Goal: Communication & Community: Answer question/provide support

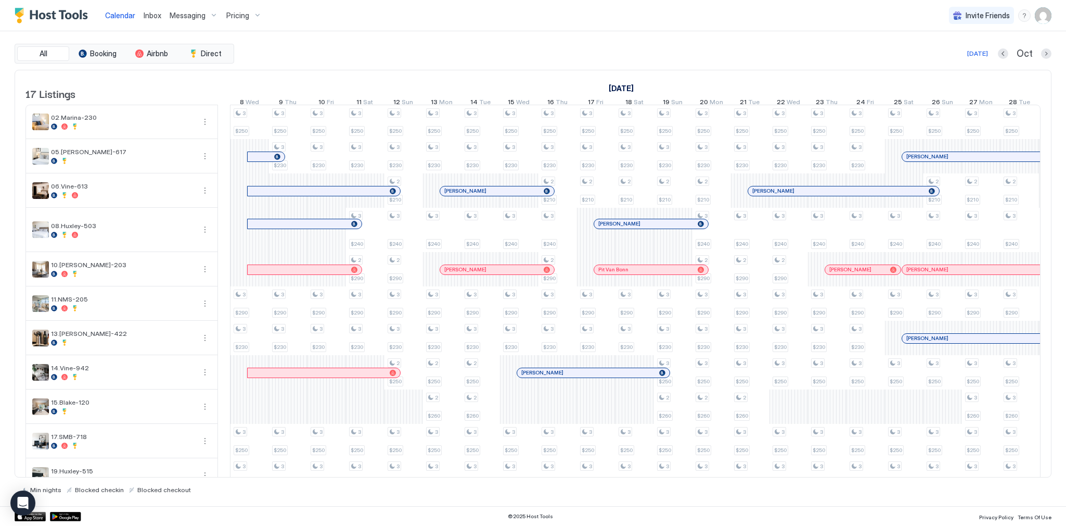
drag, startPoint x: 0, startPoint y: 0, endPoint x: 468, endPoint y: 61, distance: 472.3
click at [468, 62] on div "All Booking Airbnb Direct Today Oct 17 Listings October 2025 November 2025 Dece…" at bounding box center [533, 269] width 1037 height 450
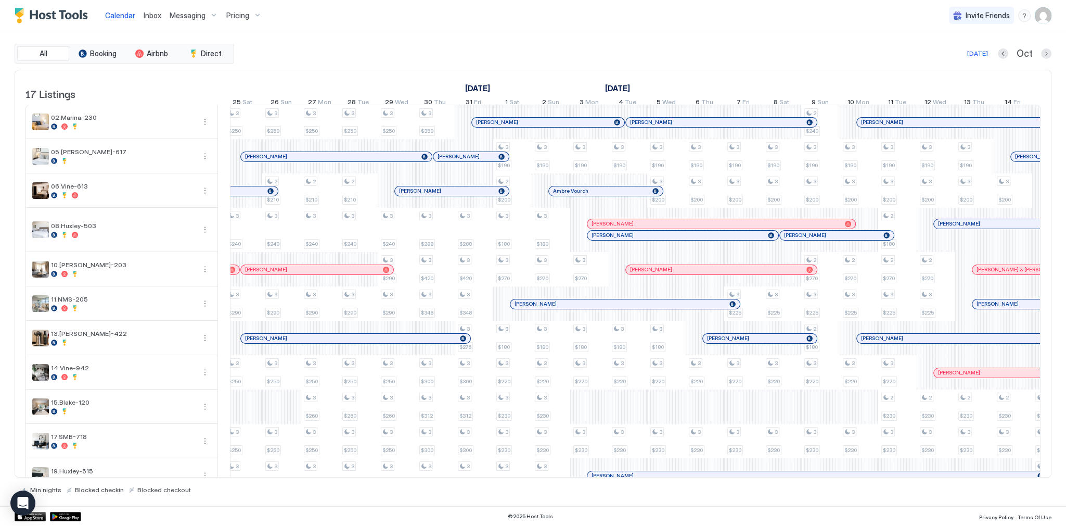
scroll to position [0, 661]
click at [146, 20] on link "Inbox" at bounding box center [153, 15] width 18 height 11
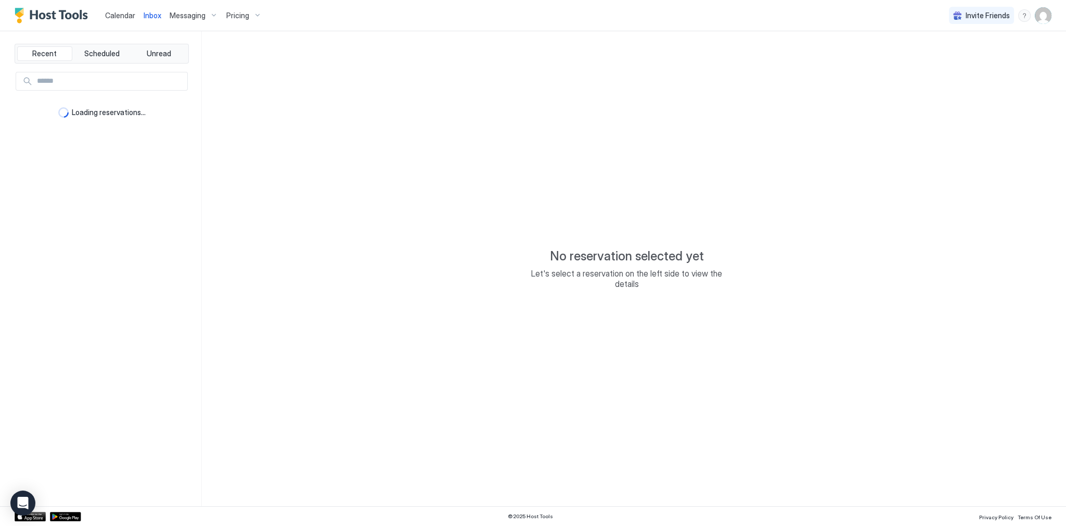
click at [146, 20] on link "Inbox" at bounding box center [153, 15] width 18 height 11
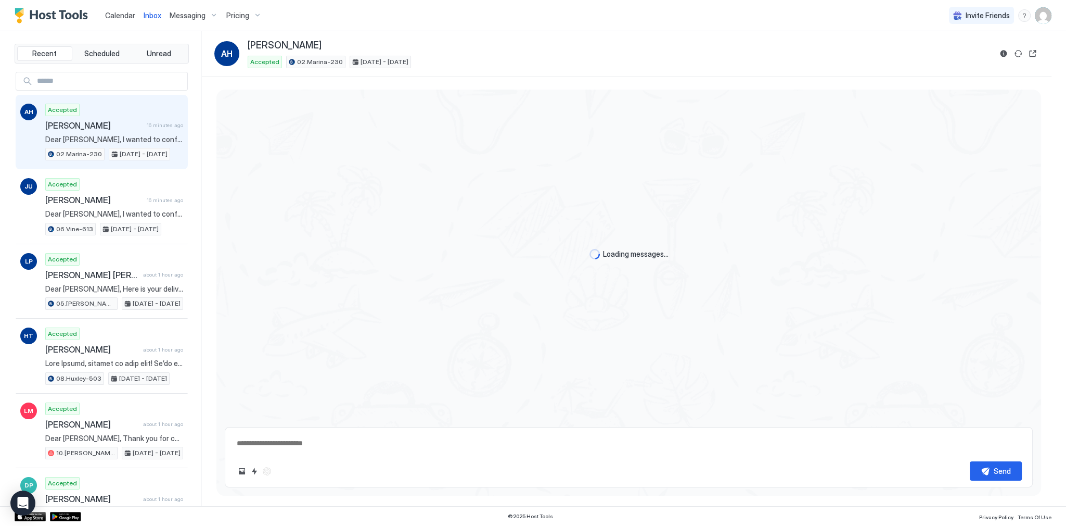
scroll to position [253, 0]
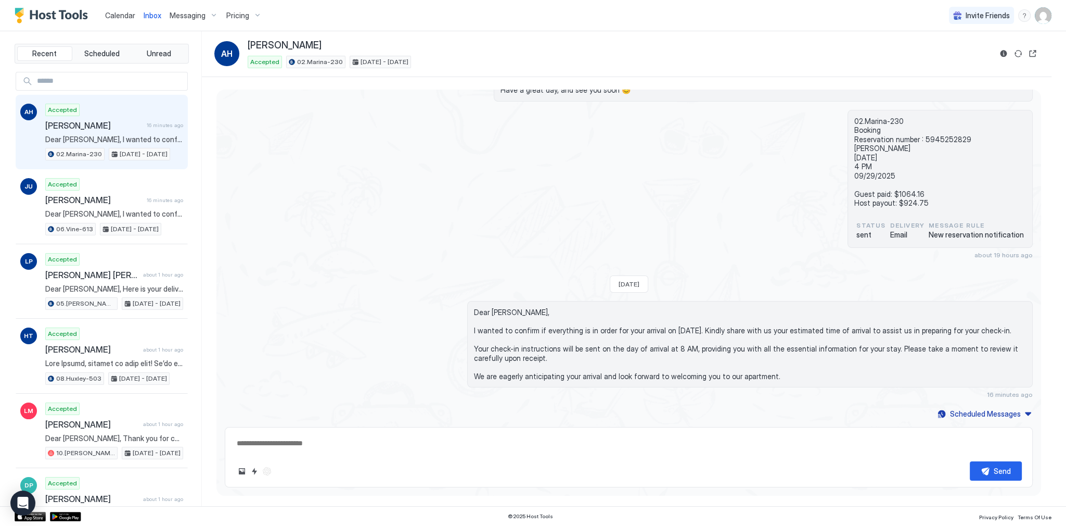
click at [361, 168] on div "02.Marina-230 Booking Reservation number : 5945252829 Ashley Herde 09/25/2025 4…" at bounding box center [629, 184] width 808 height 149
click at [124, 15] on span "Calendar" at bounding box center [120, 15] width 30 height 9
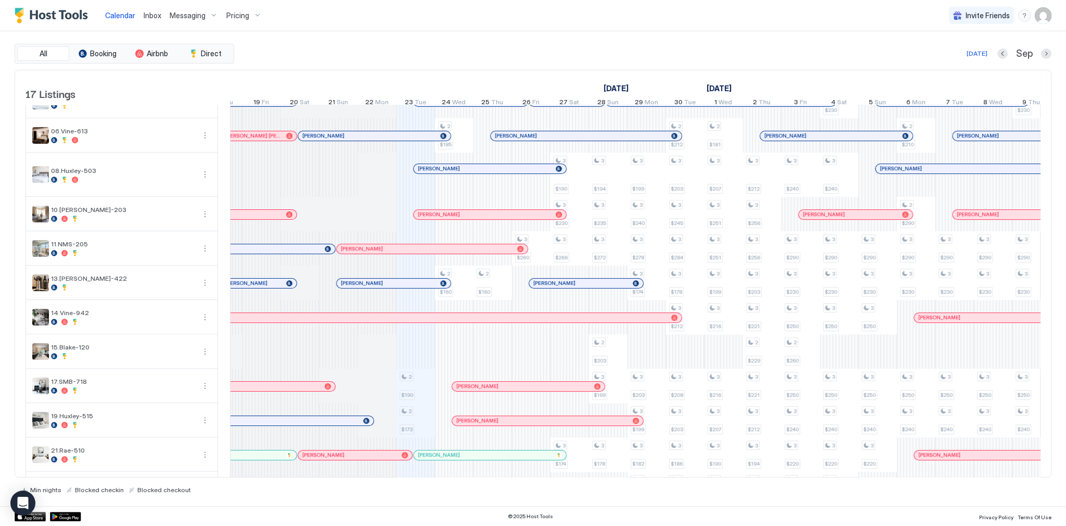
click at [460, 31] on div "All Booking Airbnb Direct [DATE] [DATE] Listings [DATE] [DATE] [DATE] 8 Mon 9 T…" at bounding box center [533, 268] width 1037 height 475
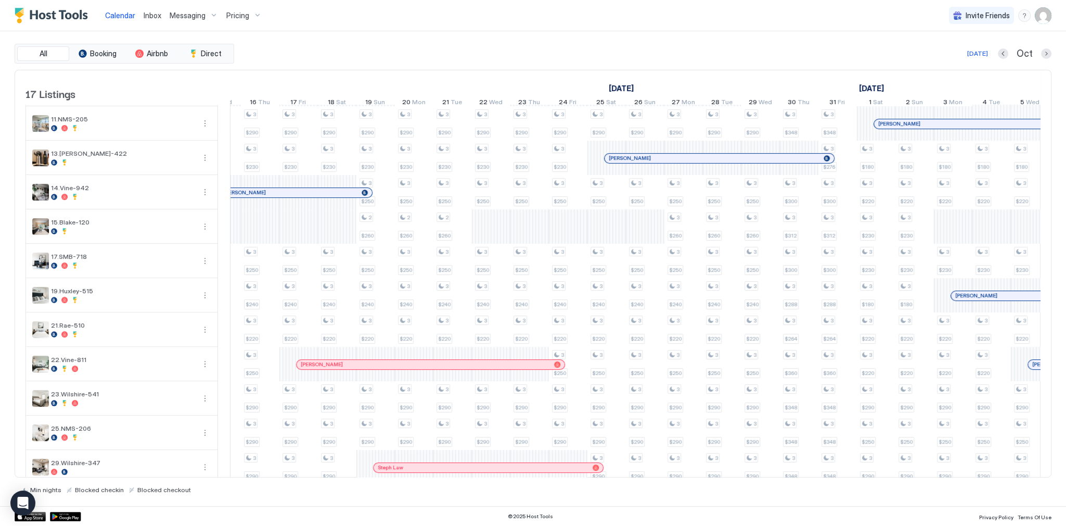
click at [523, 47] on div "Today Oct" at bounding box center [643, 53] width 815 height 12
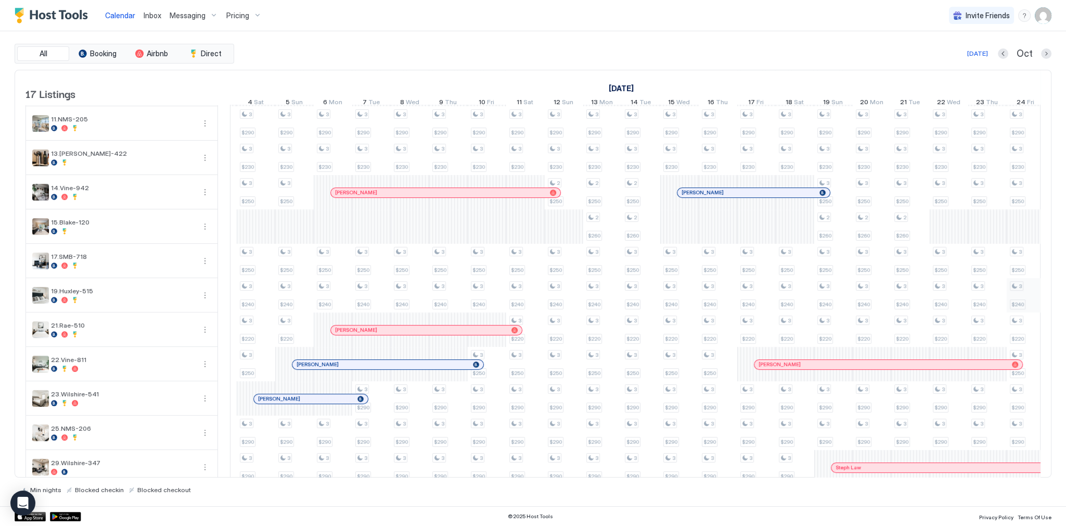
scroll to position [0, 828]
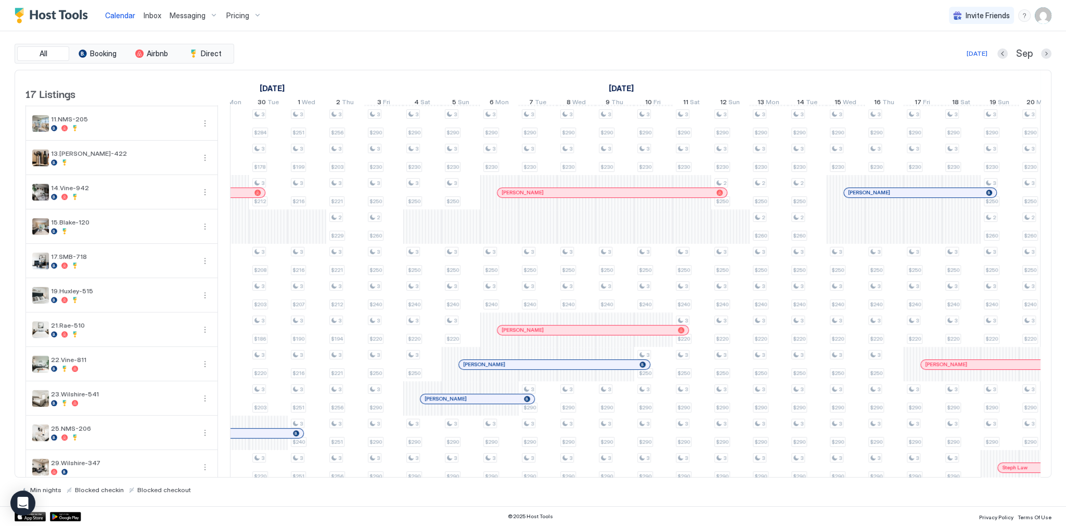
click at [382, 41] on div "All Booking Airbnb Direct [DATE] [DATE] Listings [DATE] [DATE] [DATE] 8 Mon 9 T…" at bounding box center [533, 268] width 1037 height 475
click at [391, 43] on div "All Booking Airbnb Direct [DATE] [DATE] Listings [DATE] [DATE] [DATE] 8 Mon 9 T…" at bounding box center [533, 268] width 1037 height 475
click at [464, 26] on div "Calendar Inbox Messaging Pricing Invite Friends SG" at bounding box center [533, 15] width 1066 height 31
click at [581, 36] on div "All Booking Airbnb Direct [DATE] [DATE] Listings [DATE] [DATE] [DATE] 8 Mon 9 T…" at bounding box center [533, 268] width 1037 height 475
click at [541, 28] on div "Calendar Inbox Messaging Pricing Invite Friends SG" at bounding box center [533, 15] width 1066 height 31
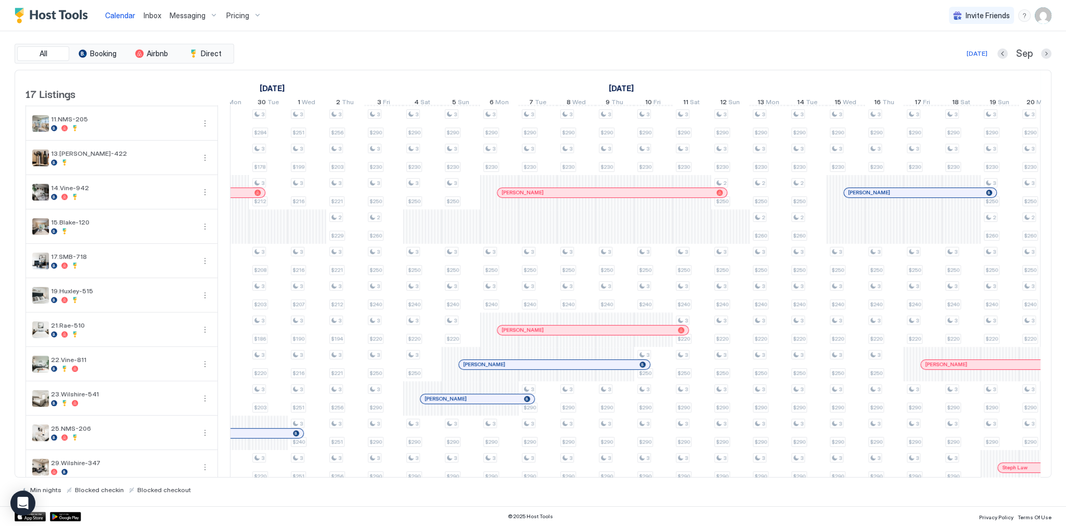
click at [597, 36] on div "All Booking Airbnb Direct [DATE] [DATE] Listings [DATE] [DATE] [DATE] 8 Mon 9 T…" at bounding box center [533, 268] width 1037 height 475
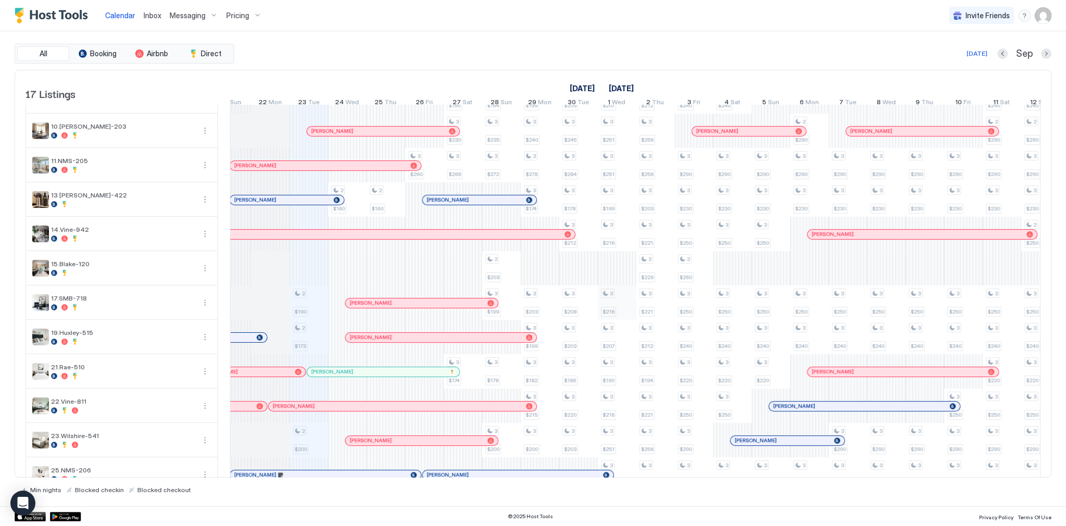
scroll to position [0, 579]
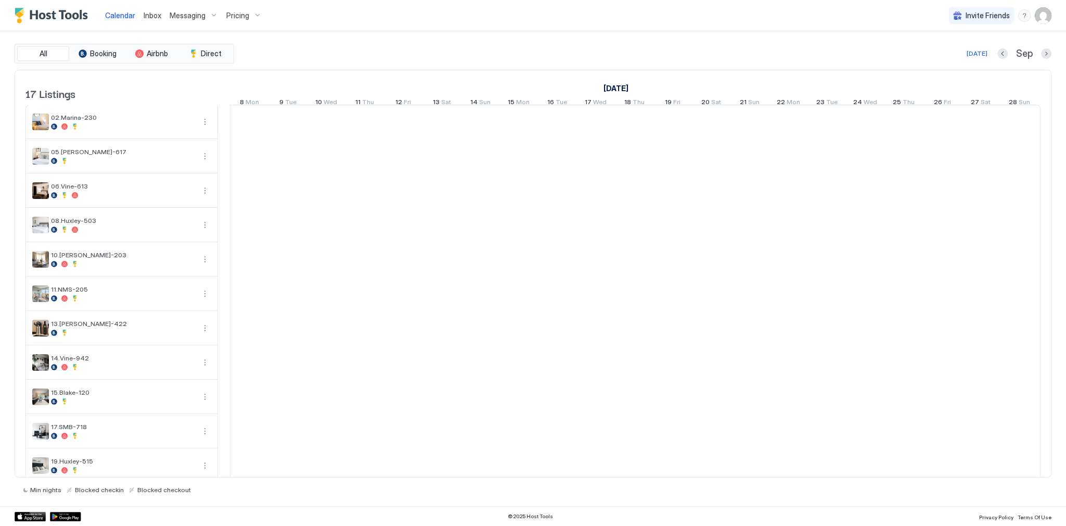
scroll to position [0, 578]
click at [416, 58] on div "Today Sep" at bounding box center [643, 53] width 815 height 12
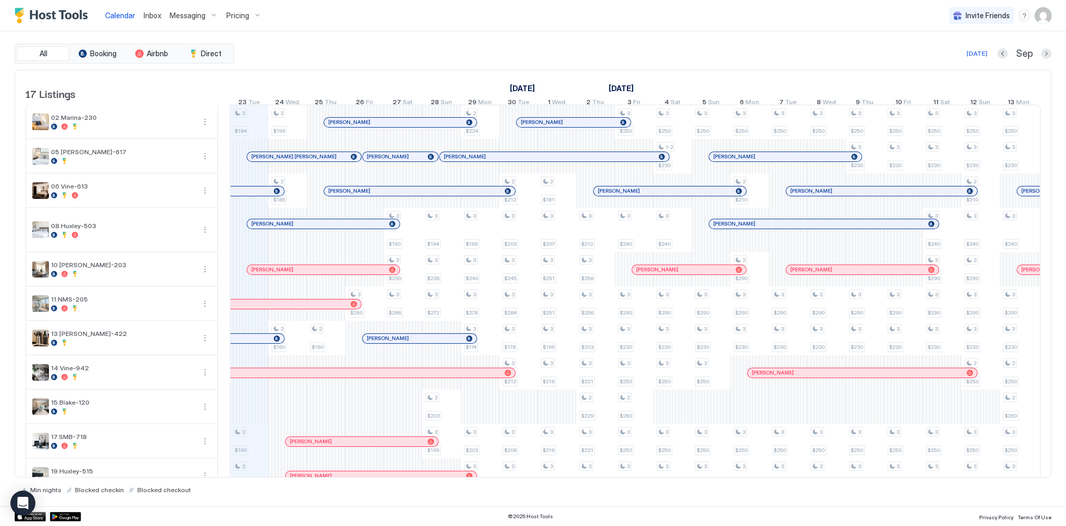
click at [433, 47] on div "Today Sep" at bounding box center [643, 53] width 815 height 12
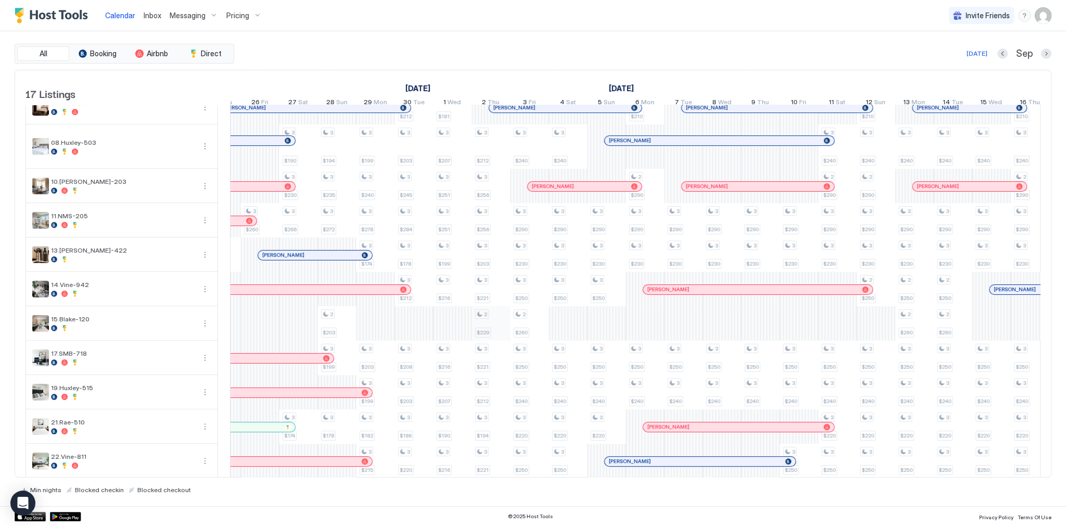
scroll to position [0, 0]
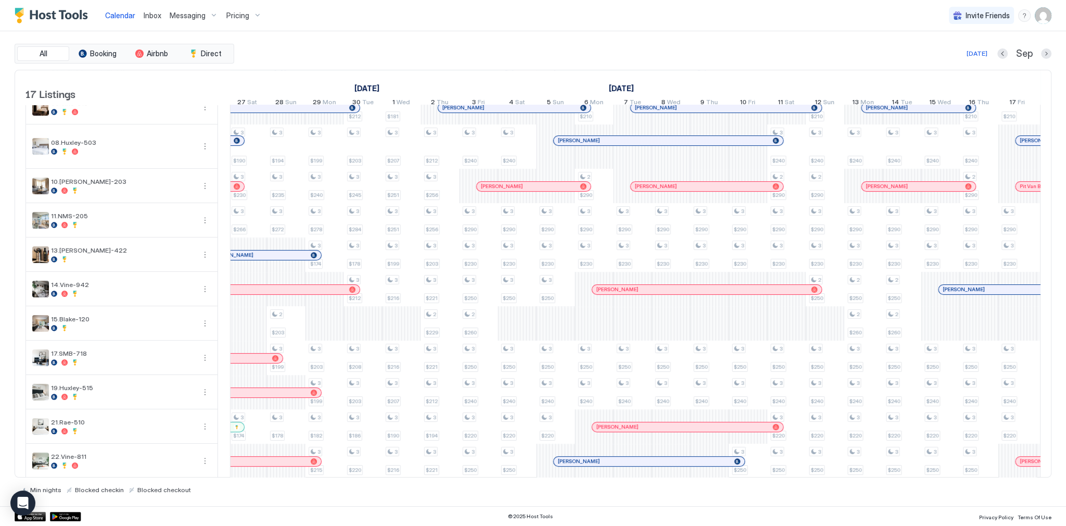
click at [716, 40] on div "All Booking Airbnb Direct Today Sep 17 Listings September 2025 October 2025 Nov…" at bounding box center [533, 268] width 1037 height 475
click at [1053, 14] on div "Calendar Inbox Messaging Pricing Invite Friends SG" at bounding box center [533, 15] width 1066 height 31
click at [1042, 15] on img "User profile" at bounding box center [1043, 15] width 17 height 17
click at [652, 25] on div at bounding box center [533, 263] width 1066 height 526
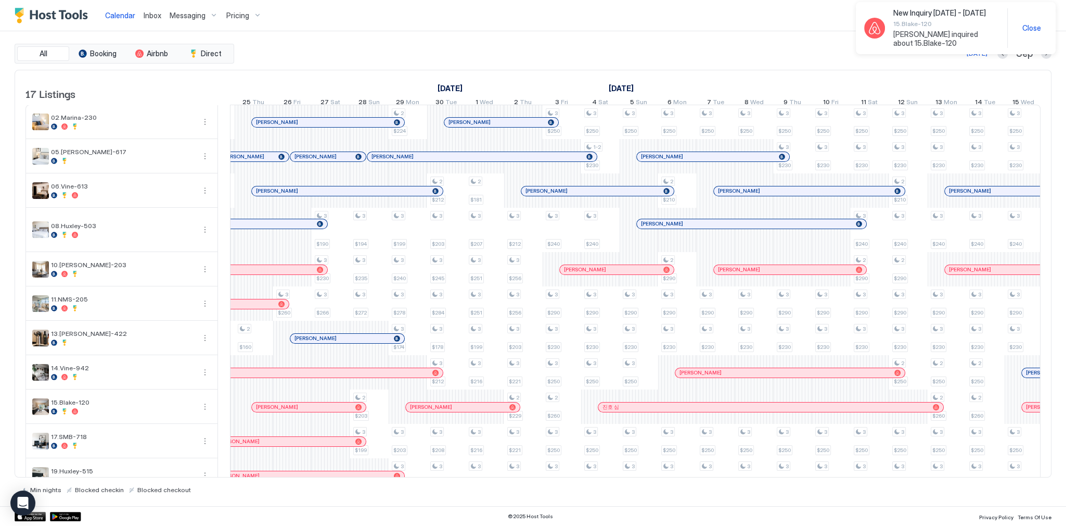
click at [708, 40] on div "All Booking Airbnb Direct Today Sep 17 Listings September 2025 October 2025 Nov…" at bounding box center [533, 268] width 1037 height 475
click at [1039, 23] on span "Close" at bounding box center [1032, 27] width 19 height 9
click at [670, 33] on div "All Booking Airbnb Direct Today Sep 17 Listings September 2025 October 2025 Nov…" at bounding box center [533, 268] width 1037 height 475
click at [466, 32] on div "All Booking Airbnb Direct Today Sep 17 Listings September 2025 October 2025 Nov…" at bounding box center [533, 268] width 1037 height 475
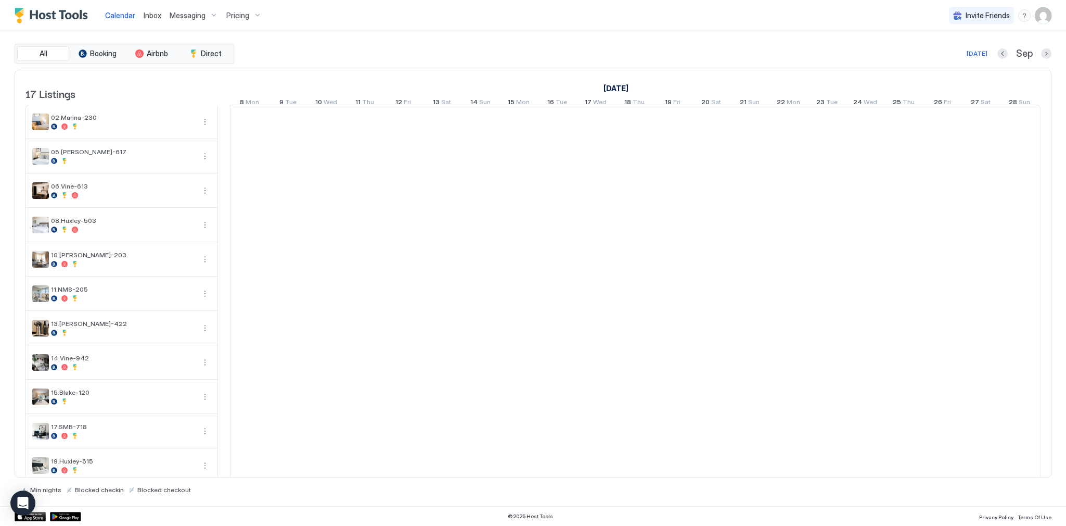
scroll to position [0, 578]
click at [1045, 18] on img "User profile" at bounding box center [1043, 15] width 17 height 17
click at [969, 56] on div "Settings" at bounding box center [985, 58] width 132 height 18
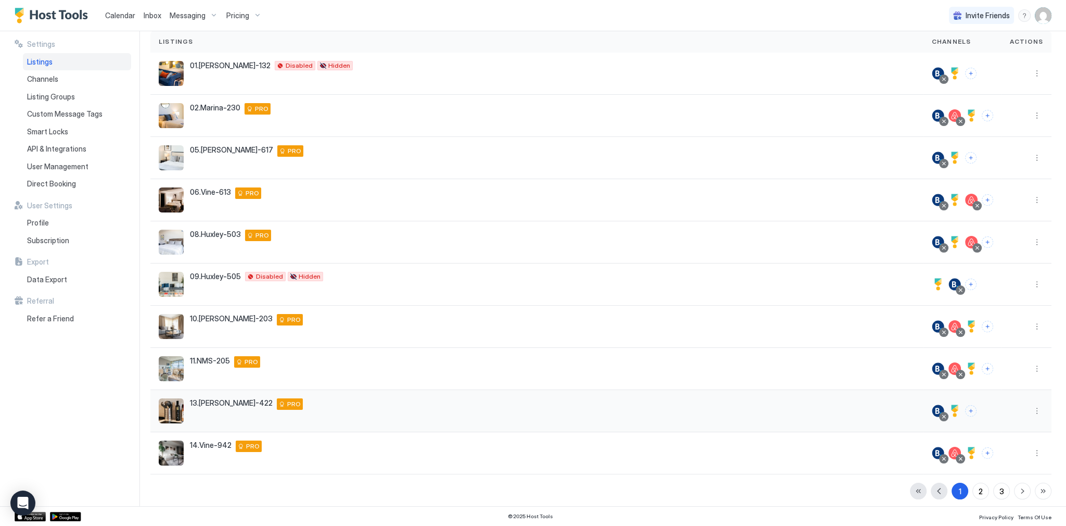
scroll to position [81, 0]
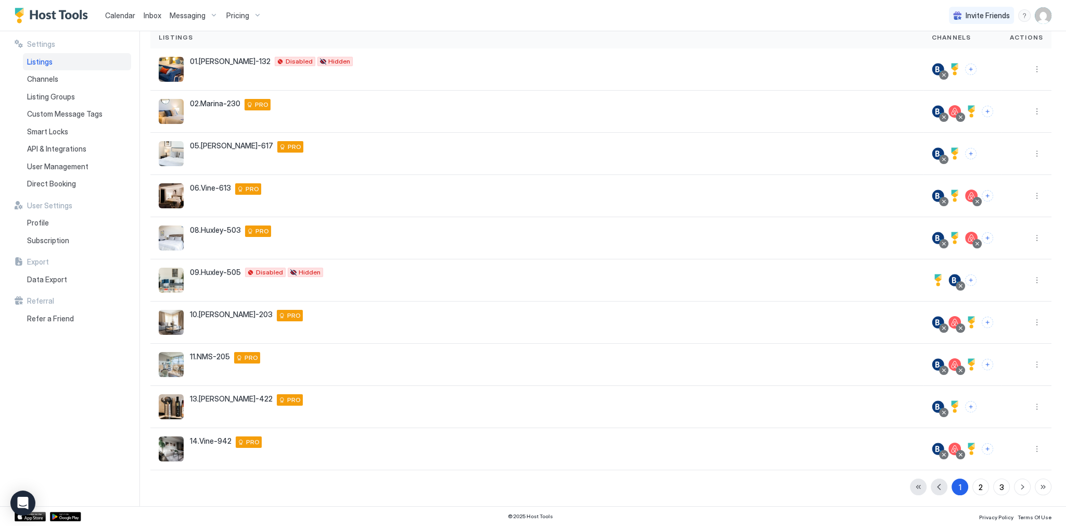
click at [979, 481] on div "2" at bounding box center [981, 486] width 4 height 11
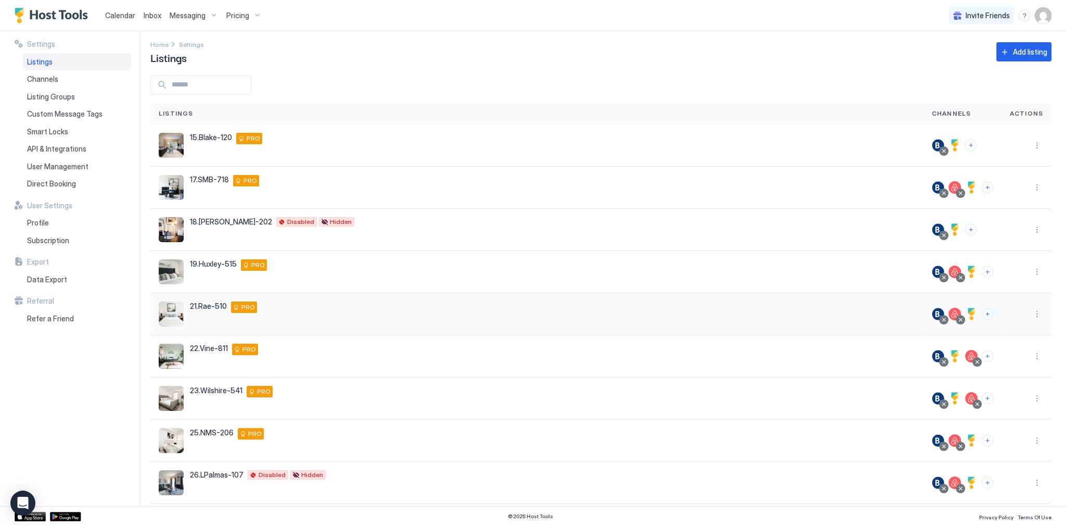
scroll to position [0, 0]
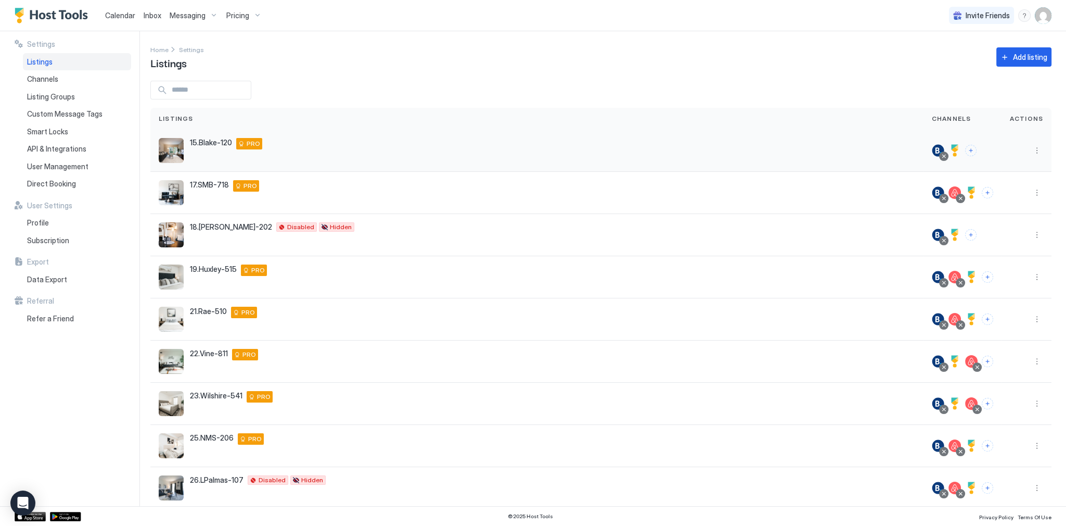
click at [973, 150] on div at bounding box center [962, 150] width 61 height 12
click at [760, 52] on div "Home Settings Listings Add listing" at bounding box center [600, 57] width 901 height 27
click at [542, 63] on div "Home Settings Listings Add listing" at bounding box center [600, 57] width 901 height 27
click at [970, 150] on button "Connect channels" at bounding box center [970, 150] width 11 height 11
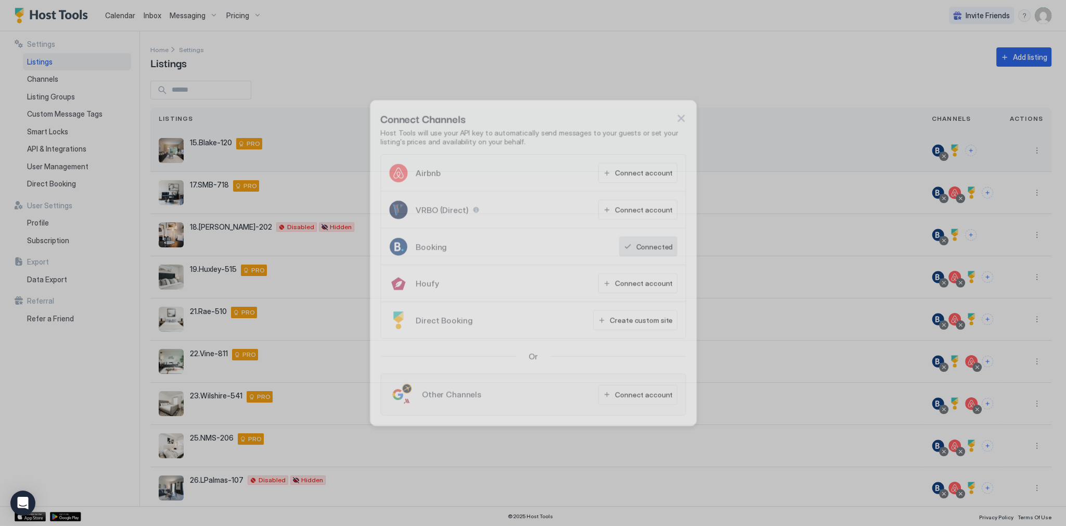
click at [970, 150] on div at bounding box center [533, 263] width 1066 height 526
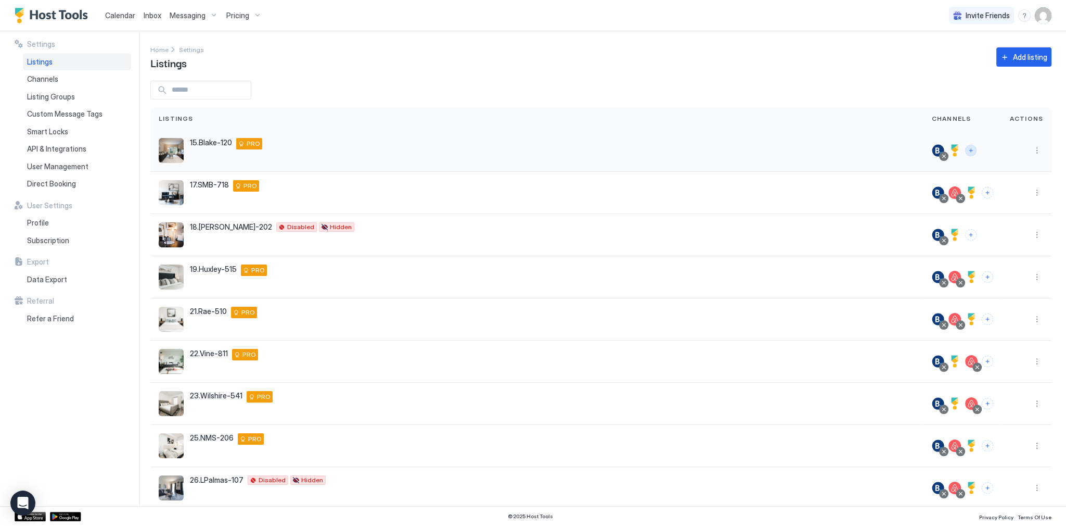
click at [969, 146] on button "Connect channels" at bounding box center [970, 150] width 11 height 11
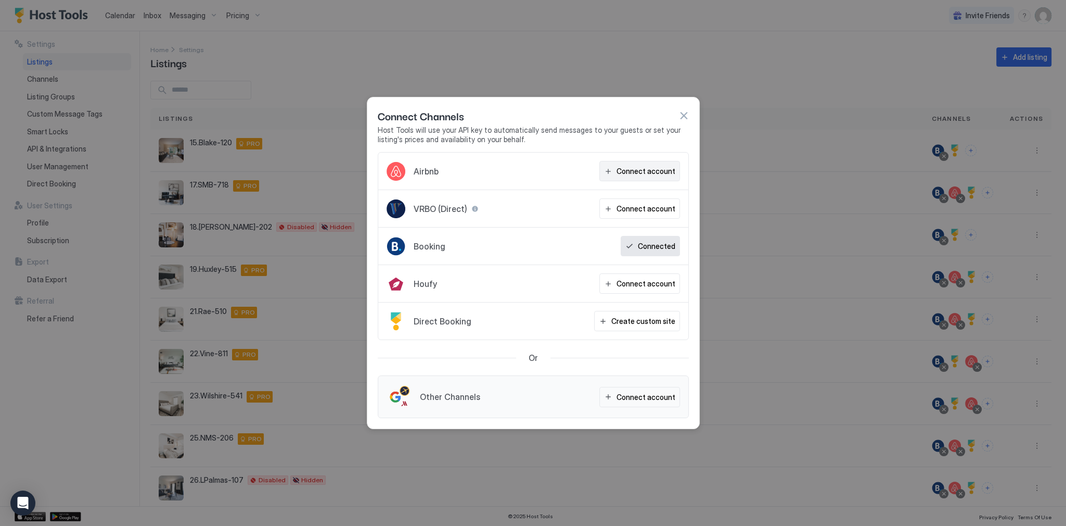
click at [649, 173] on div "Connect account" at bounding box center [645, 170] width 59 height 11
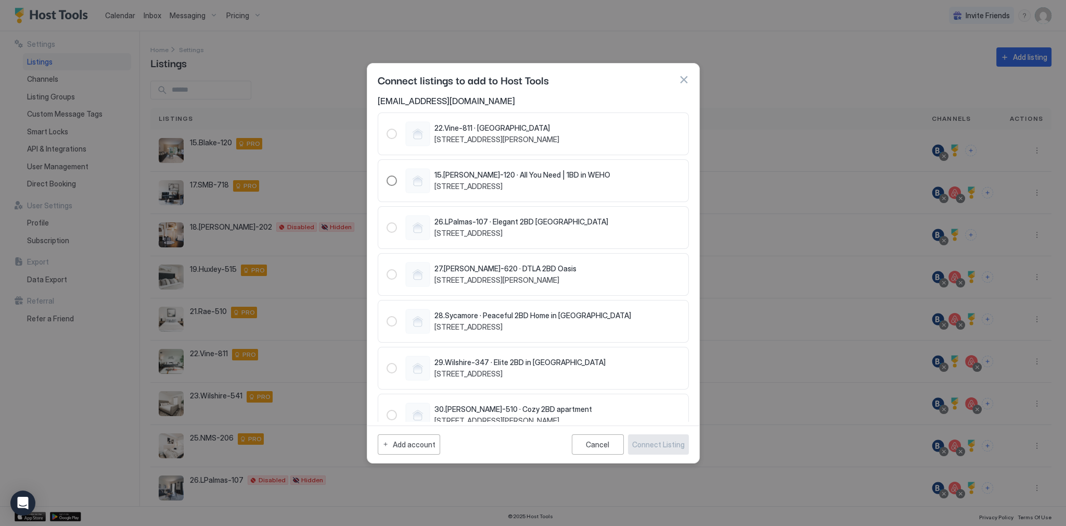
click at [387, 178] on div "1303712736980192848" at bounding box center [392, 180] width 10 height 10
click at [604, 187] on div "15.Blake-120 · All You Need | 1BD in WEHO 950 Kings Road, West Hollywood, CA 90…" at bounding box center [533, 180] width 293 height 25
click at [672, 448] on div "Connect Listing" at bounding box center [658, 444] width 53 height 11
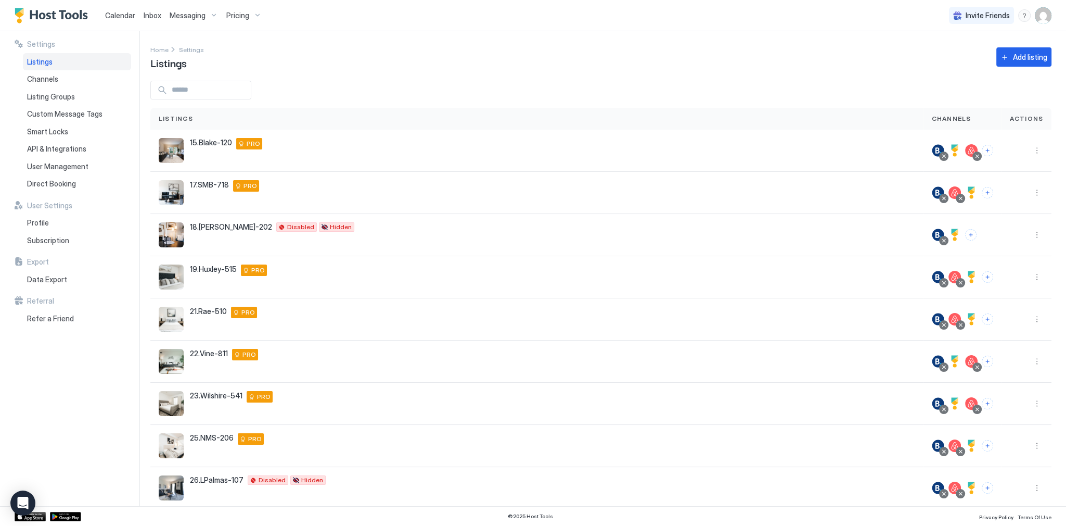
click at [562, 72] on div "Settings Home Settings Listings Add listing Listings Channels Actions 15.Blake-…" at bounding box center [608, 268] width 916 height 475
drag, startPoint x: 131, startPoint y: 10, endPoint x: 144, endPoint y: 11, distance: 13.1
click at [131, 10] on link "Calendar" at bounding box center [120, 15] width 30 height 11
click at [144, 11] on span "Inbox" at bounding box center [153, 15] width 18 height 9
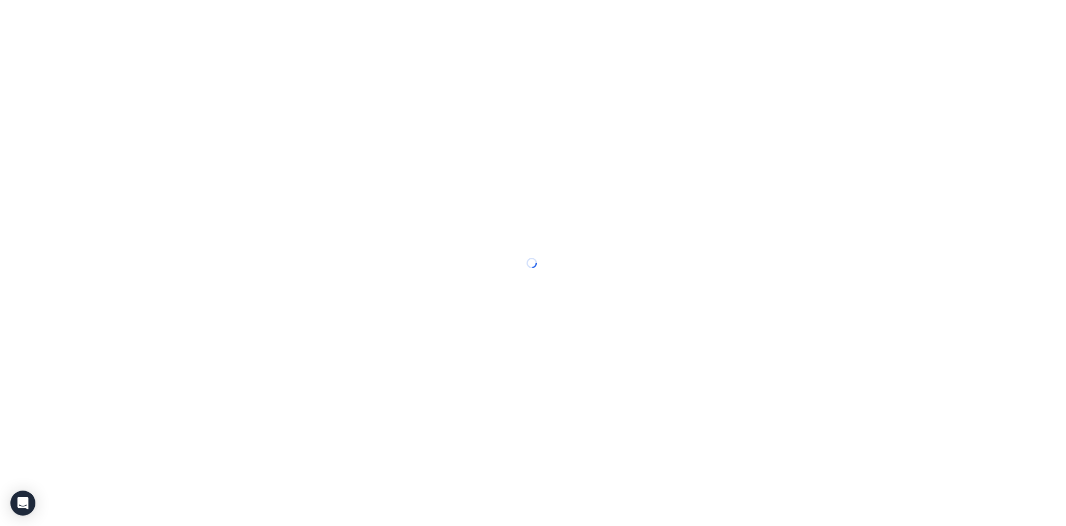
click at [0, 0] on span "Inbox" at bounding box center [0, 0] width 0 height 0
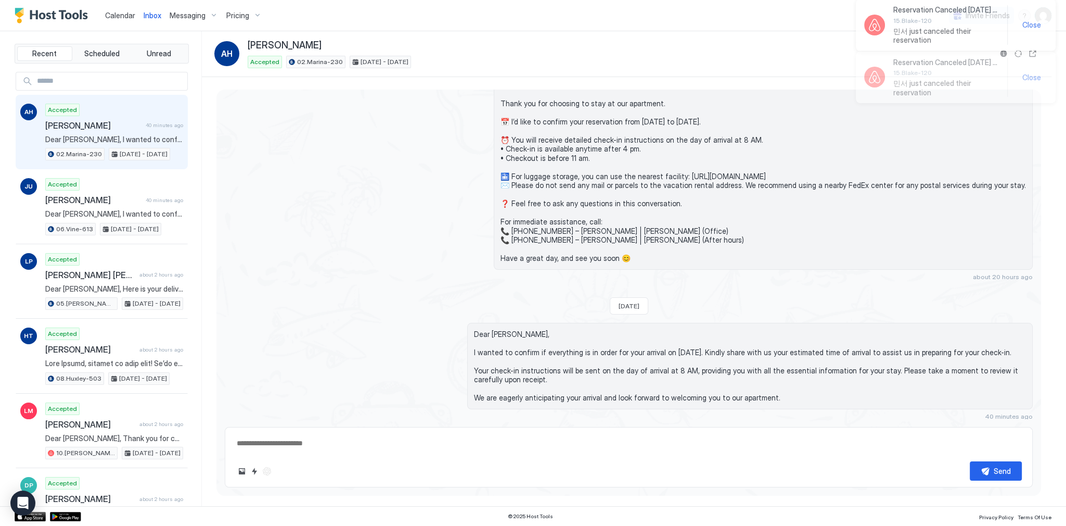
scroll to position [253, 0]
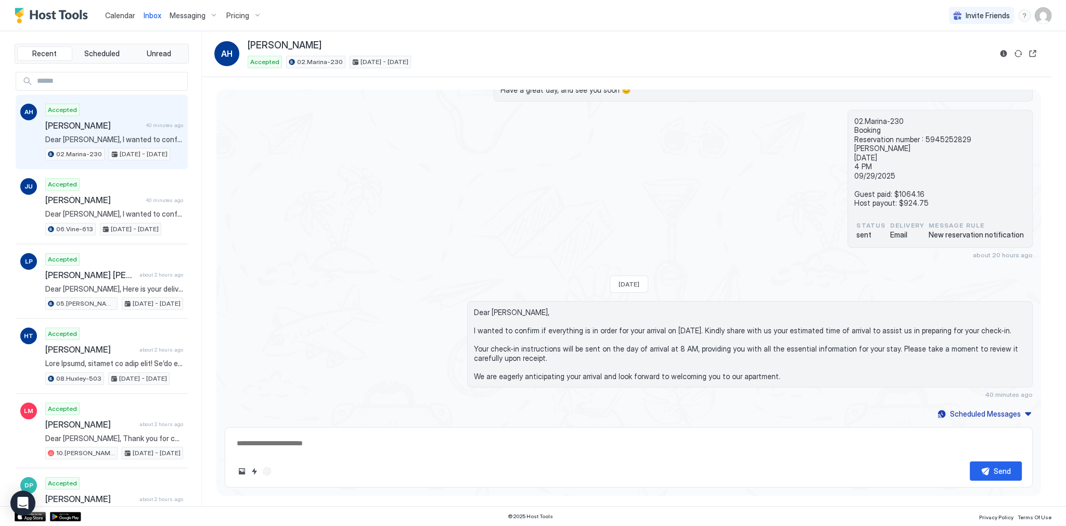
click at [154, 15] on span "Inbox" at bounding box center [153, 15] width 18 height 9
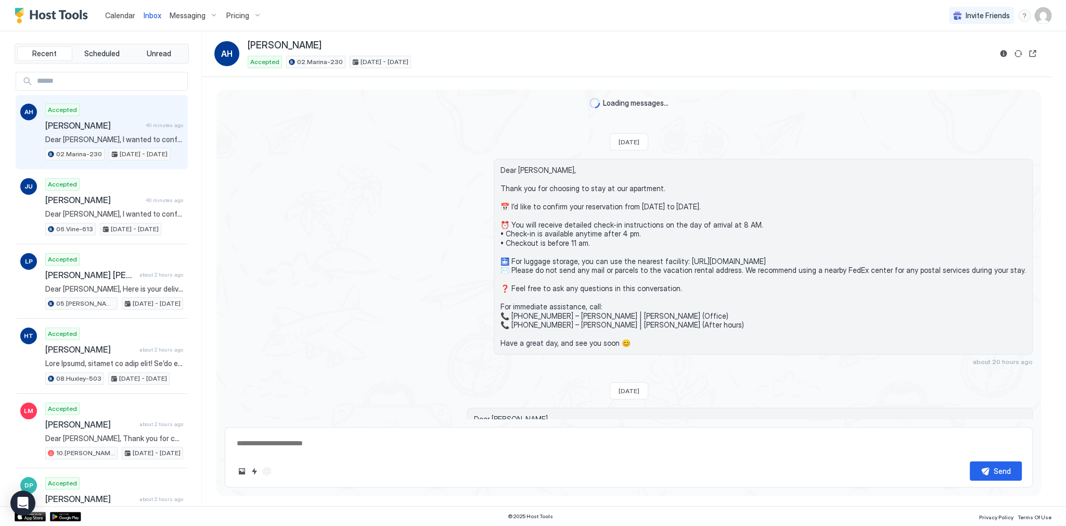
scroll to position [85, 0]
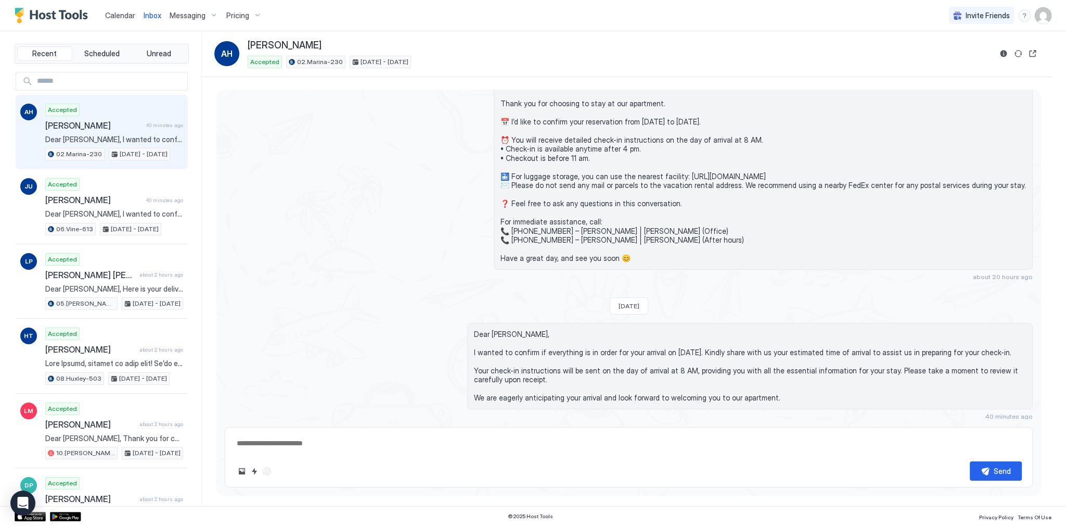
click at [154, 15] on span "Inbox" at bounding box center [153, 15] width 18 height 9
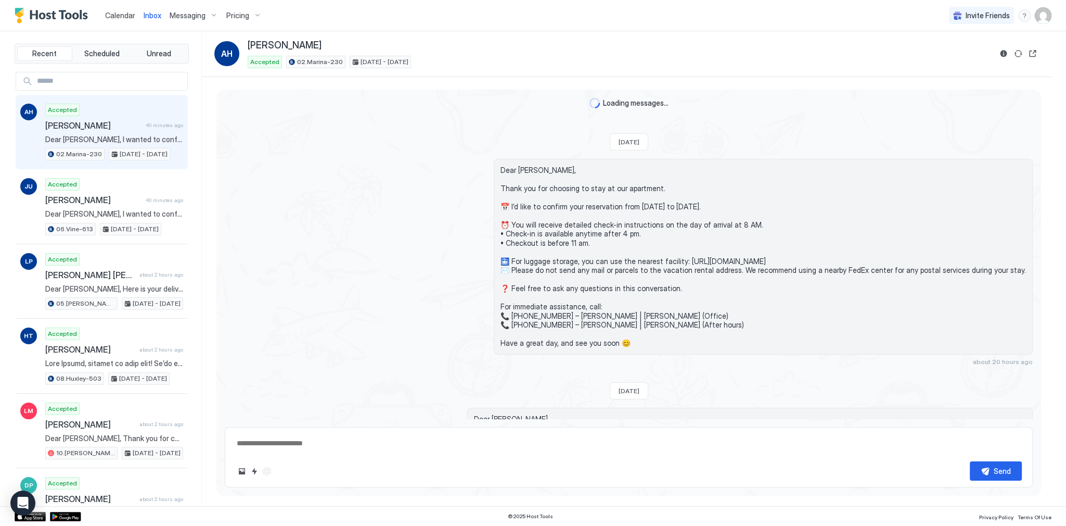
scroll to position [253, 0]
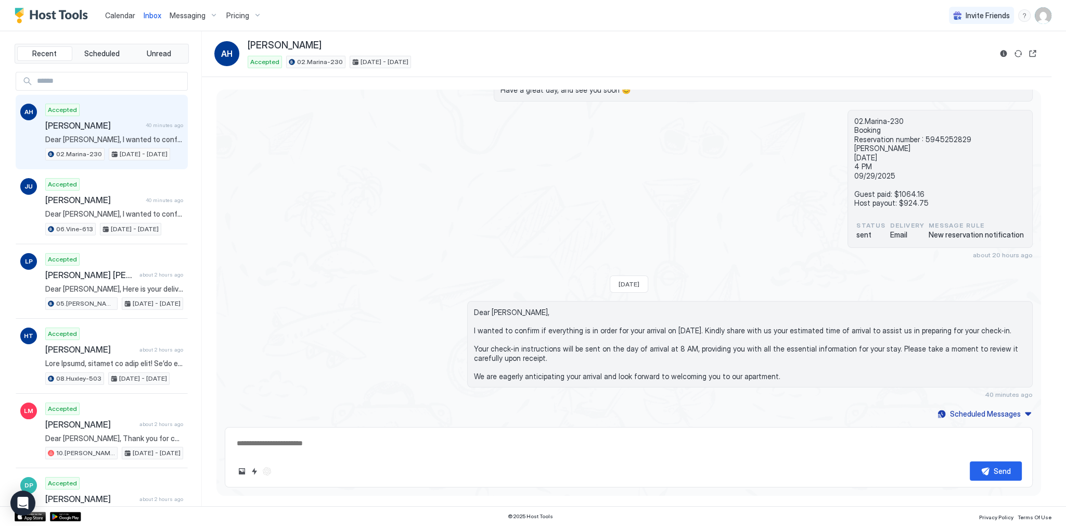
click at [113, 10] on link "Calendar" at bounding box center [120, 15] width 30 height 11
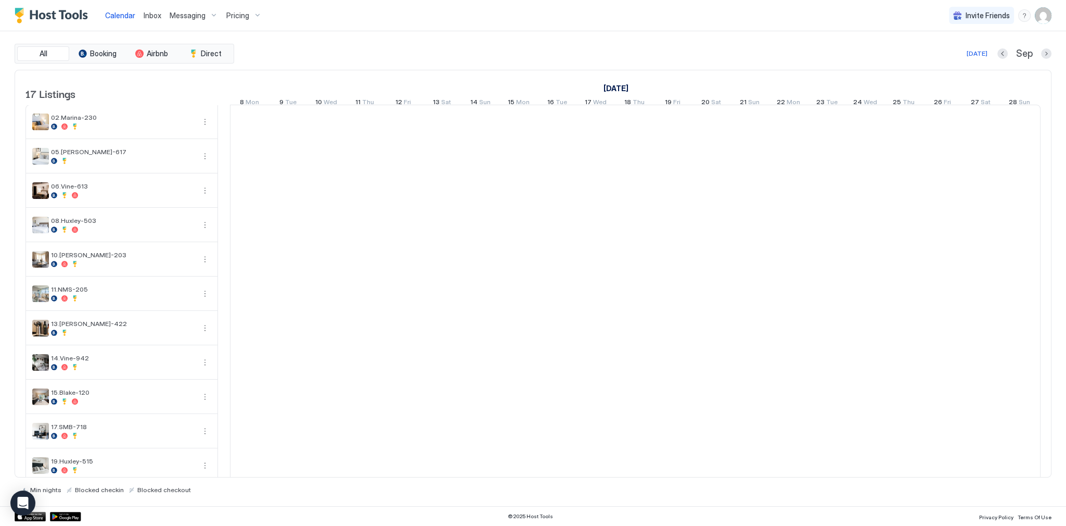
click at [113, 10] on link "Calendar" at bounding box center [120, 15] width 30 height 11
click at [158, 19] on span "Inbox" at bounding box center [153, 15] width 18 height 9
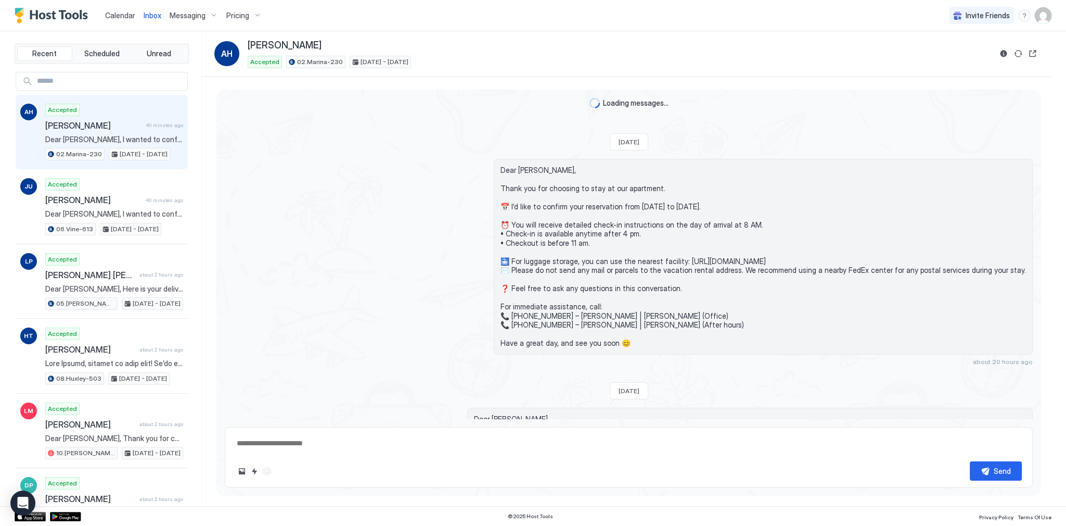
scroll to position [85, 0]
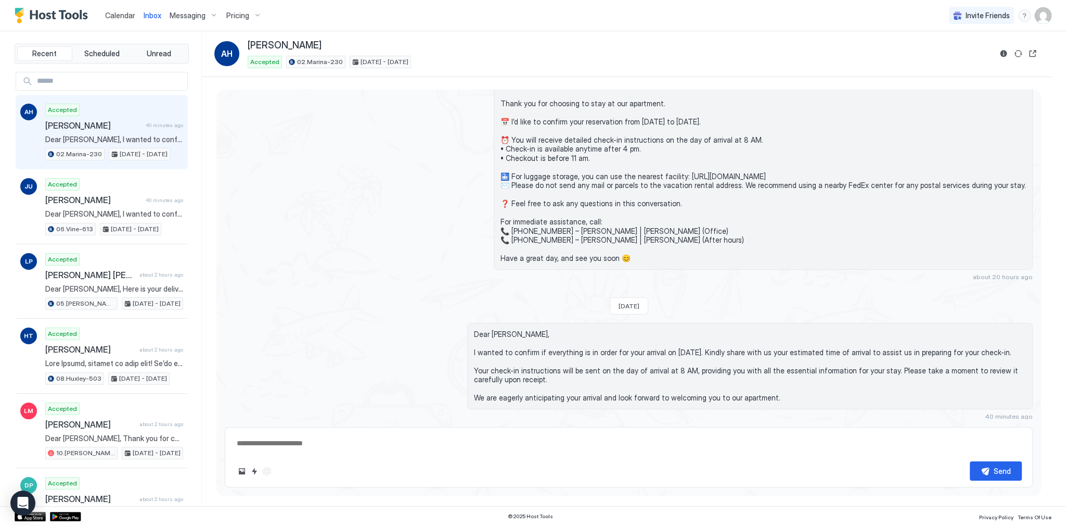
click at [151, 15] on span "Inbox" at bounding box center [153, 15] width 18 height 9
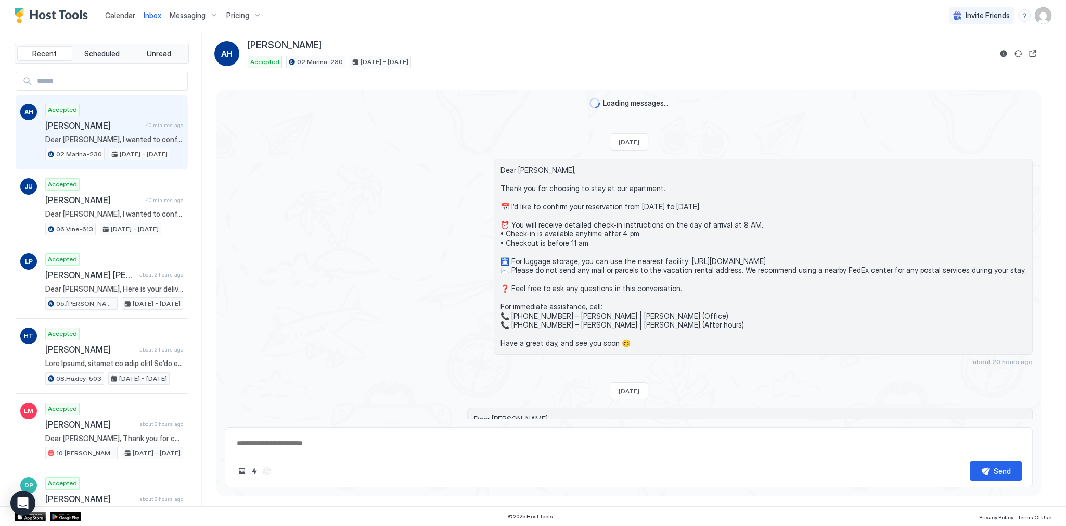
scroll to position [253, 0]
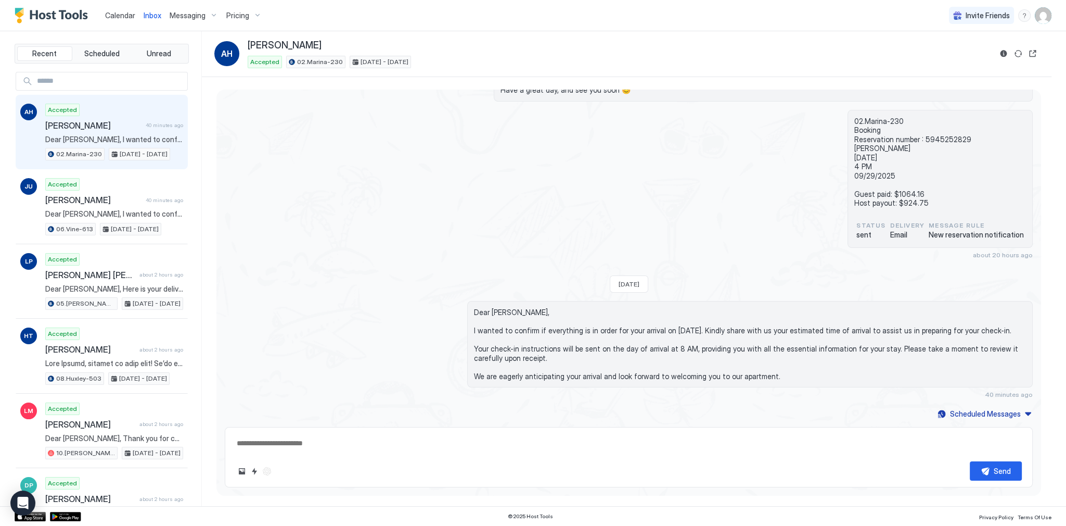
click at [432, 193] on div "02.Marina-230 Booking Reservation number : 5945252829 [PERSON_NAME] [DATE] 4 PM…" at bounding box center [629, 184] width 808 height 149
type textarea "*"
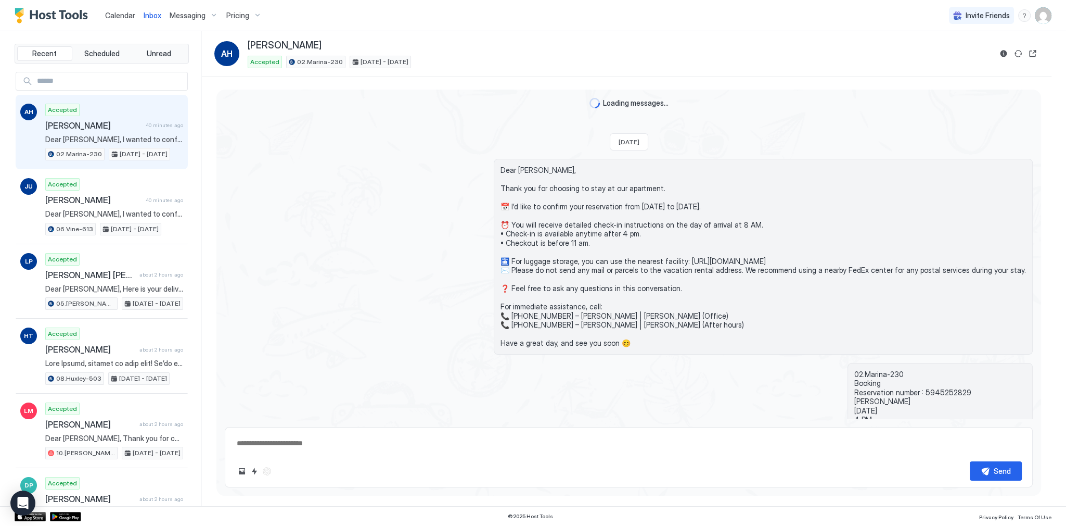
scroll to position [253, 0]
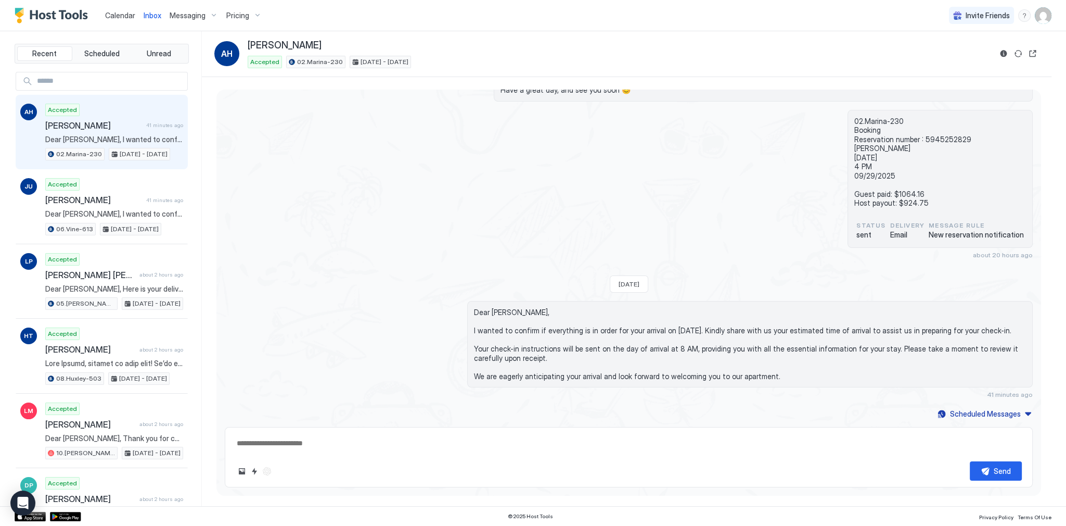
click at [608, 312] on span "Dear [PERSON_NAME], I wanted to confirm if everything is in order for your arri…" at bounding box center [750, 344] width 552 height 73
drag, startPoint x: 611, startPoint y: 291, endPoint x: 612, endPoint y: 286, distance: 5.2
click at [611, 289] on div "Loading messages... Yesterday Dear Ashley, Thank you for choosing to stay at ou…" at bounding box center [628, 129] width 825 height 584
type textarea "*"
click at [570, 139] on div "02.Marina-230 Booking Reservation number : 5945252829 Ashley Herde 09/25/2025 4…" at bounding box center [629, 184] width 808 height 149
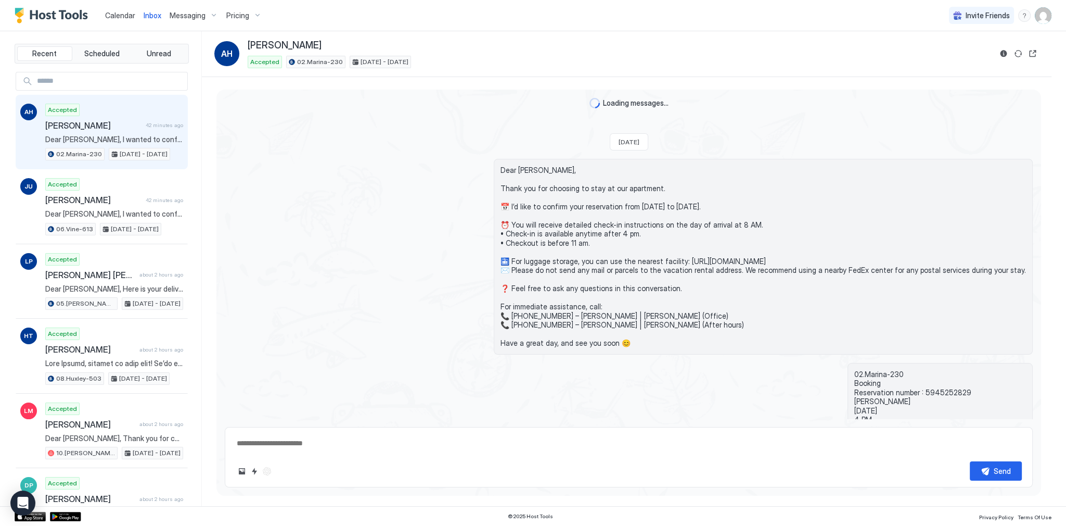
scroll to position [253, 0]
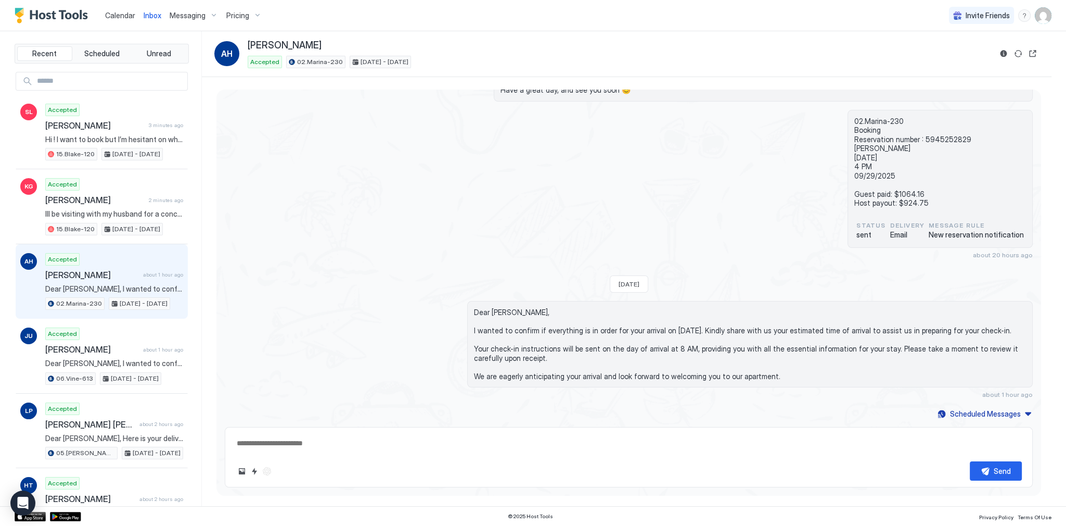
click at [459, 123] on div "02.Marina-230 Booking Reservation number : 5945252829 [PERSON_NAME] [DATE] 4 PM…" at bounding box center [629, 184] width 808 height 149
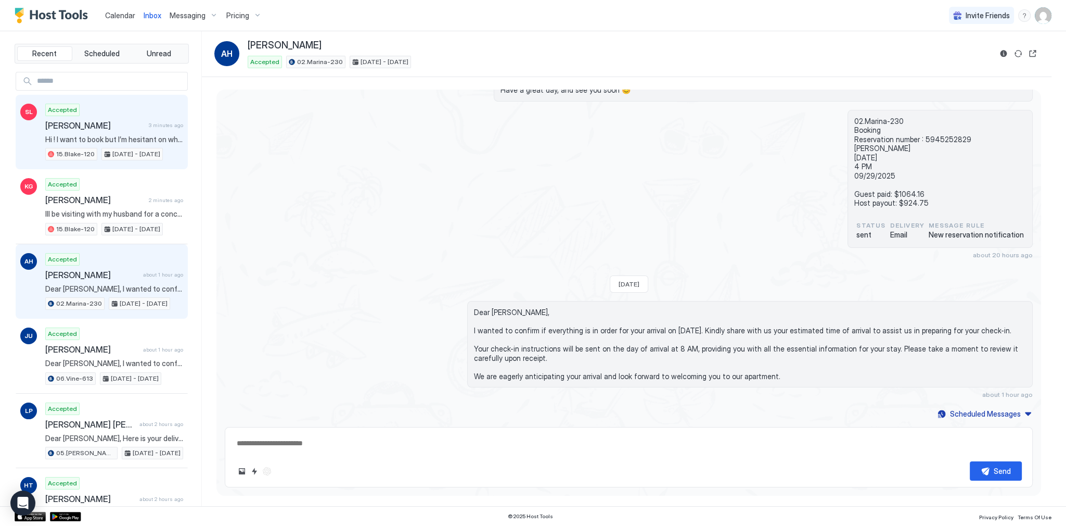
click at [162, 125] on span "3 minutes ago" at bounding box center [166, 125] width 34 height 7
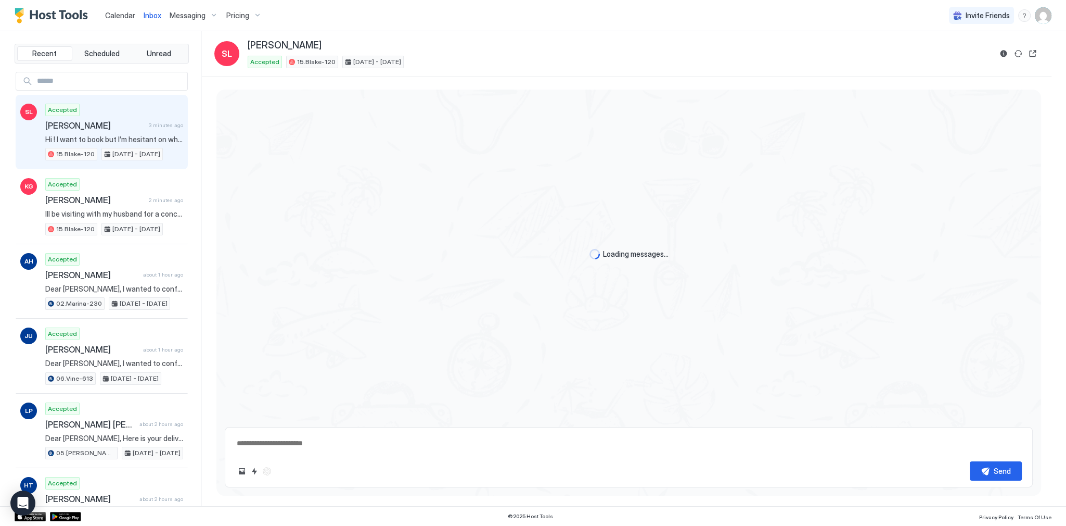
scroll to position [1790, 0]
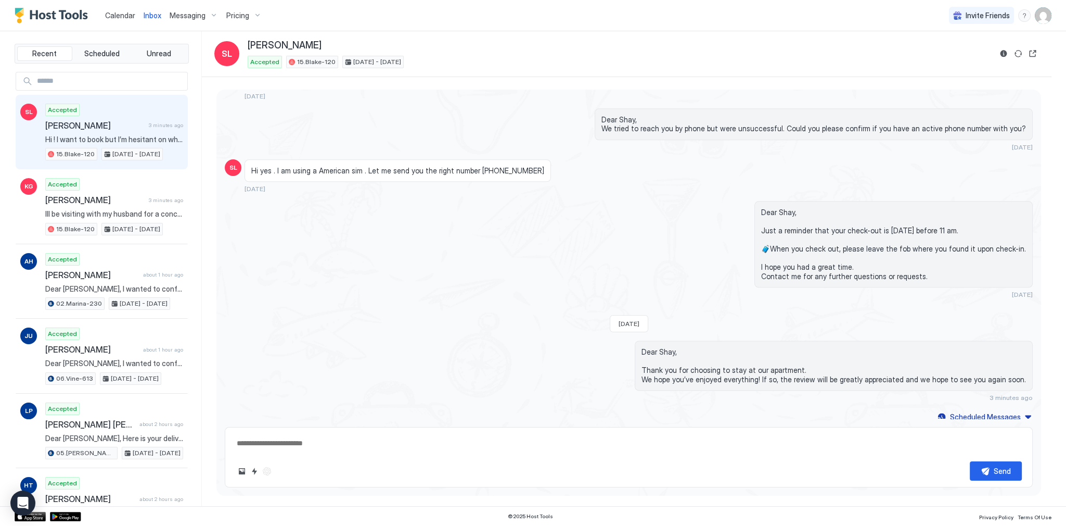
type textarea "*"
click at [497, 180] on div "Hi yes . I am using a American sim . Let me send you the right number [PHONE_NU…" at bounding box center [528, 176] width 566 height 34
click at [491, 169] on span "Hi yes . I am using a American sim . Let me send you the right number [PHONE_NU…" at bounding box center [397, 170] width 293 height 9
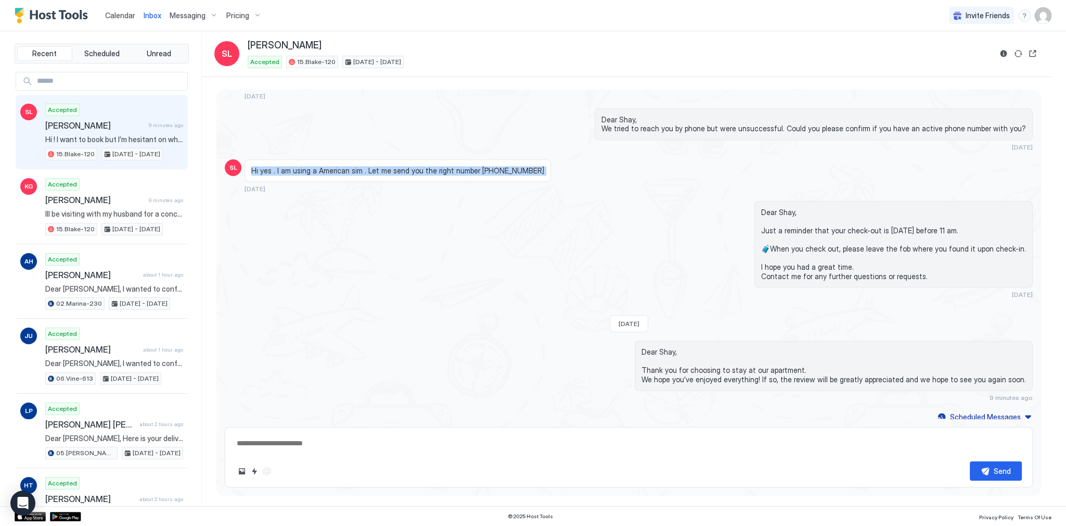
click at [397, 160] on div "Hi yes . I am using a American sim . Let me send you the right number [PHONE_NU…" at bounding box center [398, 170] width 307 height 23
click at [480, 57] on div "Accepted 15.[PERSON_NAME]-120 [DATE] - [DATE]" at bounding box center [620, 62] width 744 height 12
click at [116, 17] on span "Calendar" at bounding box center [120, 15] width 30 height 9
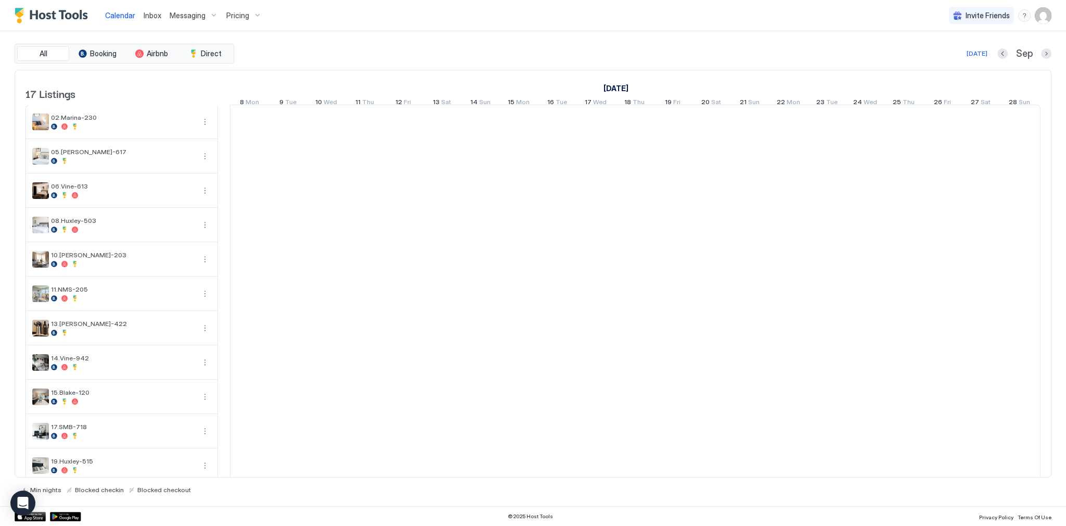
scroll to position [0, 578]
click at [539, 44] on div "All Booking Airbnb Direct [DATE] Sep" at bounding box center [533, 54] width 1037 height 20
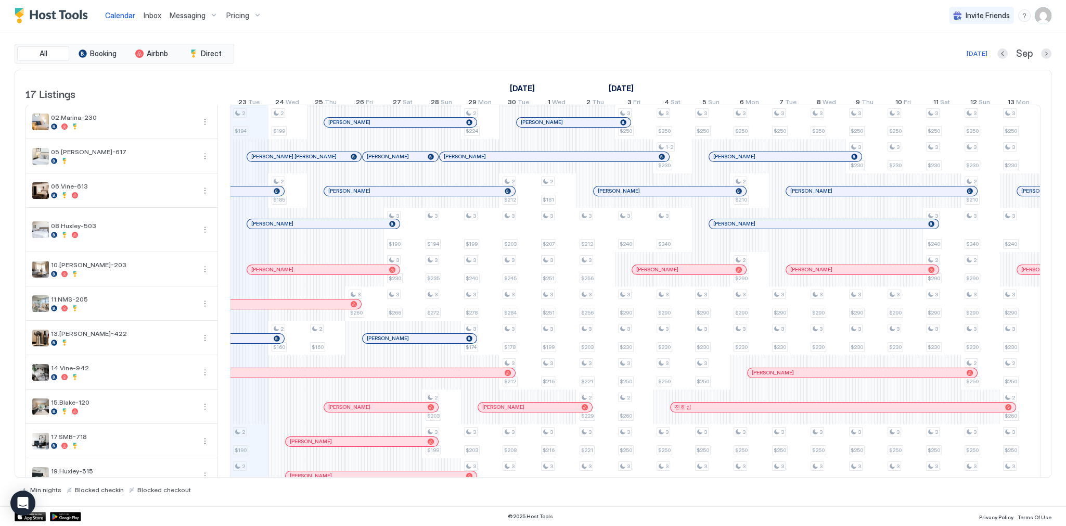
click at [498, 27] on div "Calendar Inbox Messaging Pricing Invite Friends SG" at bounding box center [533, 15] width 1066 height 31
click at [372, 40] on div "All Booking Airbnb Direct Today Sep 17 Listings September 2025 October 2025 Nov…" at bounding box center [533, 268] width 1037 height 475
click at [467, 39] on div "All Booking Airbnb Direct Today Sep 17 Listings September 2025 October 2025 Nov…" at bounding box center [533, 268] width 1037 height 475
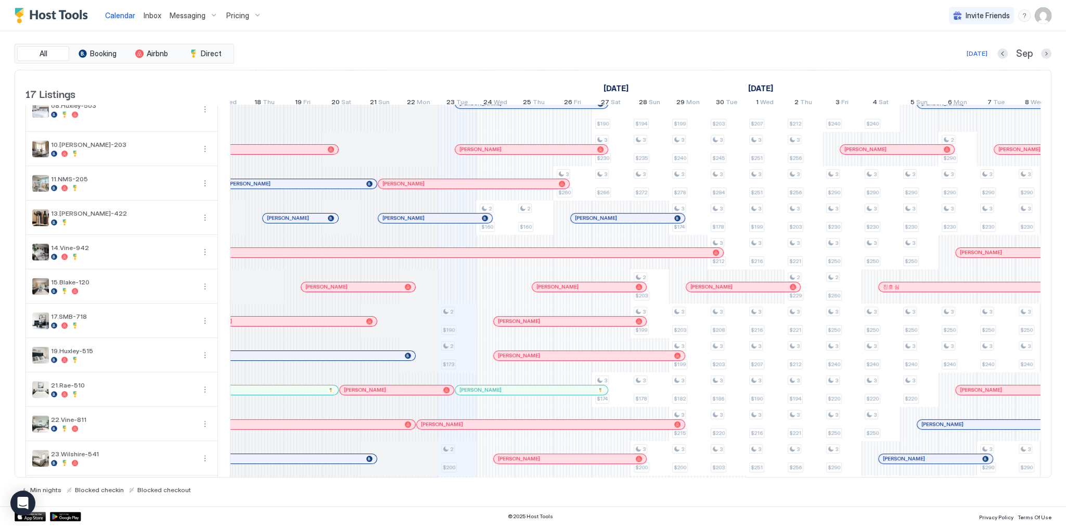
scroll to position [0, 0]
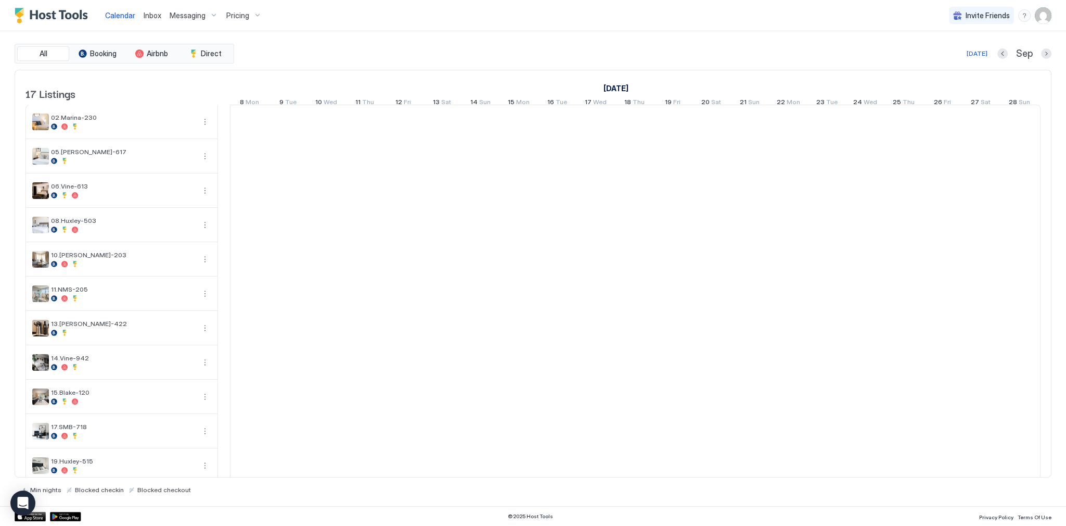
scroll to position [0, 578]
click at [355, 61] on div "All Booking Airbnb Direct [DATE] Sep" at bounding box center [533, 54] width 1037 height 20
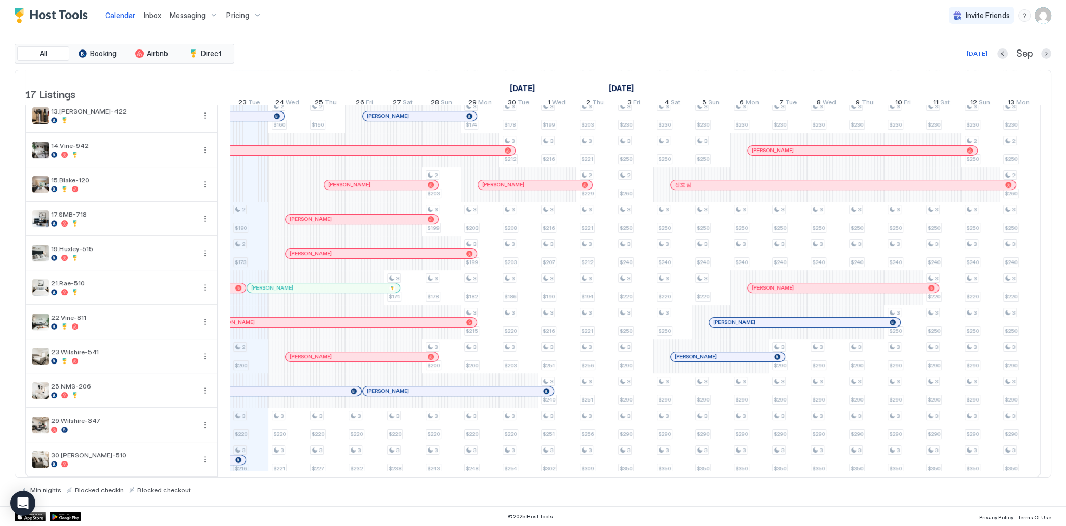
scroll to position [0, 0]
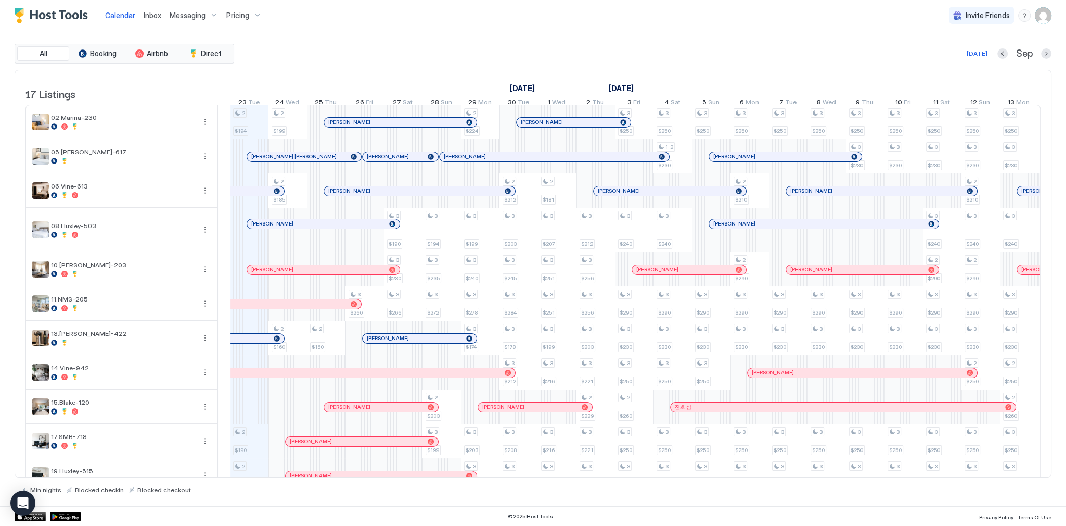
click at [418, 52] on div "[DATE] Sep" at bounding box center [643, 53] width 815 height 12
click at [150, 21] on link "Inbox" at bounding box center [153, 15] width 18 height 11
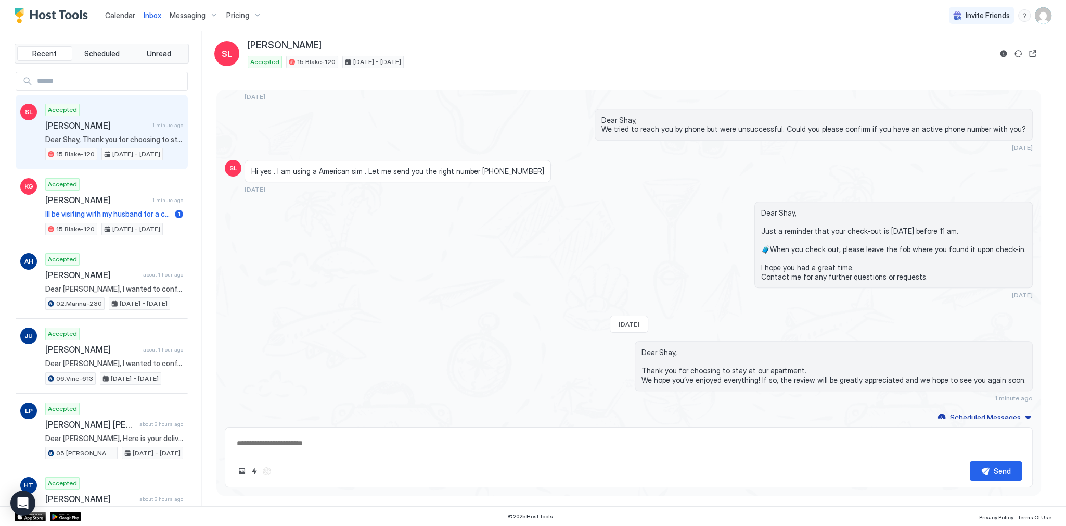
scroll to position [1790, 0]
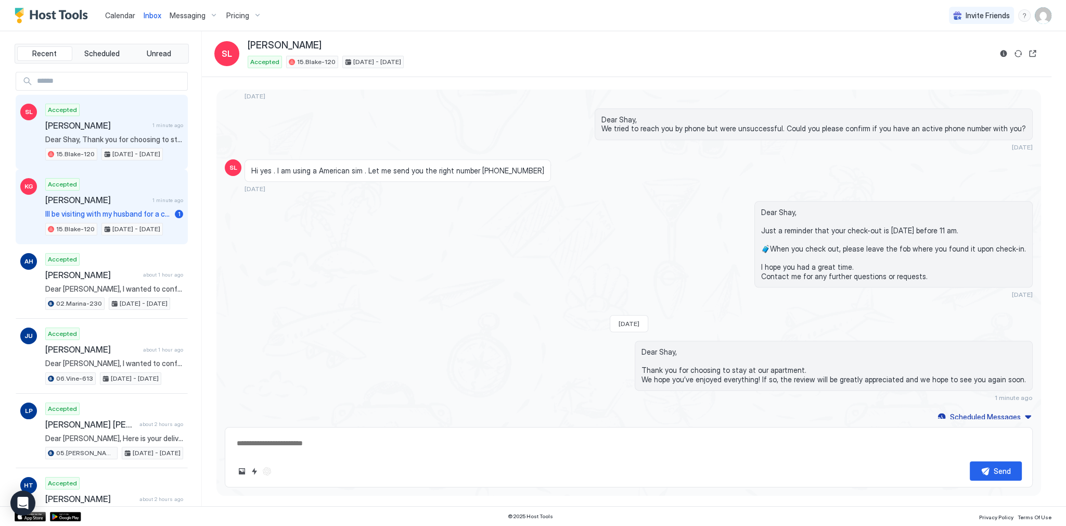
click at [129, 205] on div "Accepted [PERSON_NAME] 1 minute ago Ill be visiting with my husband for a conce…" at bounding box center [114, 206] width 138 height 57
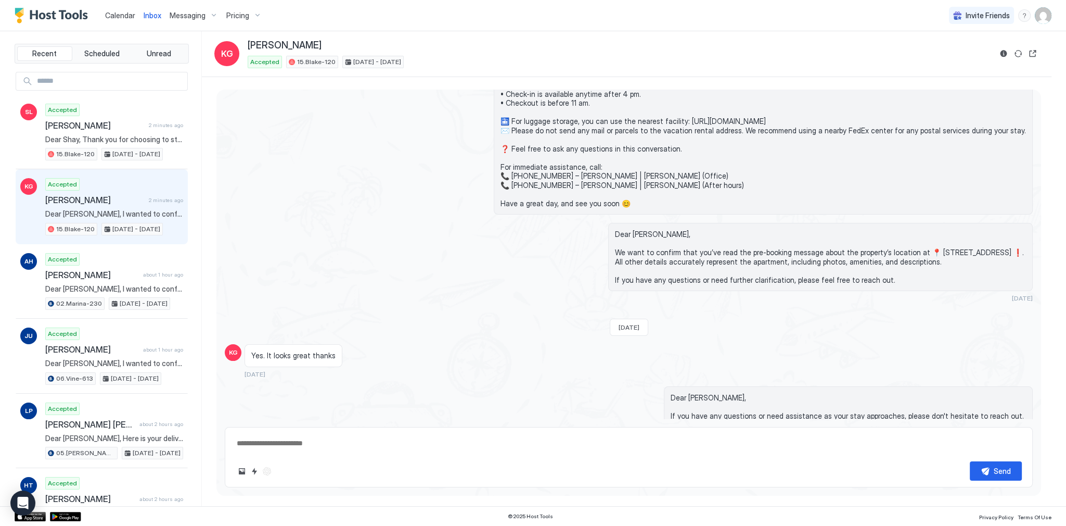
scroll to position [291, 0]
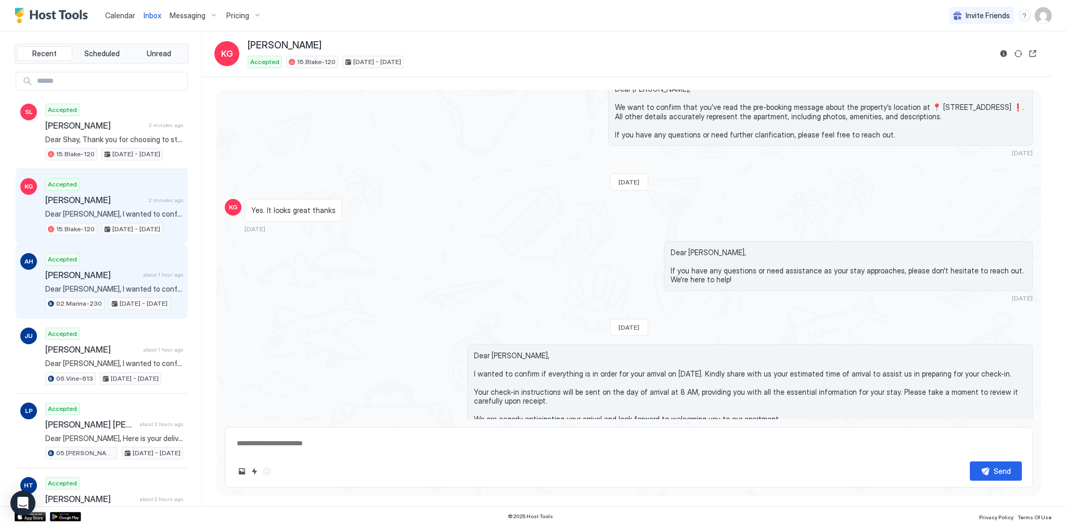
click at [99, 258] on div "Accepted [PERSON_NAME] about 1 hour ago Dear [PERSON_NAME], I wanted to confirm…" at bounding box center [114, 281] width 138 height 57
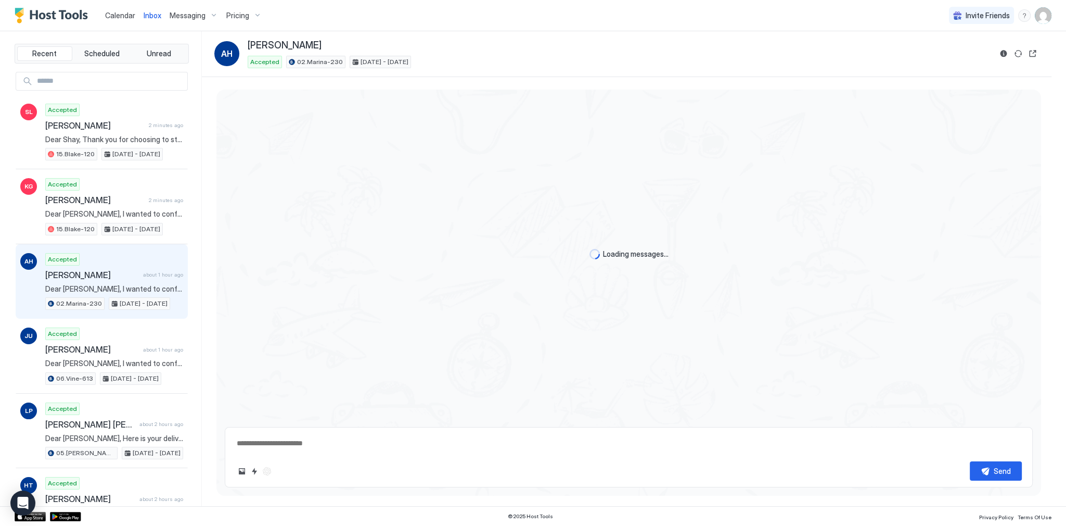
scroll to position [253, 0]
type textarea "*"
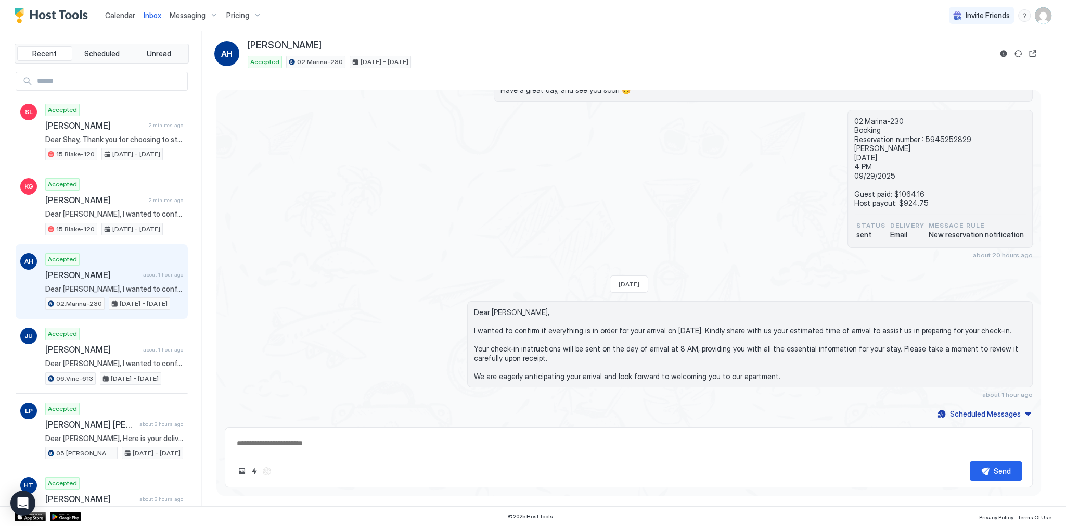
drag, startPoint x: 121, startPoint y: 17, endPoint x: 127, endPoint y: 19, distance: 6.8
click at [121, 17] on span "Calendar" at bounding box center [120, 15] width 30 height 9
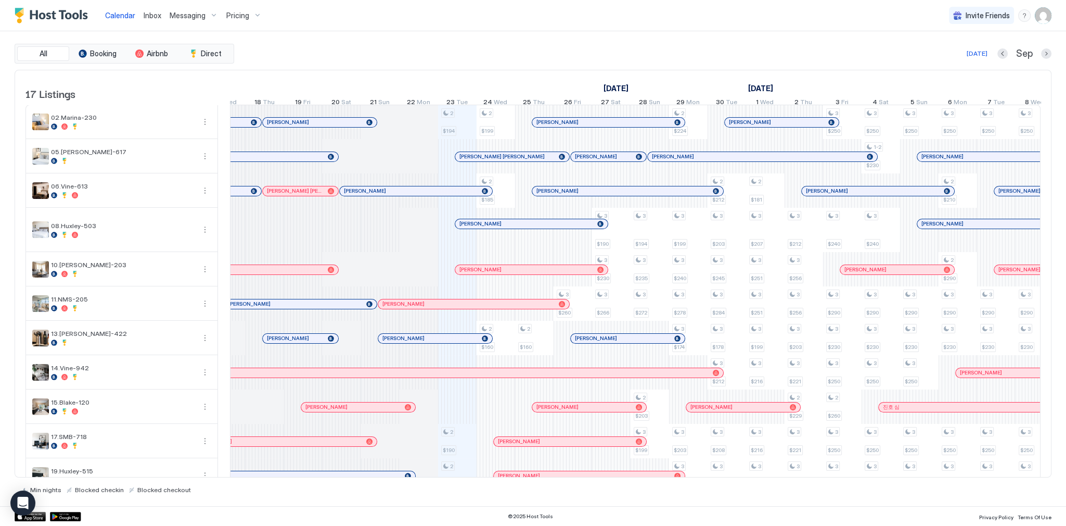
click at [462, 56] on div "[DATE] Sep" at bounding box center [643, 53] width 815 height 12
click at [417, 57] on div "[DATE] Sep" at bounding box center [643, 53] width 815 height 12
click at [423, 57] on div "[DATE] Sep" at bounding box center [643, 53] width 815 height 12
click at [372, 53] on div "[DATE] Sep" at bounding box center [643, 53] width 815 height 12
click at [386, 14] on div "Calendar Inbox Messaging Pricing Invite Friends SG" at bounding box center [533, 15] width 1066 height 31
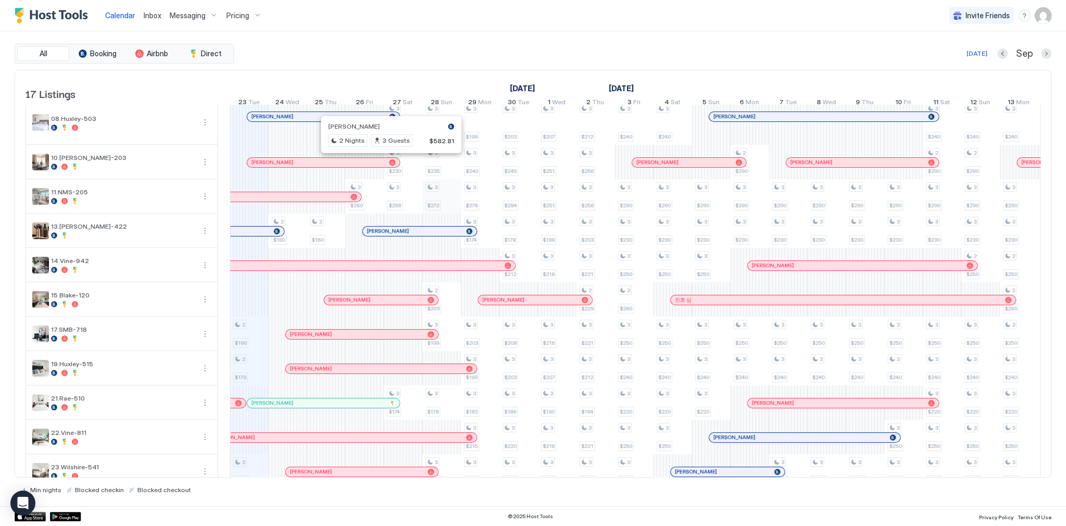
scroll to position [106, 0]
click at [578, 58] on div "[DATE] Sep" at bounding box center [643, 53] width 815 height 12
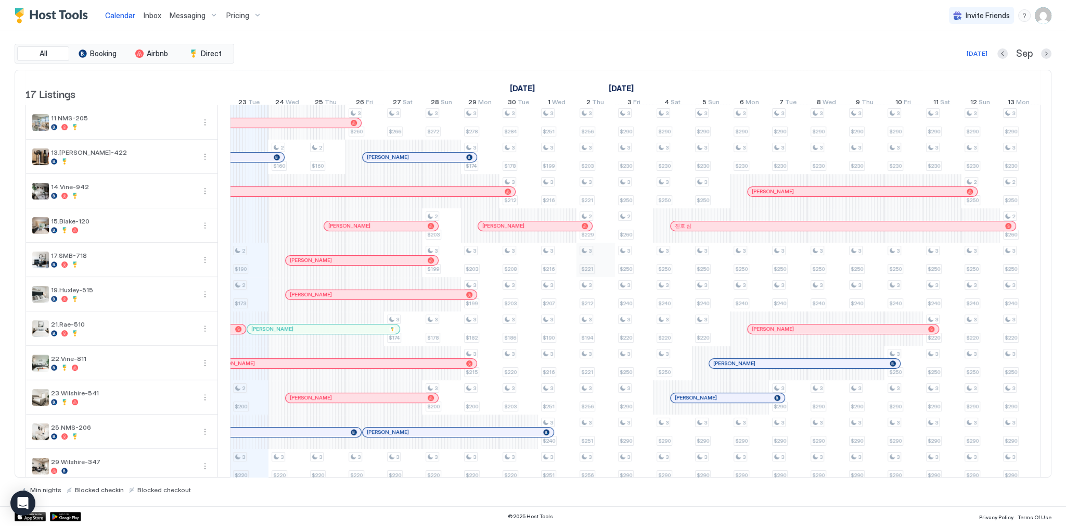
scroll to position [231, 0]
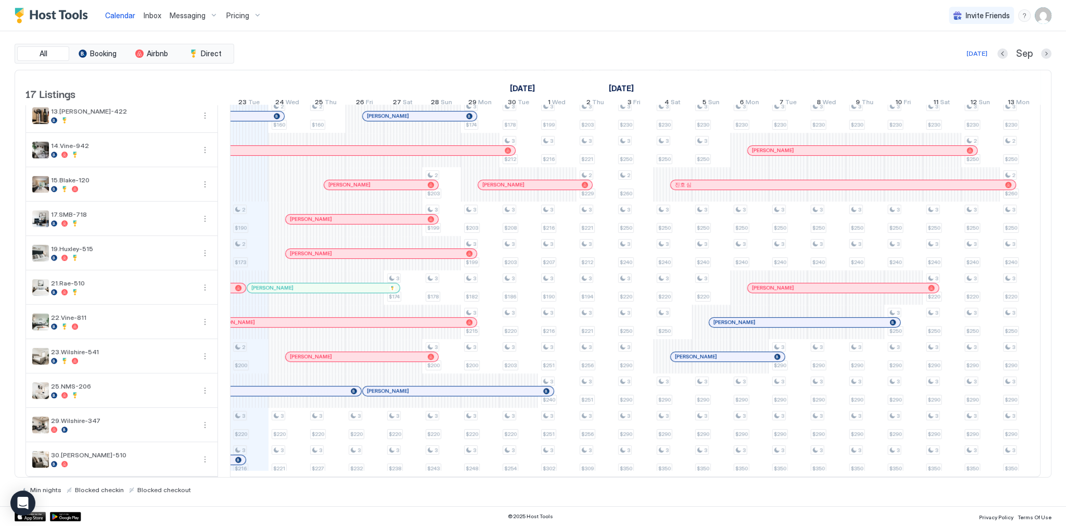
click at [347, 54] on div "[DATE] Sep" at bounding box center [643, 53] width 815 height 12
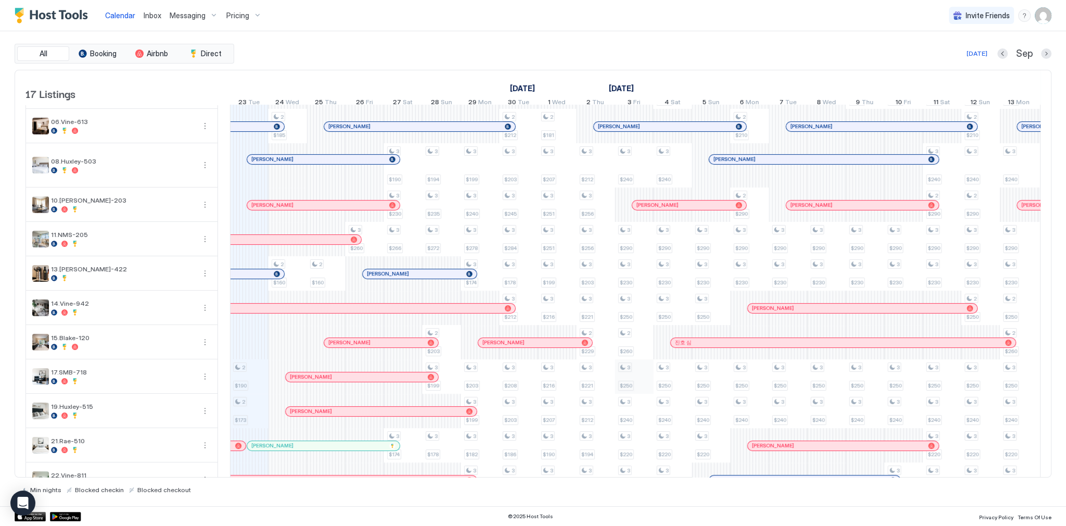
scroll to position [231, 0]
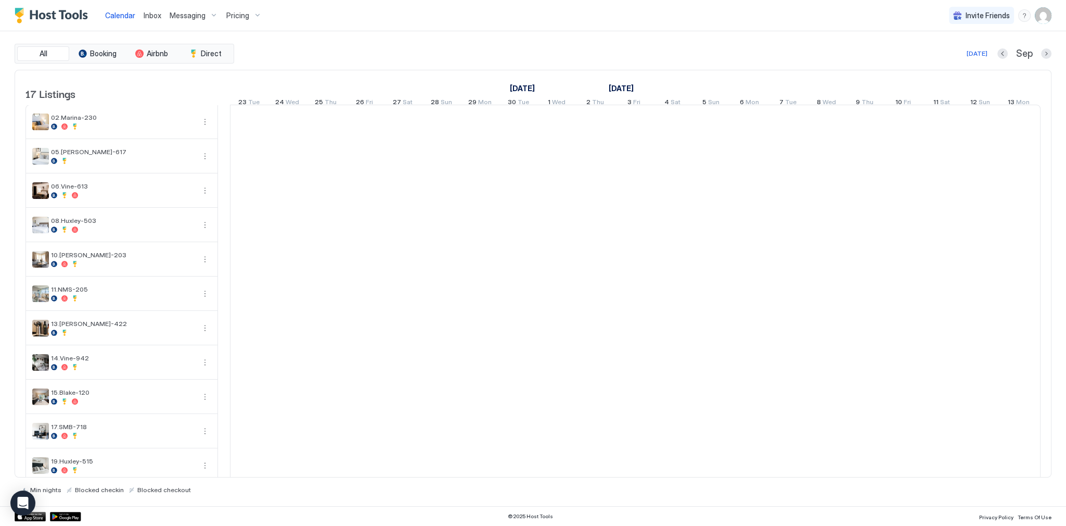
scroll to position [0, 578]
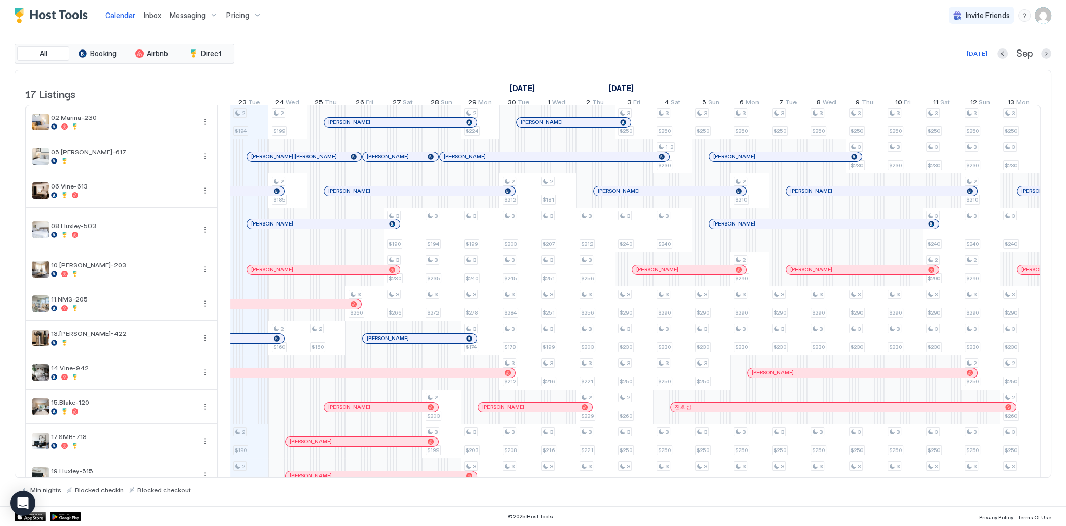
click at [314, 50] on div "[DATE] Sep" at bounding box center [643, 53] width 815 height 12
click at [151, 18] on span "Inbox" at bounding box center [153, 15] width 18 height 9
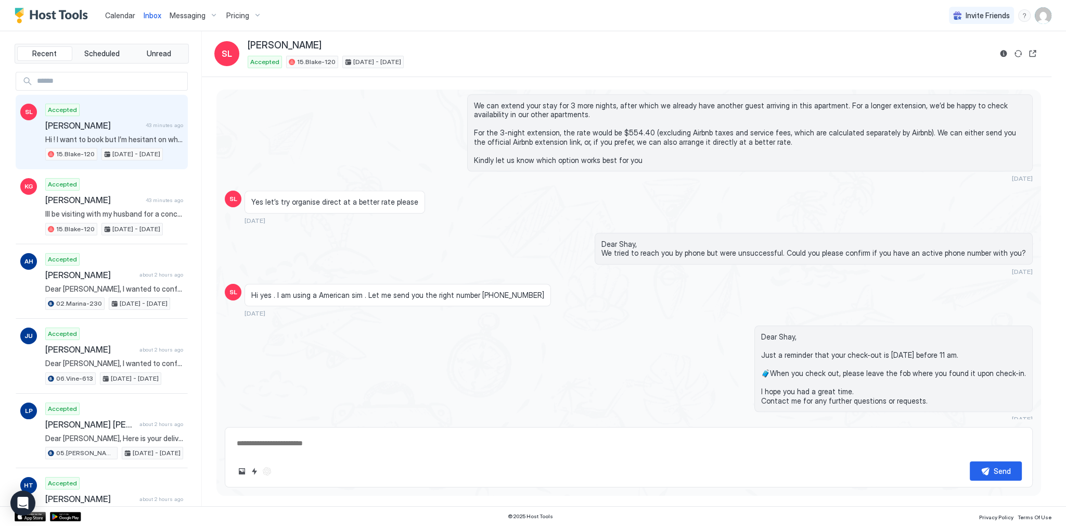
scroll to position [1790, 0]
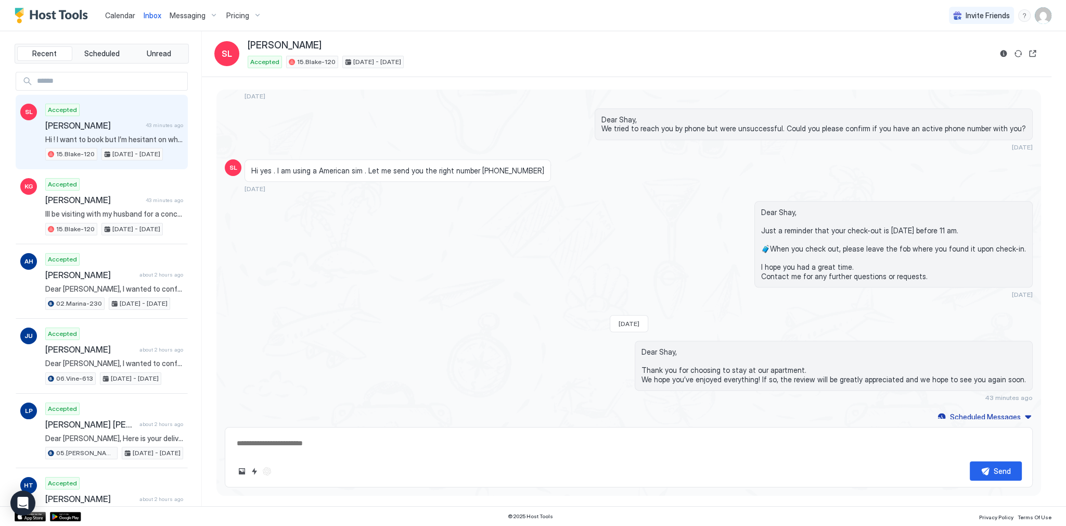
click at [573, 181] on div "Hi yes . I am using a American sim . Let me send you the right number +1 (646) …" at bounding box center [528, 176] width 566 height 34
click at [987, 414] on div "Scheduled Messages" at bounding box center [985, 416] width 71 height 11
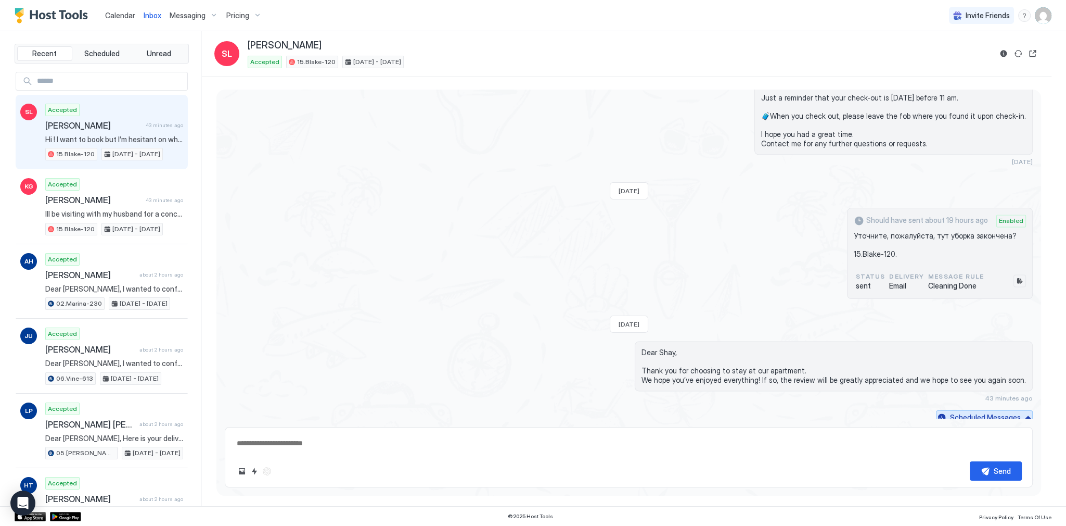
click at [995, 415] on div "Scheduled Messages" at bounding box center [985, 417] width 71 height 11
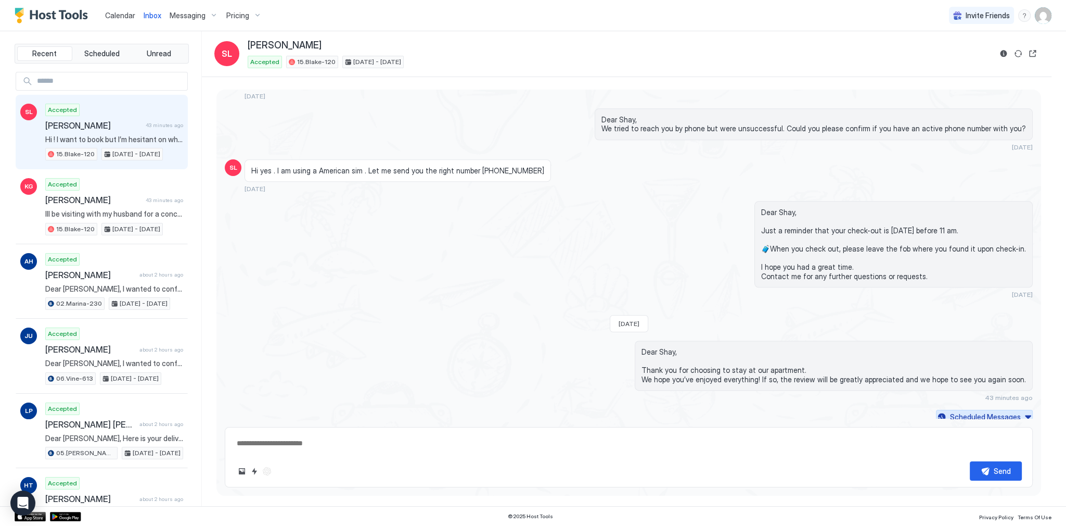
click at [995, 414] on div "Scheduled Messages" at bounding box center [985, 416] width 71 height 11
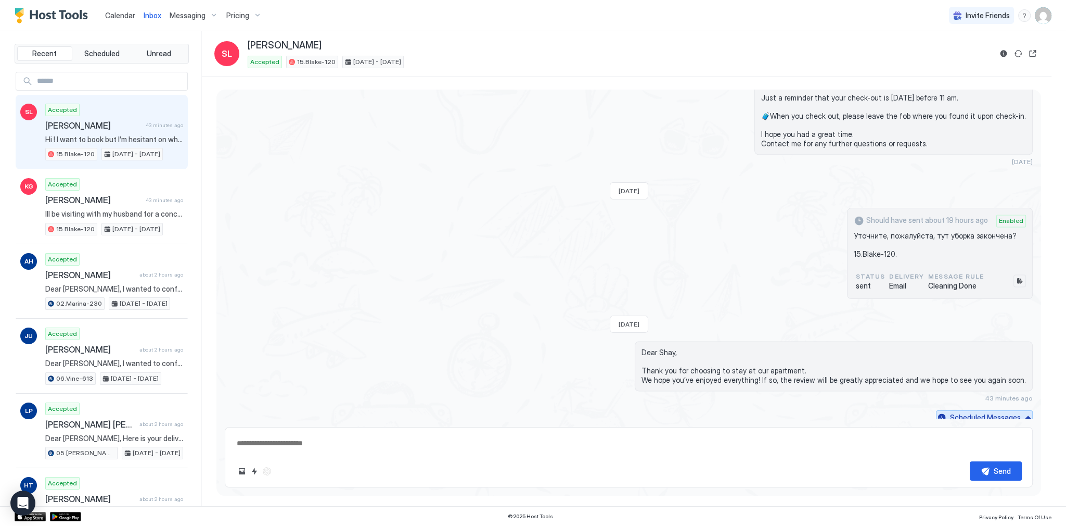
click at [993, 412] on div "Scheduled Messages" at bounding box center [985, 417] width 71 height 11
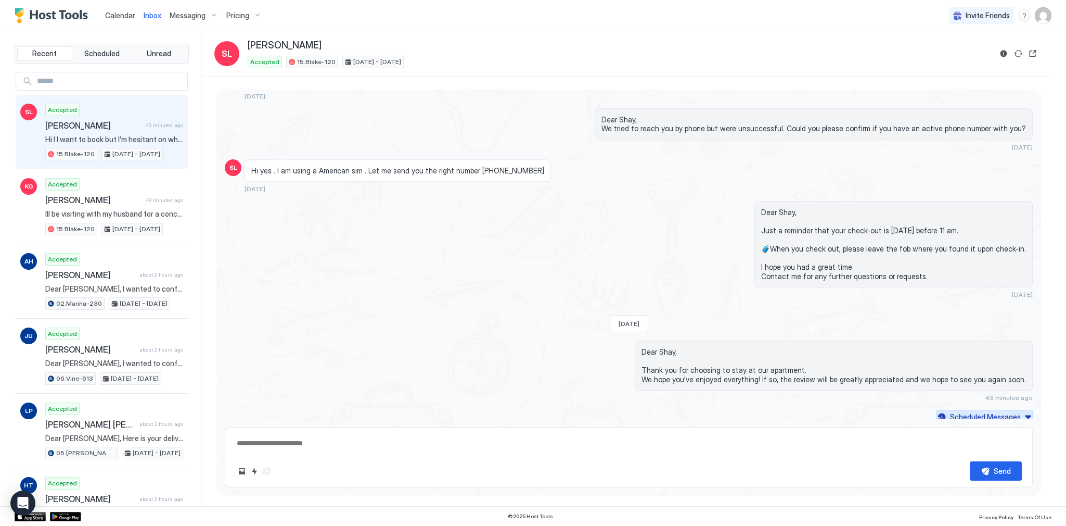
click at [973, 411] on div "Scheduled Messages" at bounding box center [985, 416] width 71 height 11
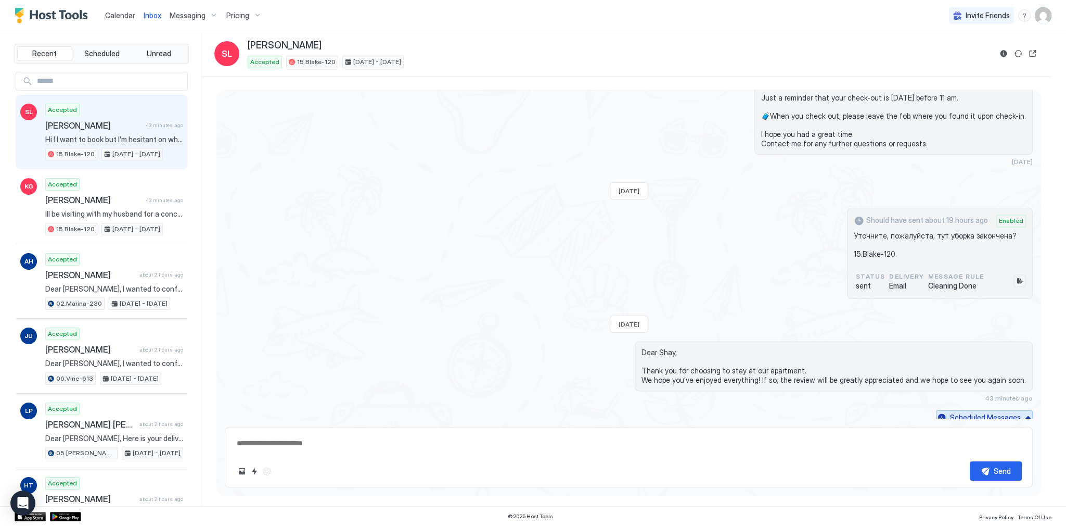
click at [972, 412] on div "Scheduled Messages" at bounding box center [985, 417] width 71 height 11
type textarea "*"
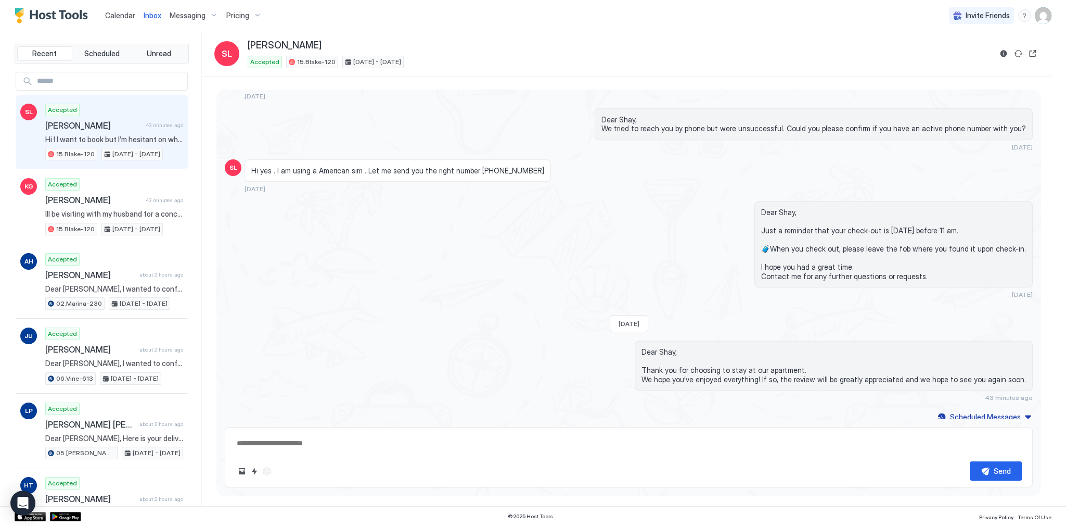
click at [115, 12] on span "Calendar" at bounding box center [120, 15] width 30 height 9
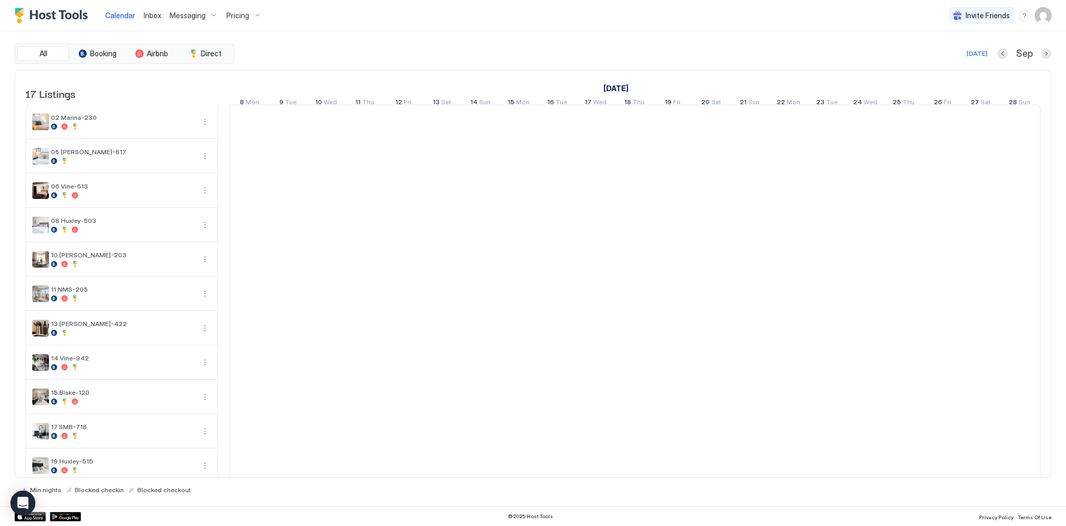
scroll to position [0, 578]
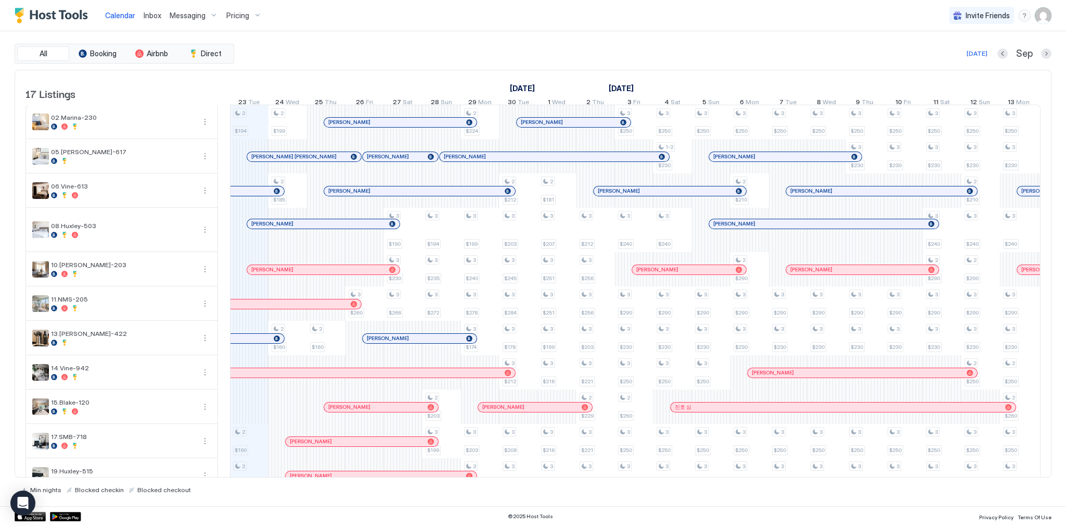
click at [348, 50] on div "[DATE] Sep" at bounding box center [643, 53] width 815 height 12
click at [316, 85] on div "[DATE]" at bounding box center [95, 88] width 886 height 15
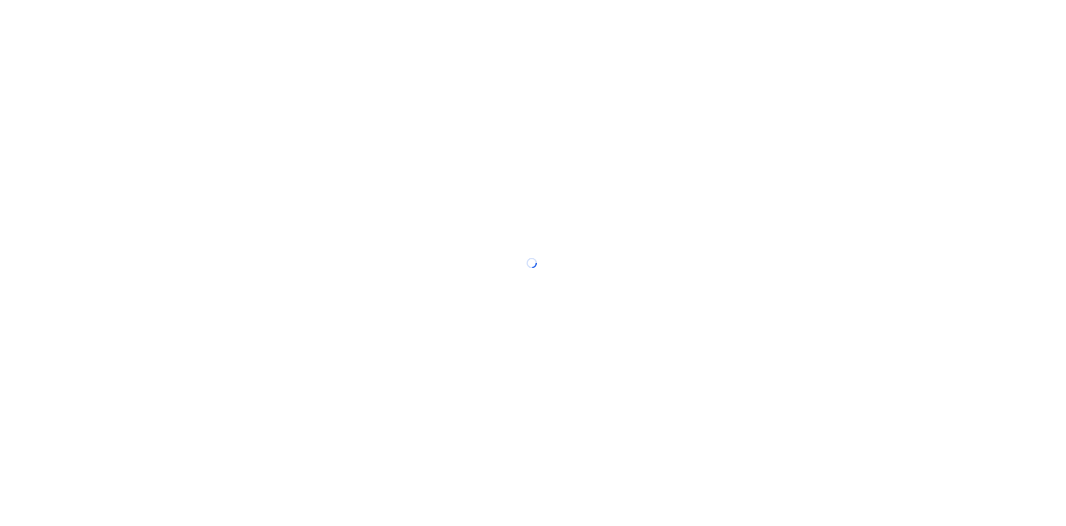
click at [460, 73] on div at bounding box center [533, 263] width 1066 height 526
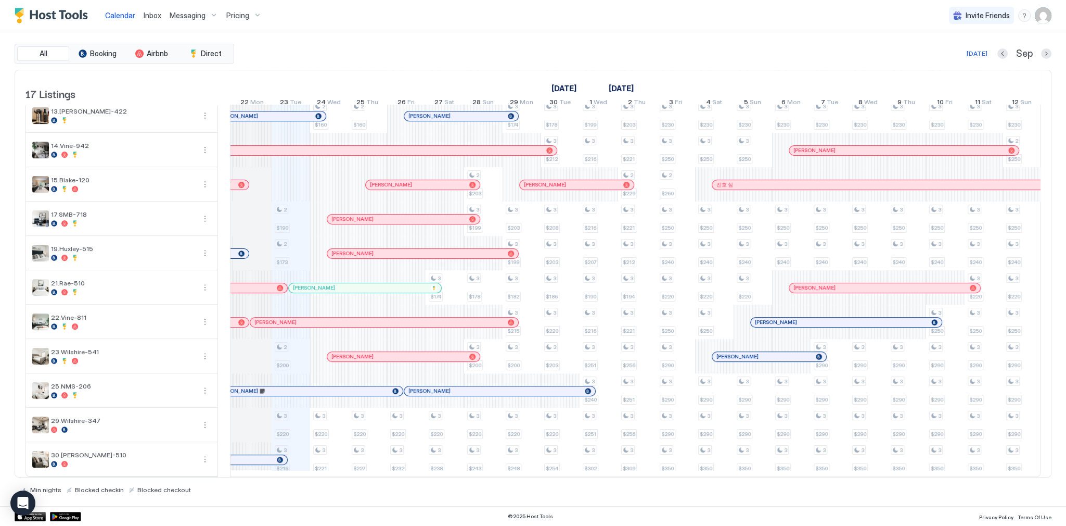
scroll to position [0, 495]
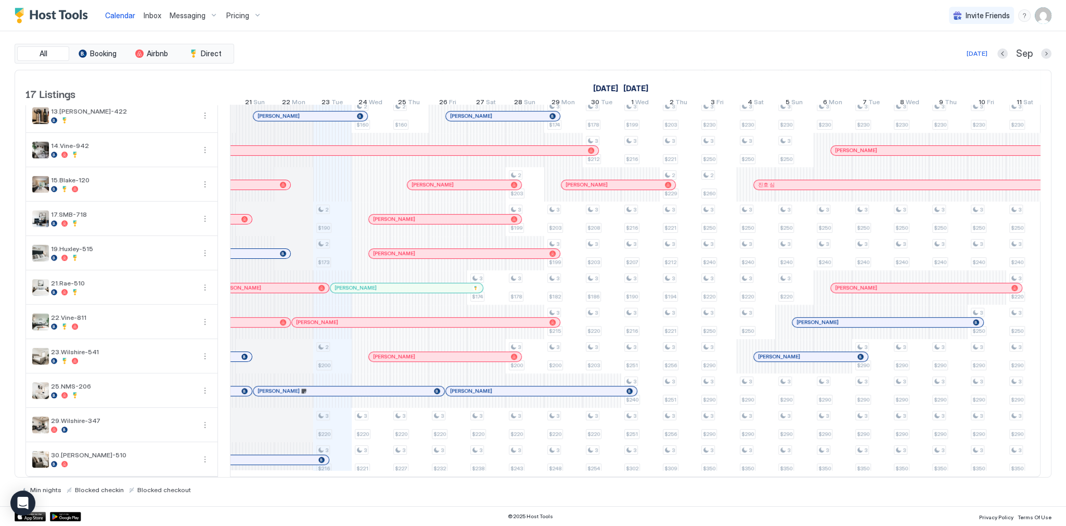
click at [751, 41] on div "All Booking Airbnb Direct [DATE] [DATE] Listings [DATE] [DATE] [DATE] 8 Mon 9 T…" at bounding box center [533, 268] width 1037 height 475
click at [655, 54] on div "[DATE] Sep" at bounding box center [643, 53] width 815 height 12
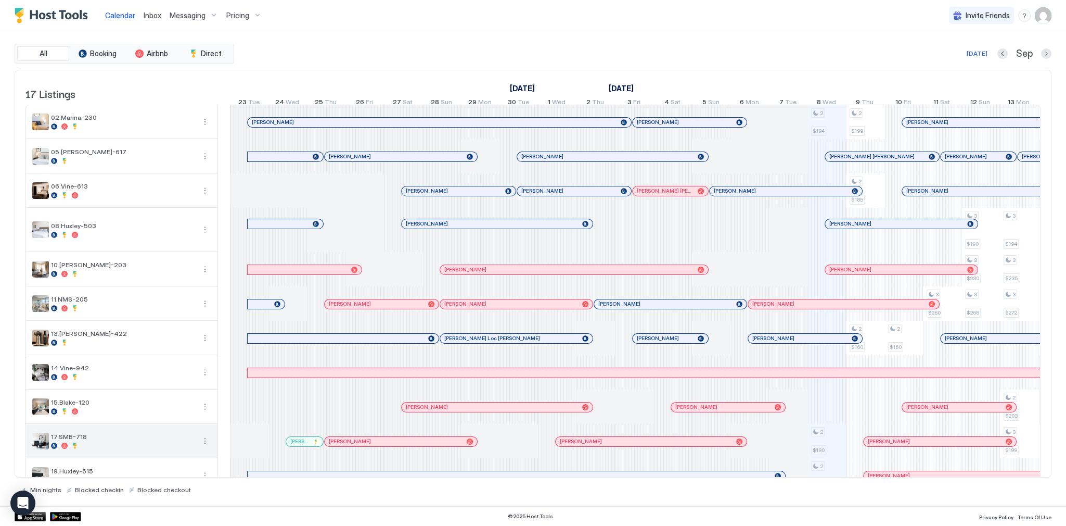
scroll to position [0, 578]
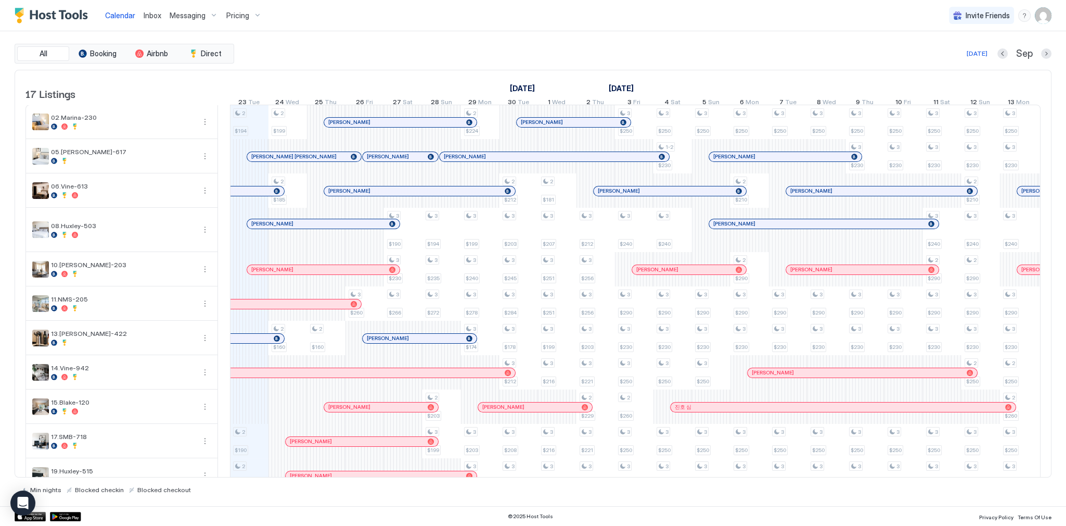
click at [113, 12] on span "Calendar" at bounding box center [120, 15] width 30 height 9
click at [154, 21] on div "Inbox" at bounding box center [152, 15] width 26 height 19
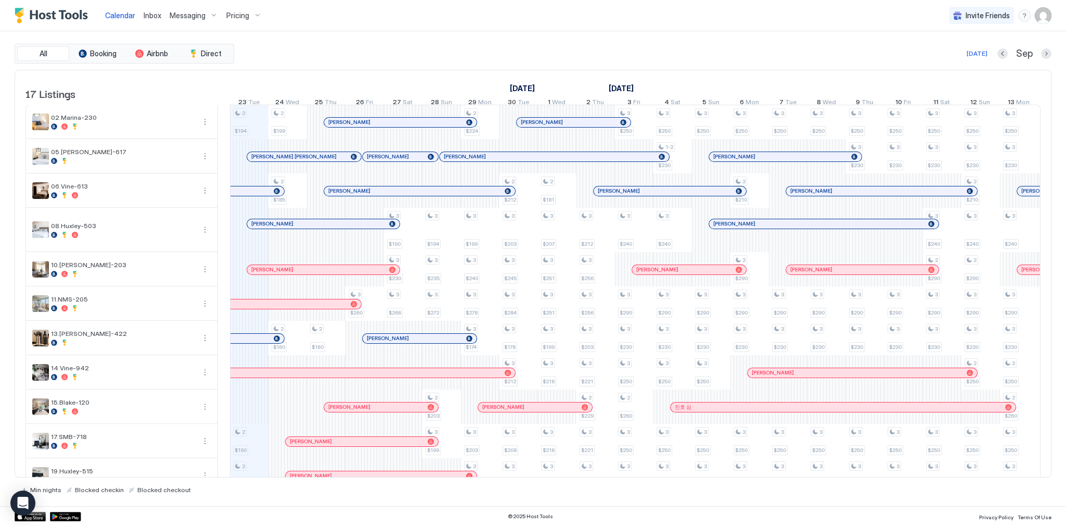
click at [154, 18] on span "Inbox" at bounding box center [153, 15] width 18 height 9
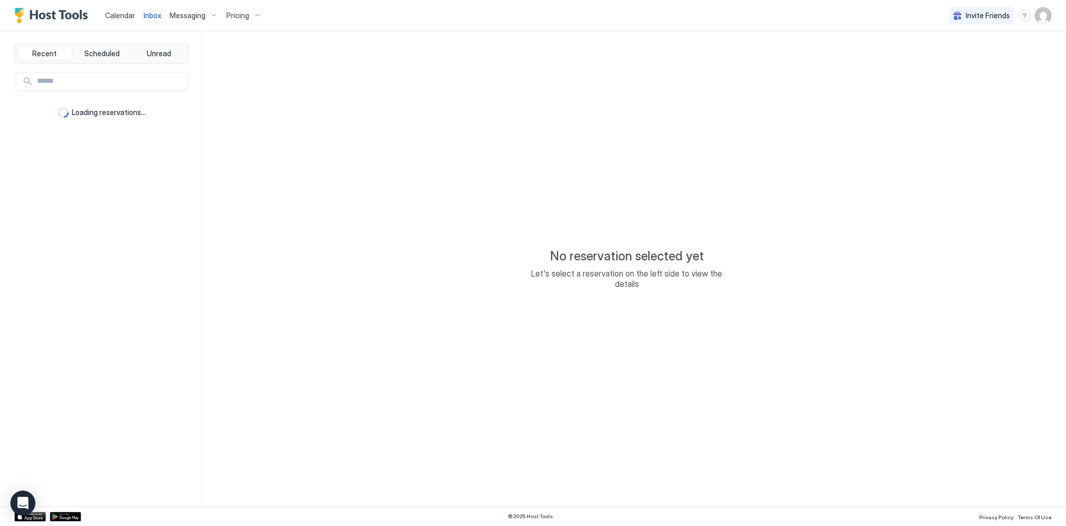
click at [154, 18] on span "Inbox" at bounding box center [153, 15] width 18 height 9
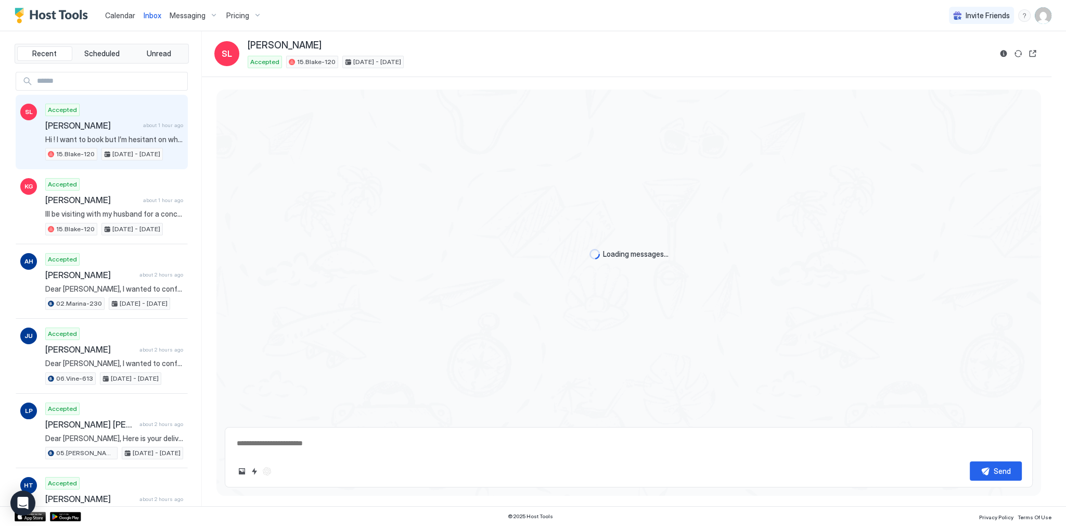
scroll to position [1790, 0]
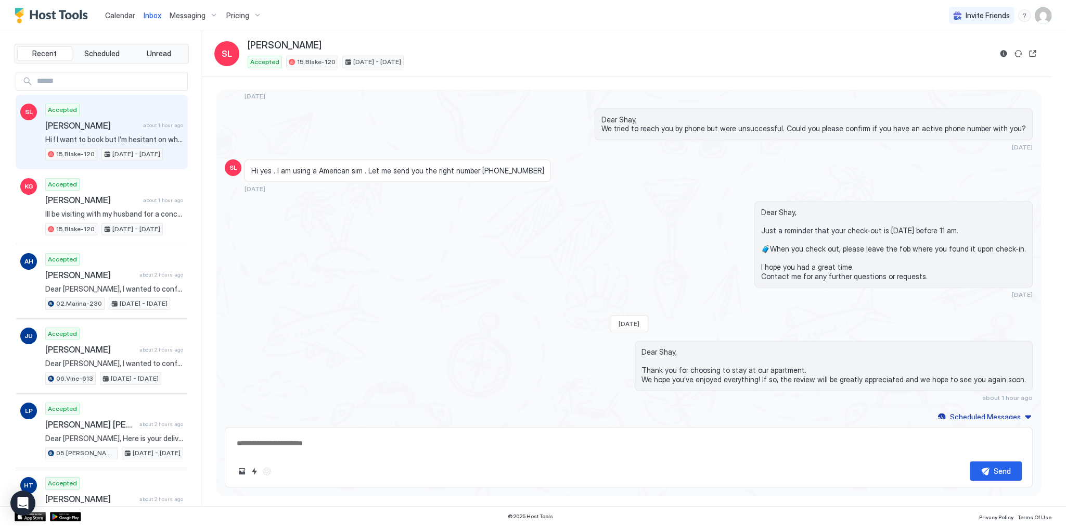
click at [130, 17] on span "Calendar" at bounding box center [120, 15] width 30 height 9
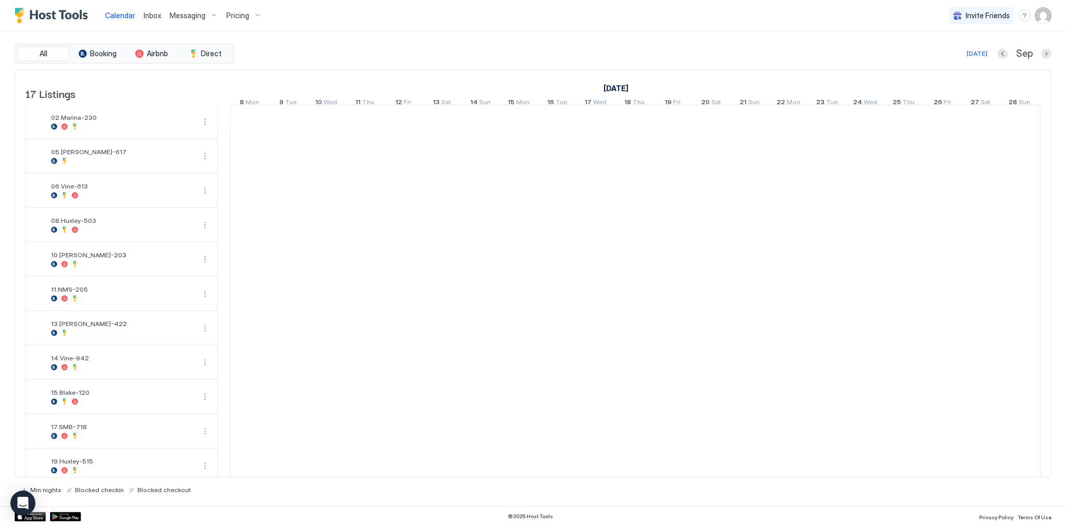
click at [130, 17] on span "Calendar" at bounding box center [120, 15] width 30 height 9
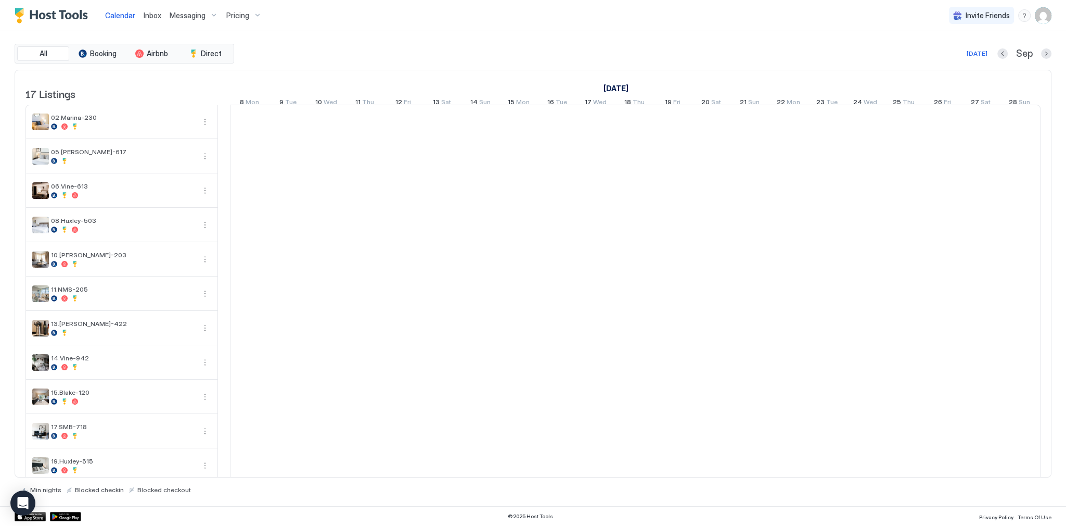
scroll to position [0, 578]
click at [322, 29] on div "Calendar Inbox Messaging Pricing Invite Friends SG" at bounding box center [533, 15] width 1066 height 31
click at [79, 16] on img "Host Tools Logo" at bounding box center [54, 16] width 78 height 16
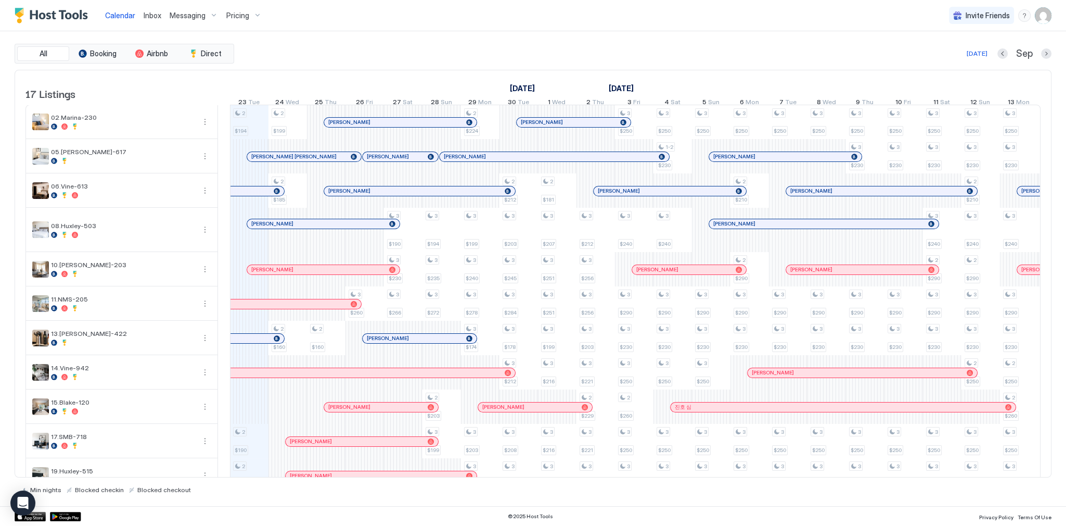
click at [79, 16] on img "Host Tools Logo" at bounding box center [54, 16] width 78 height 16
click at [460, 26] on div "Calendar Inbox Messaging Pricing Invite Friends SG" at bounding box center [533, 15] width 1066 height 31
click at [511, 34] on div "All Booking Airbnb Direct [DATE] [DATE] Listings [DATE] [DATE] [DATE] 8 Mon 9 T…" at bounding box center [533, 268] width 1037 height 475
click at [152, 16] on span "Inbox" at bounding box center [153, 15] width 18 height 9
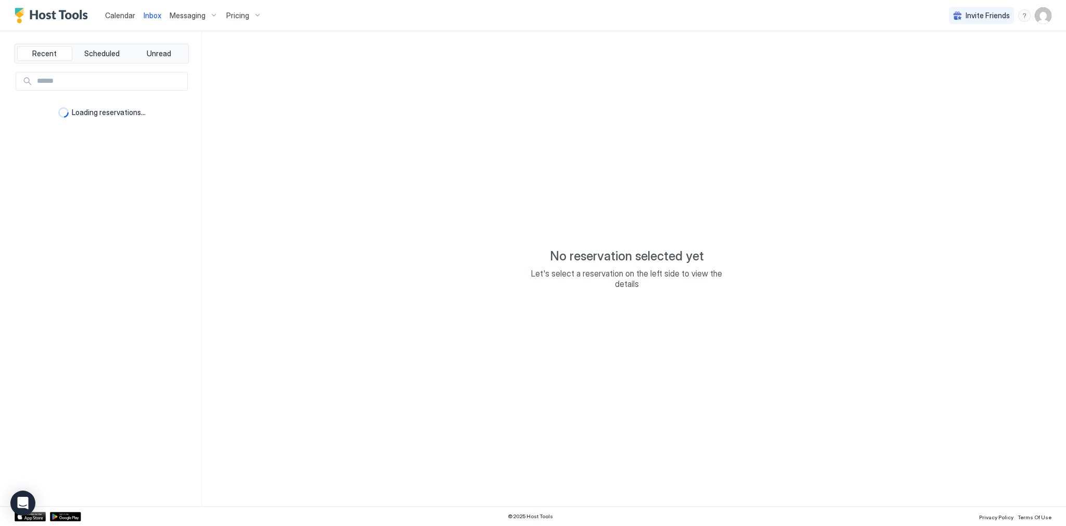
click at [152, 16] on span "Inbox" at bounding box center [153, 15] width 18 height 9
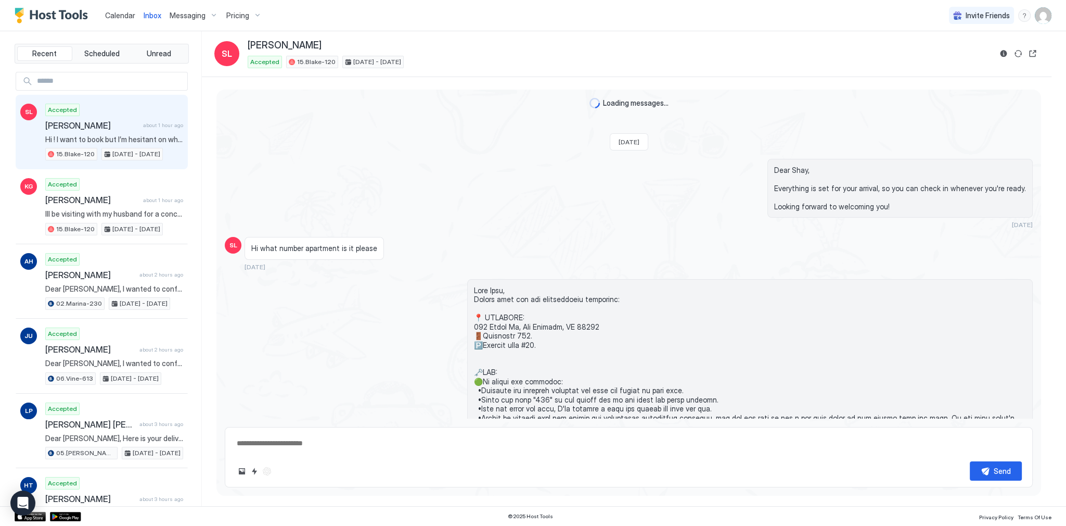
scroll to position [1790, 0]
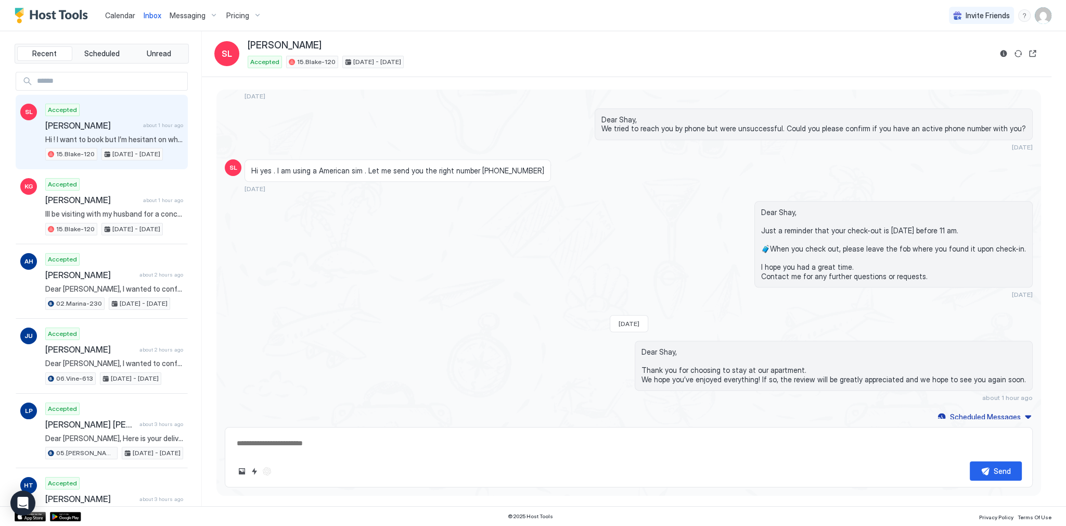
click at [111, 14] on span "Calendar" at bounding box center [120, 15] width 30 height 9
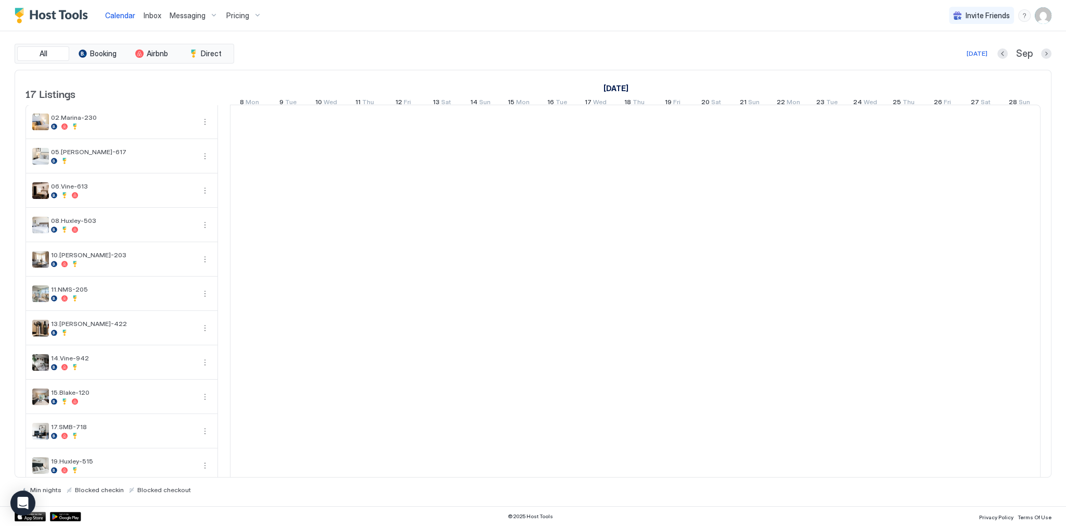
scroll to position [0, 578]
click at [65, 17] on img "Host Tools Logo" at bounding box center [54, 16] width 78 height 16
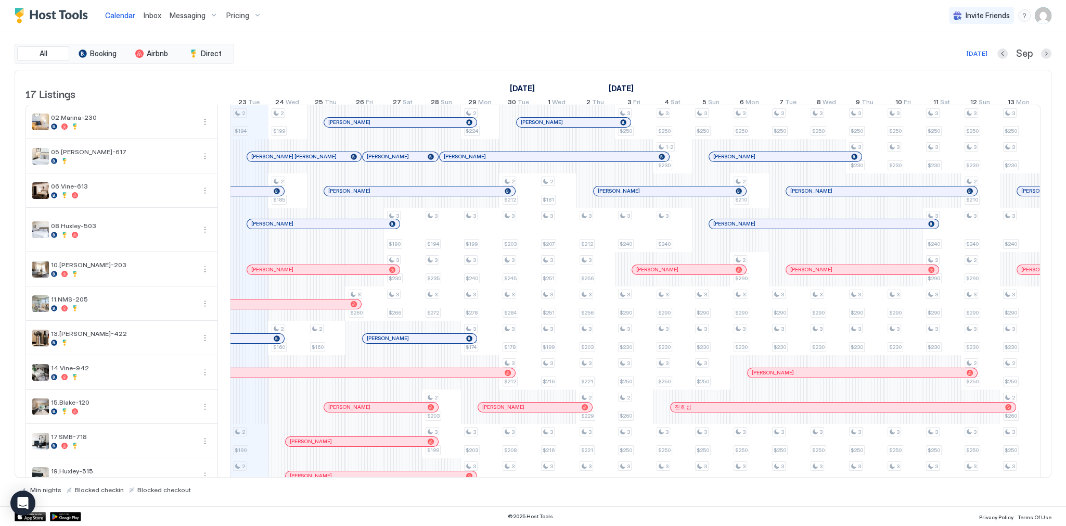
click at [111, 16] on span "Calendar" at bounding box center [120, 15] width 30 height 9
click at [76, 10] on img "Host Tools Logo" at bounding box center [54, 16] width 78 height 16
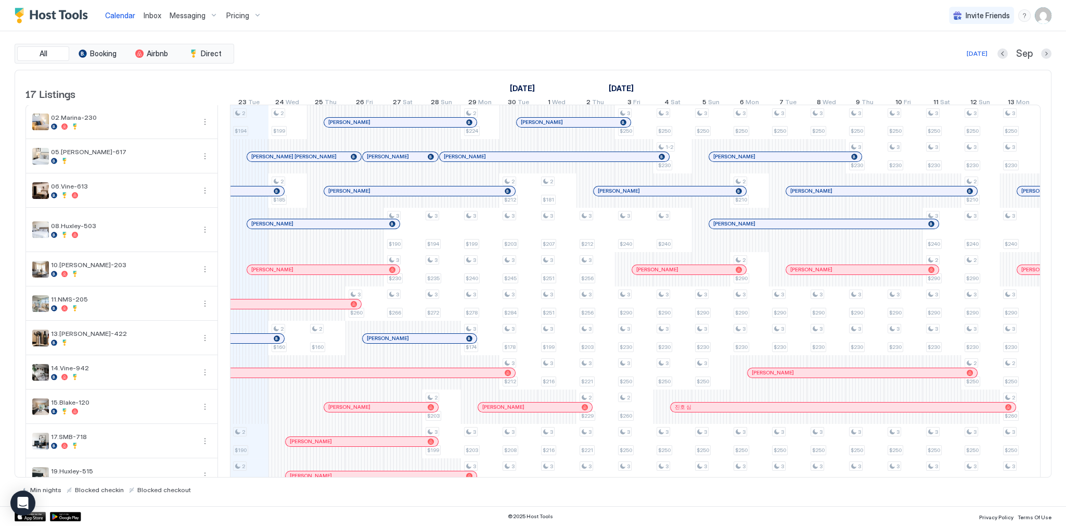
click at [76, 10] on img "Host Tools Logo" at bounding box center [54, 16] width 78 height 16
click at [419, 49] on div "[DATE] Sep" at bounding box center [643, 53] width 815 height 12
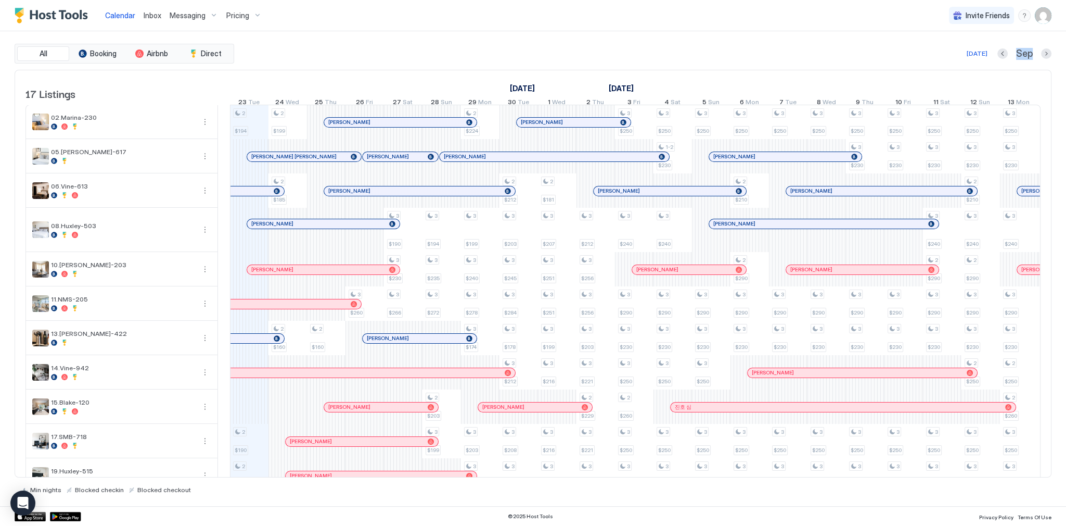
click at [145, 16] on span "Inbox" at bounding box center [153, 15] width 18 height 9
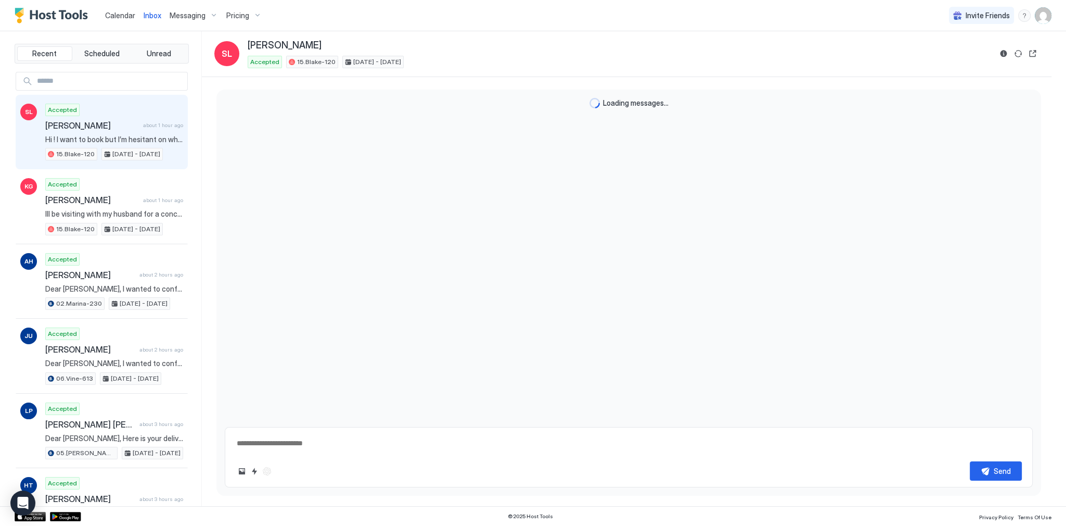
click at [145, 16] on span "Inbox" at bounding box center [153, 15] width 18 height 9
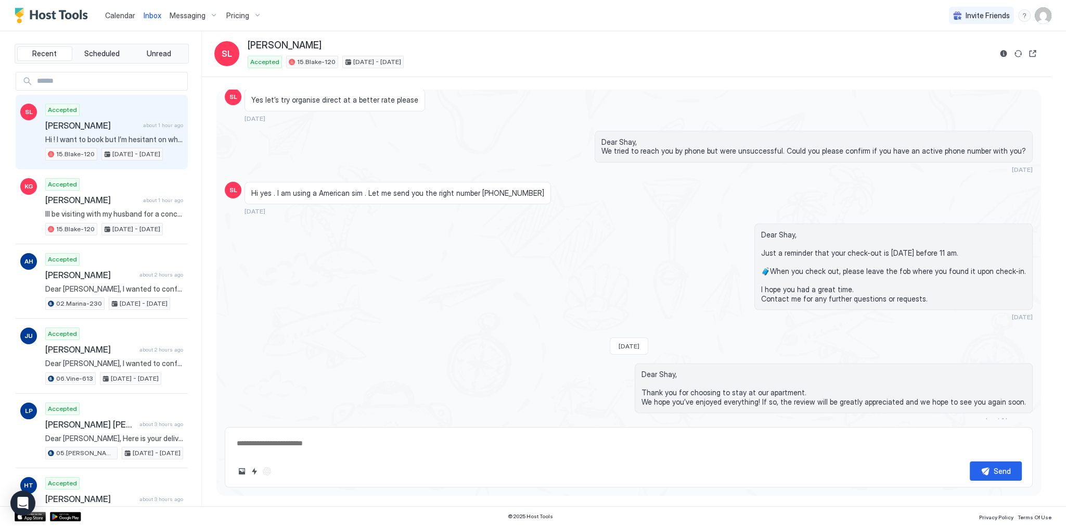
scroll to position [1790, 0]
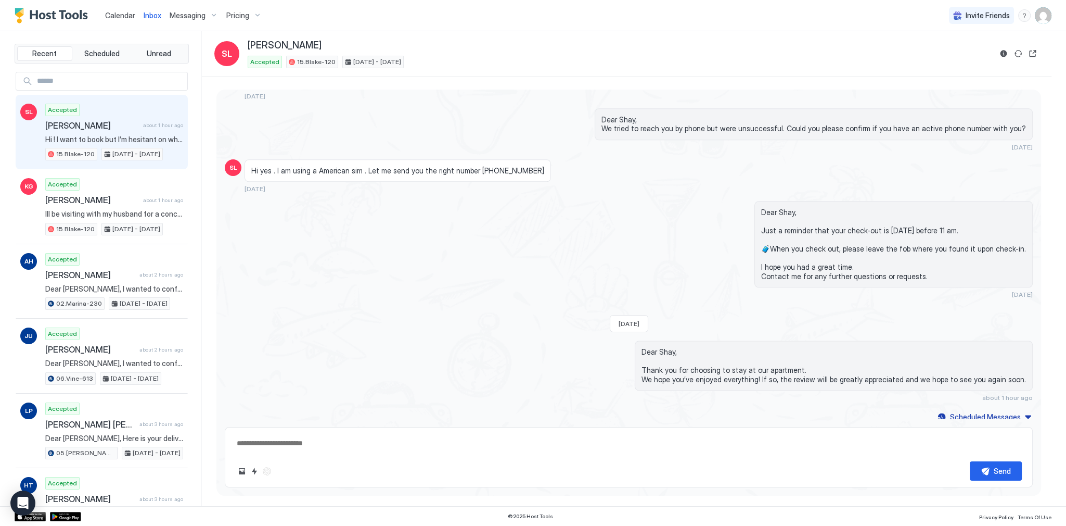
click at [144, 14] on span "Inbox" at bounding box center [153, 15] width 18 height 9
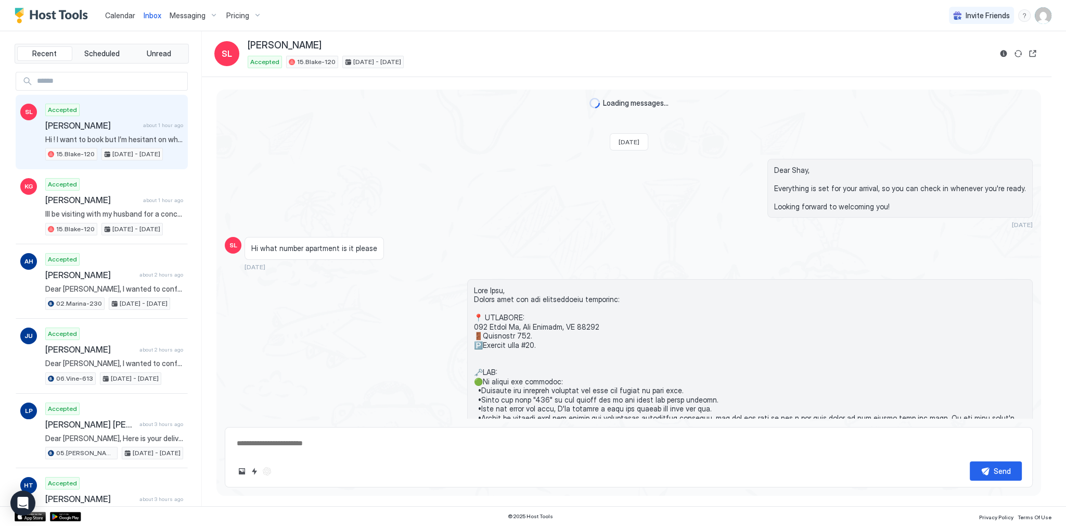
scroll to position [1768, 0]
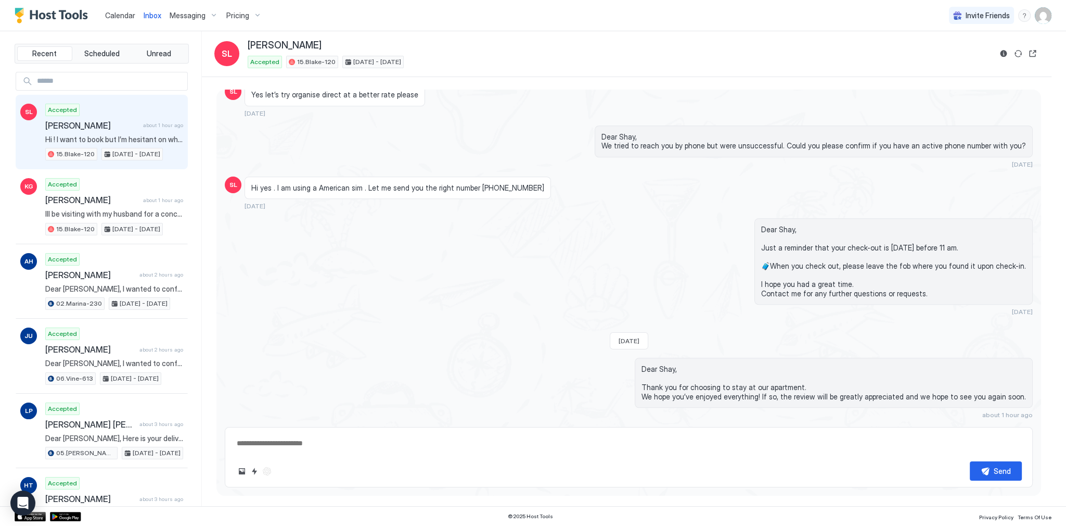
click at [144, 14] on span "Inbox" at bounding box center [153, 15] width 18 height 9
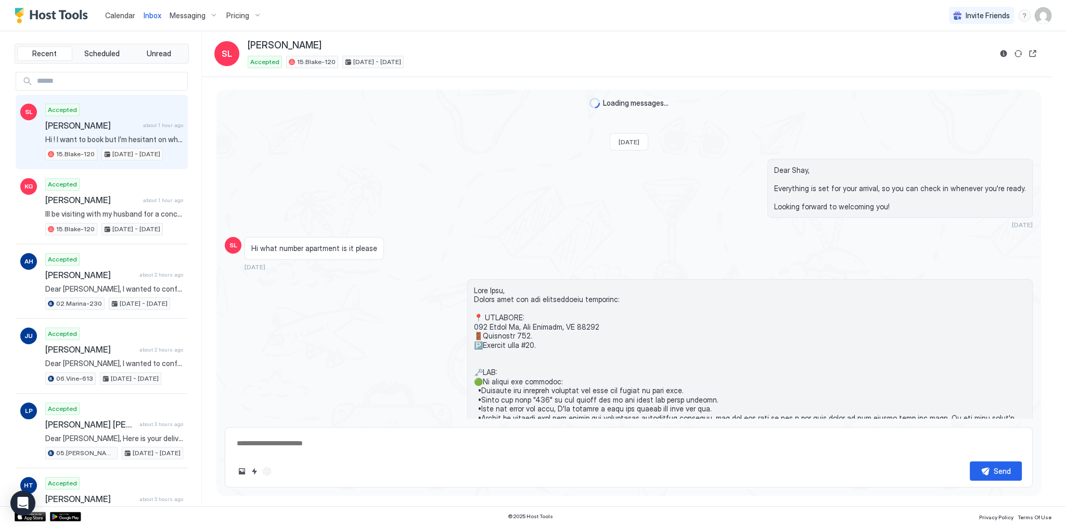
scroll to position [1790, 0]
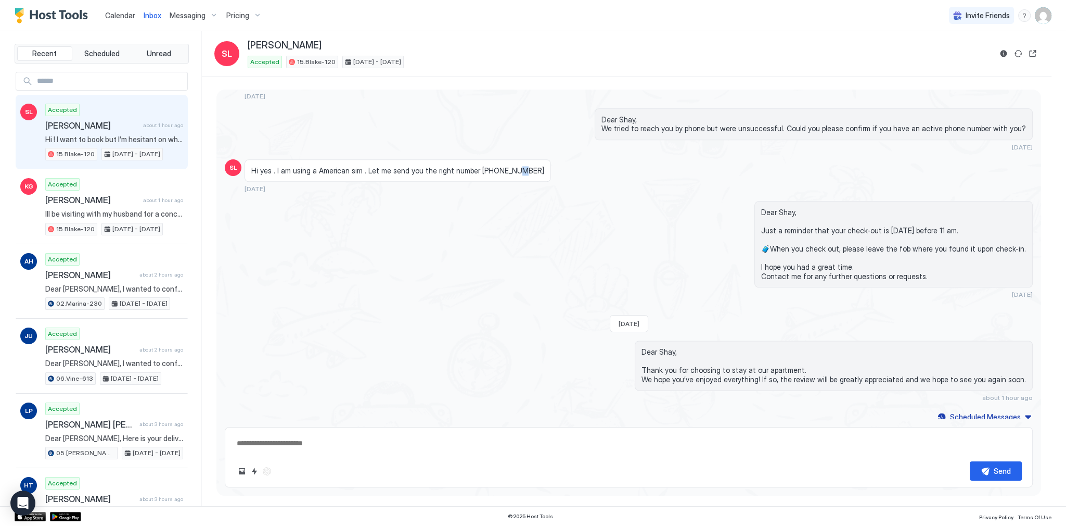
click at [500, 162] on div "Hi yes . I am using a American sim . Let me send you the right number [PHONE_NU…" at bounding box center [398, 170] width 307 height 23
click at [493, 166] on span "Hi yes . I am using a American sim . Let me send you the right number [PHONE_NU…" at bounding box center [397, 170] width 293 height 9
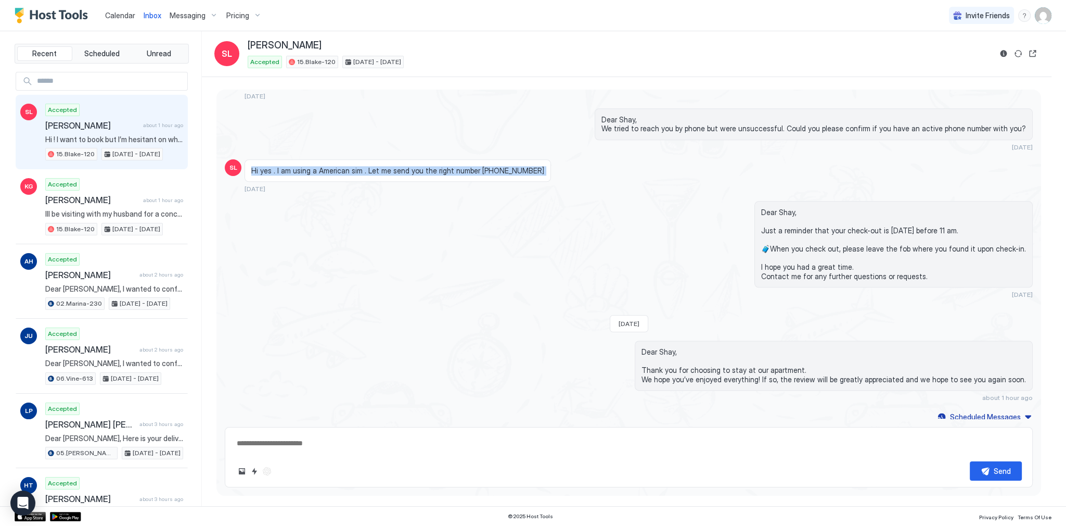
click at [440, 166] on span "Hi yes . I am using a American sim . Let me send you the right number [PHONE_NU…" at bounding box center [397, 170] width 293 height 9
drag, startPoint x: 360, startPoint y: 121, endPoint x: 350, endPoint y: 119, distance: 10.1
click at [360, 121] on div "Dear Shay, We tried to reach you by phone but were unsuccessful. Could you plea…" at bounding box center [629, 129] width 808 height 43
click at [158, 19] on span "Inbox" at bounding box center [153, 15] width 18 height 9
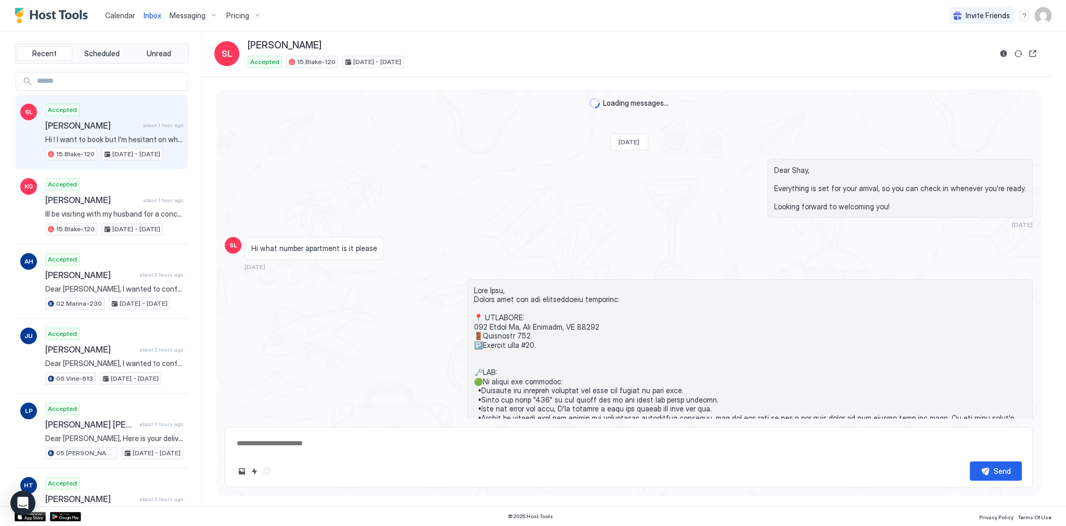
scroll to position [1790, 0]
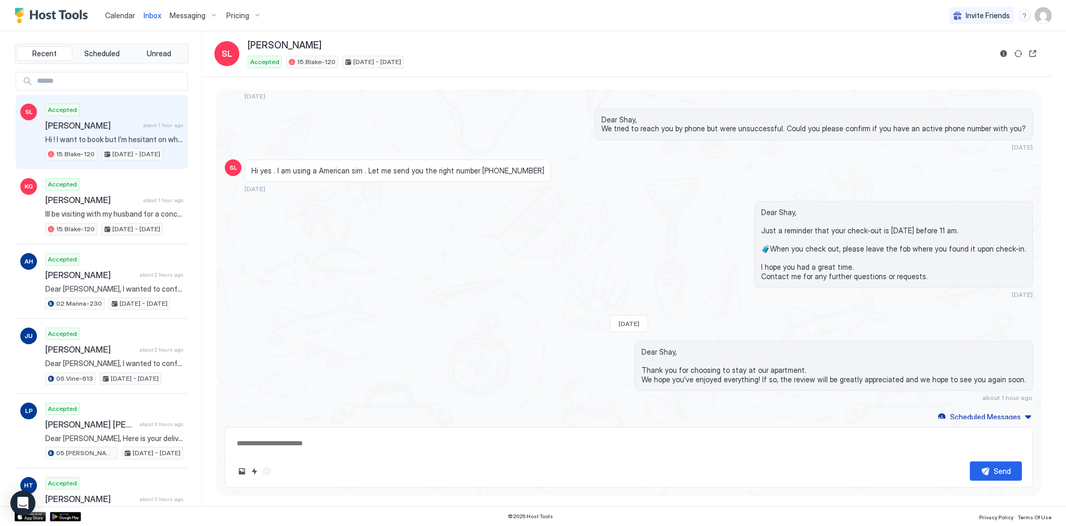
click at [158, 19] on span "Inbox" at bounding box center [153, 15] width 18 height 9
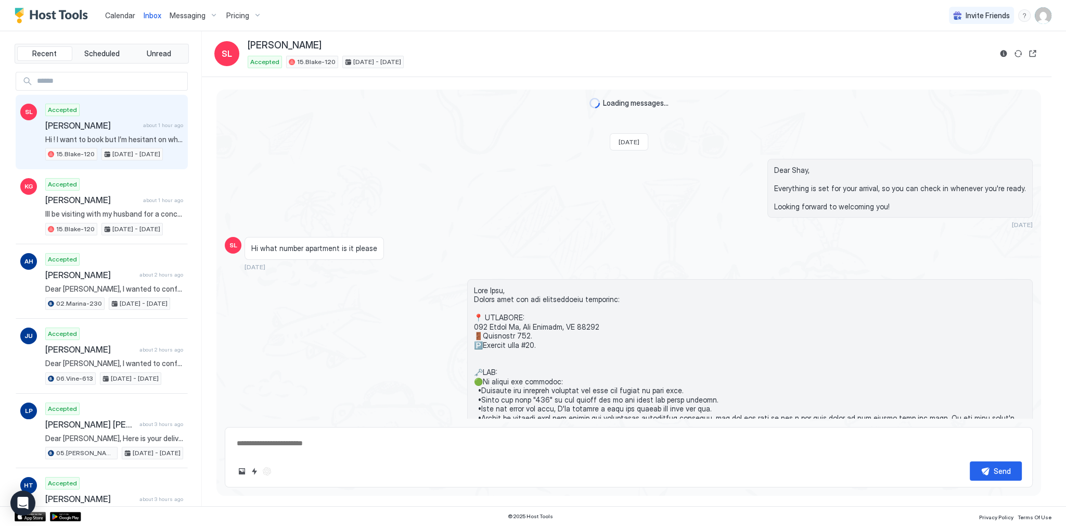
scroll to position [1790, 0]
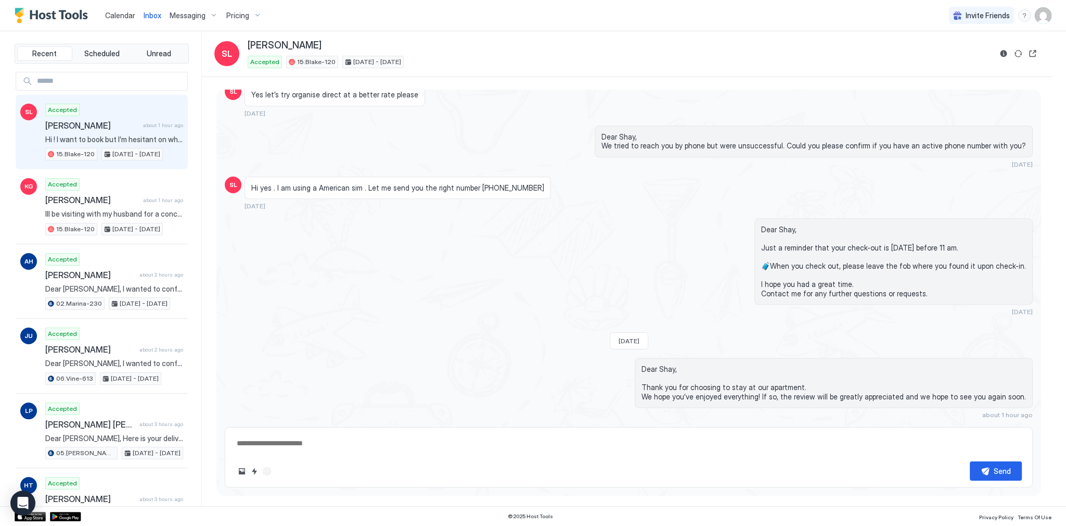
click at [158, 19] on span "Inbox" at bounding box center [153, 15] width 18 height 9
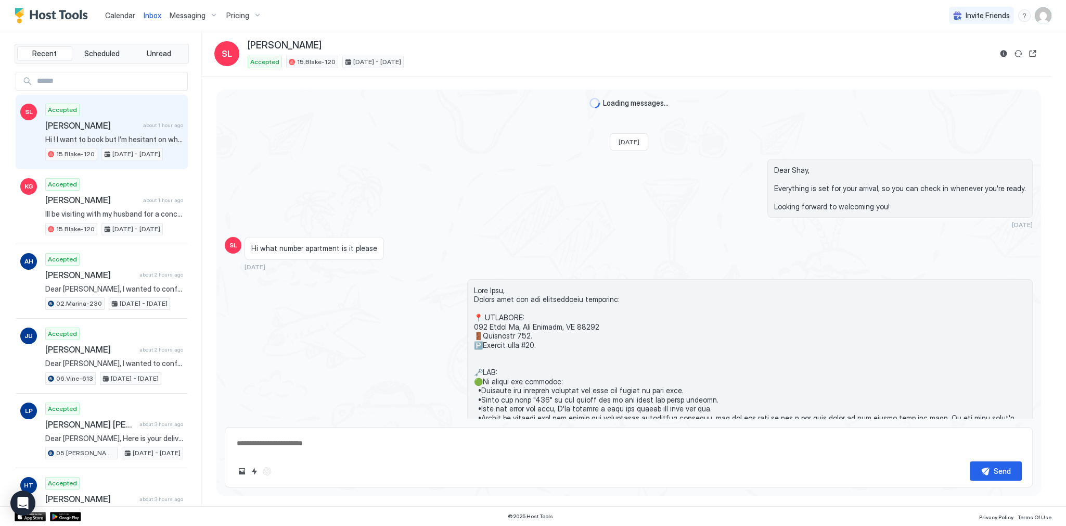
type textarea "*"
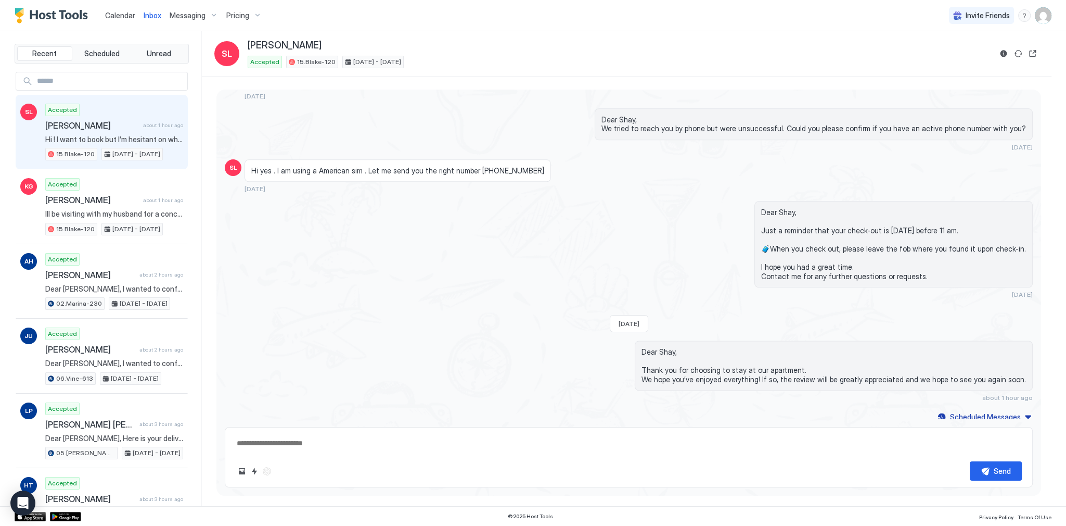
click at [468, 129] on div "Dear Shay, We tried to reach you by phone but were unsuccessful. Could you plea…" at bounding box center [750, 129] width 566 height 43
click at [111, 23] on div "Calendar" at bounding box center [120, 15] width 39 height 19
click at [112, 20] on link "Calendar" at bounding box center [120, 15] width 30 height 11
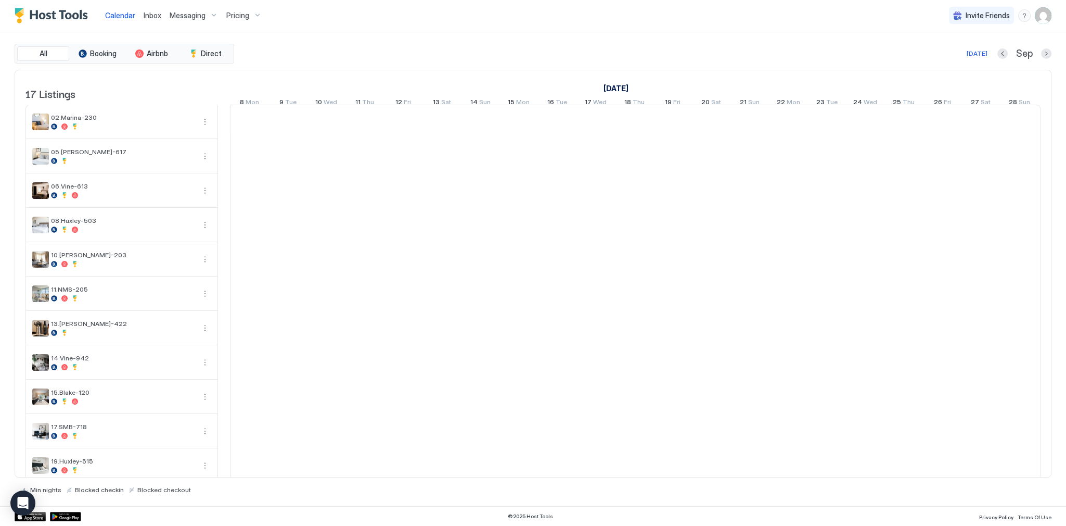
click at [112, 20] on link "Calendar" at bounding box center [120, 15] width 30 height 11
click at [113, 19] on span "Calendar" at bounding box center [120, 15] width 30 height 9
click at [360, 32] on div "All Booking Airbnb Direct [DATE] [DATE] Listings [DATE] [DATE] [DATE] 8 Mon 9 T…" at bounding box center [533, 268] width 1037 height 475
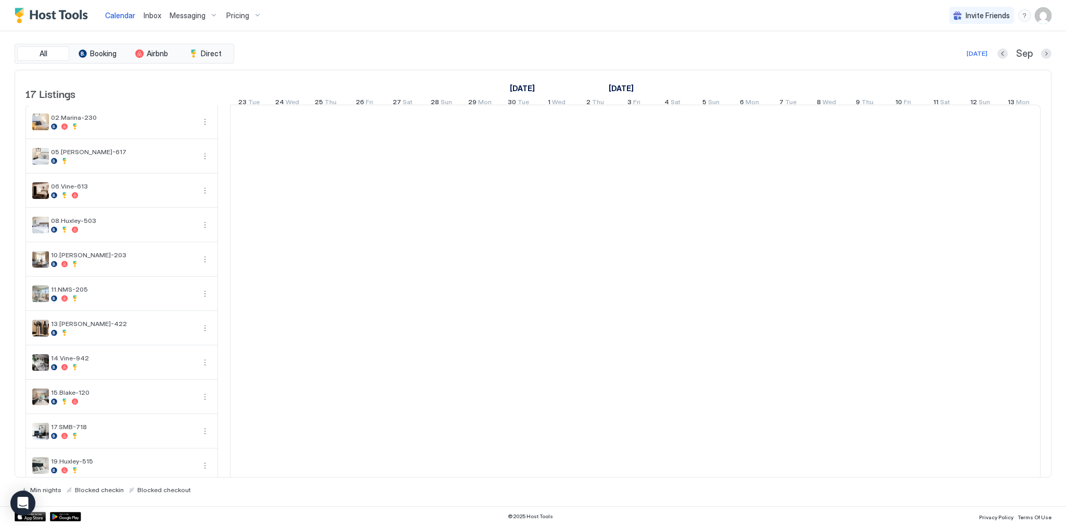
click at [129, 17] on span "Calendar" at bounding box center [120, 15] width 30 height 9
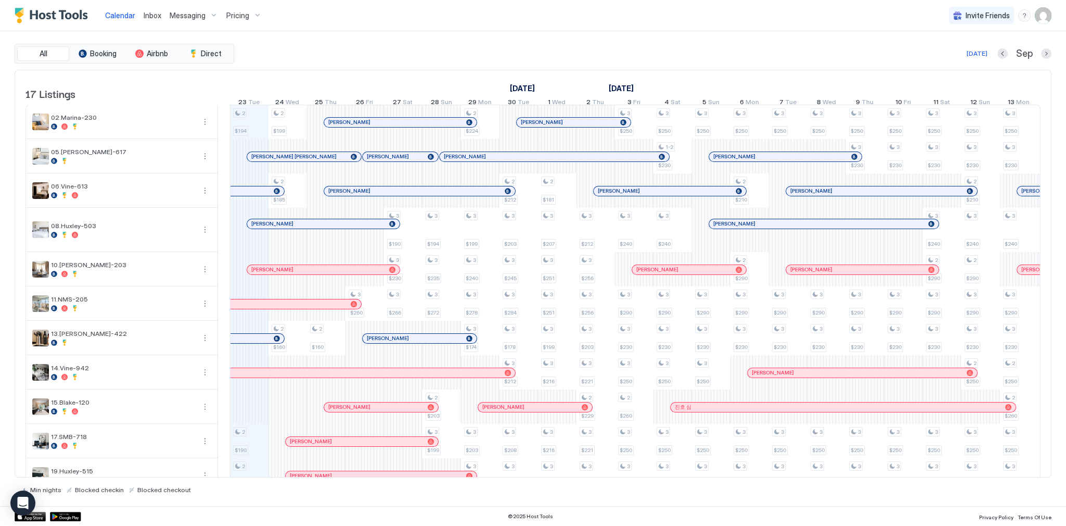
click at [320, 35] on div "All Booking Airbnb Direct [DATE] [DATE] Listings [DATE] [DATE] [DATE] 8 Mon 9 T…" at bounding box center [533, 268] width 1037 height 475
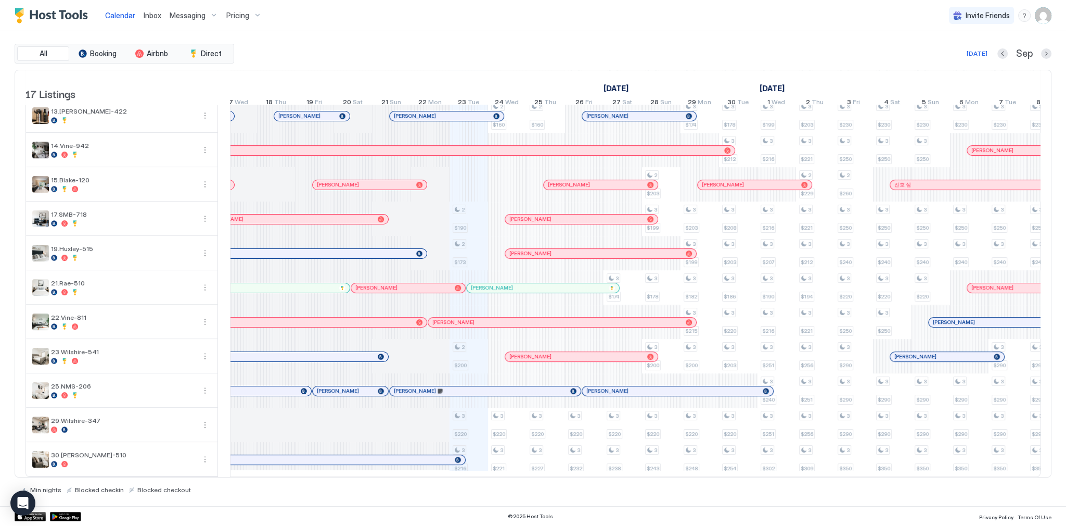
scroll to position [0, 0]
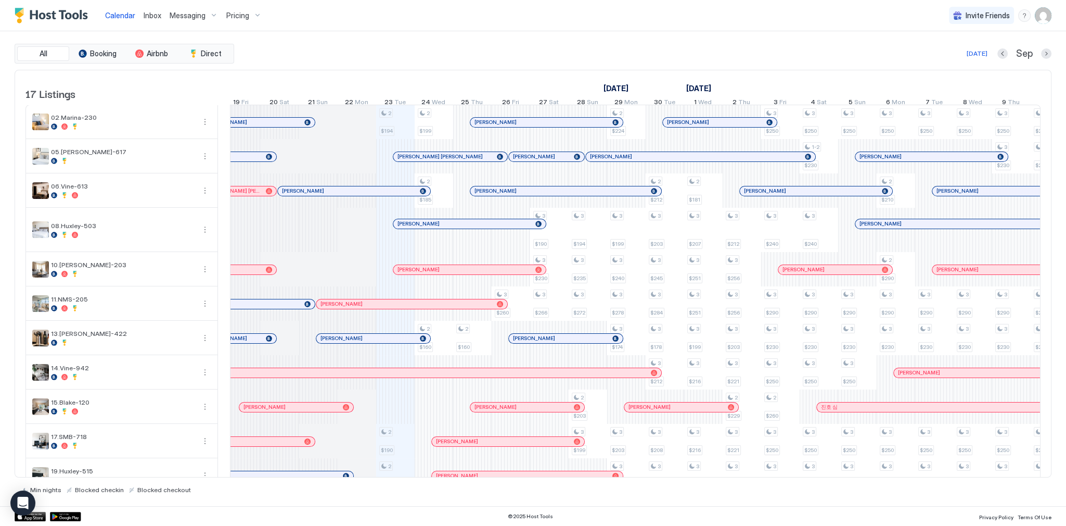
click at [483, 61] on div "All Booking Airbnb Direct [DATE] Sep" at bounding box center [533, 54] width 1037 height 20
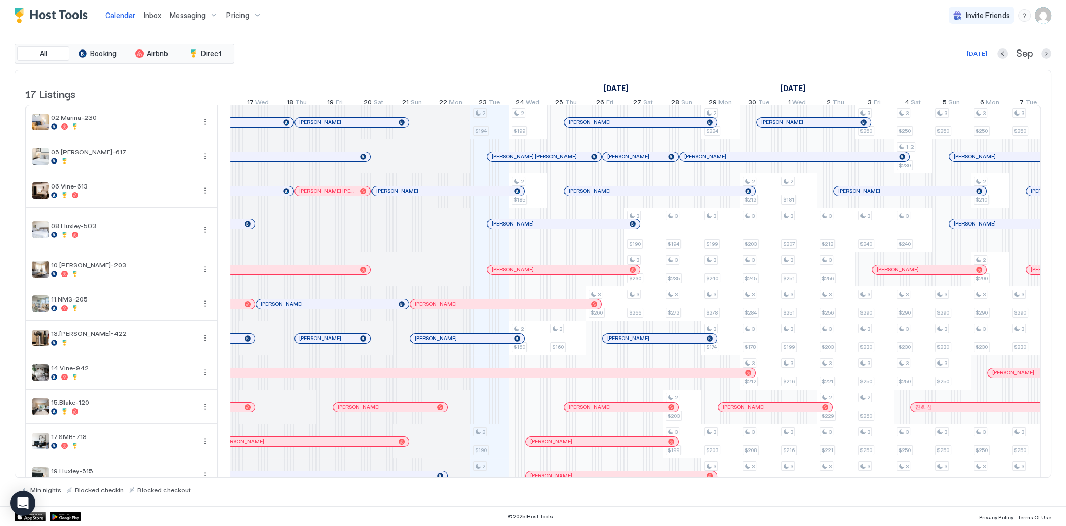
click at [493, 59] on div "All Booking Airbnb Direct [DATE] Sep" at bounding box center [533, 54] width 1037 height 20
click at [116, 18] on span "Calendar" at bounding box center [120, 15] width 30 height 9
drag, startPoint x: 333, startPoint y: 54, endPoint x: 289, endPoint y: 48, distance: 44.2
click at [330, 54] on div "[DATE] Sep" at bounding box center [643, 53] width 815 height 12
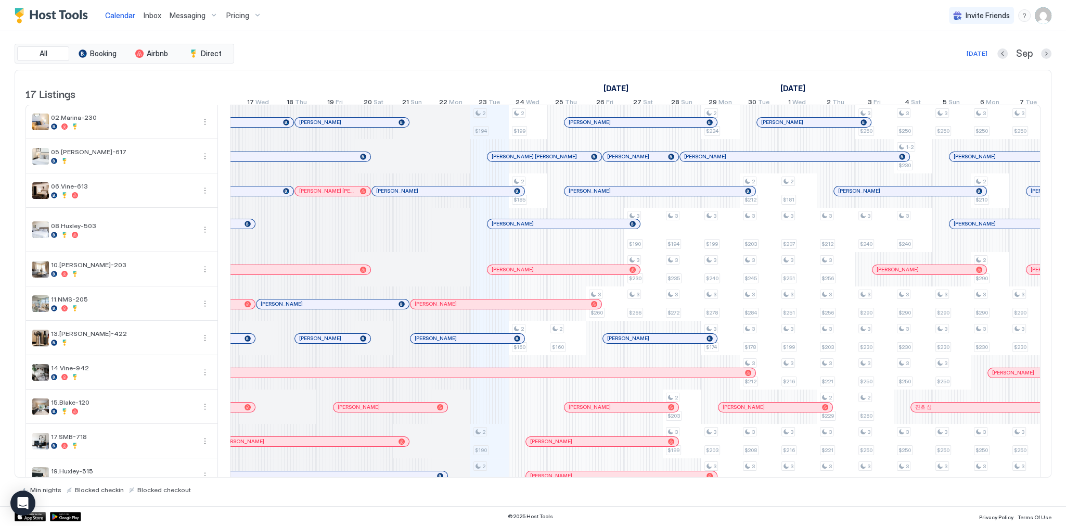
click at [146, 19] on span "Inbox" at bounding box center [153, 15] width 18 height 9
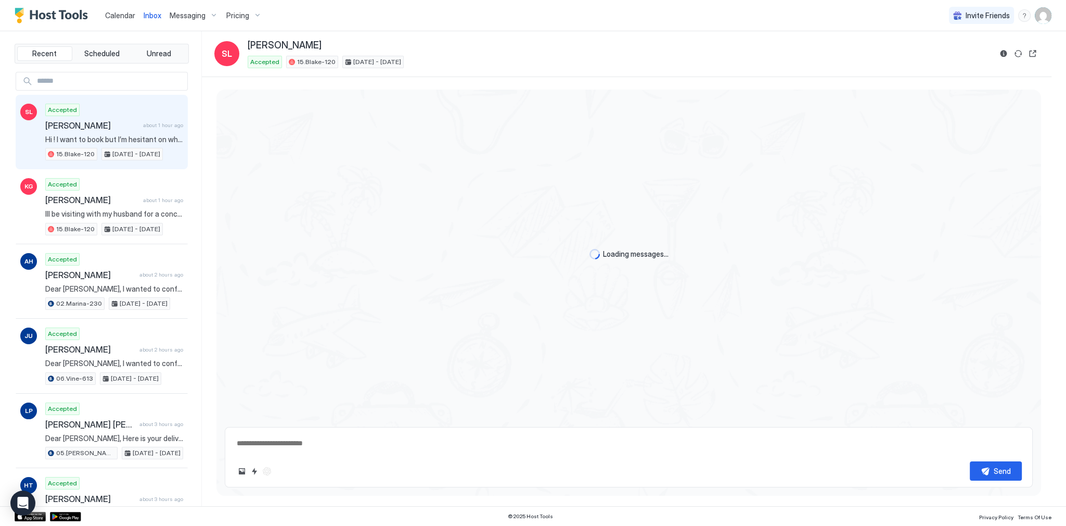
click at [392, 158] on div "Loading messages..." at bounding box center [628, 254] width 825 height 329
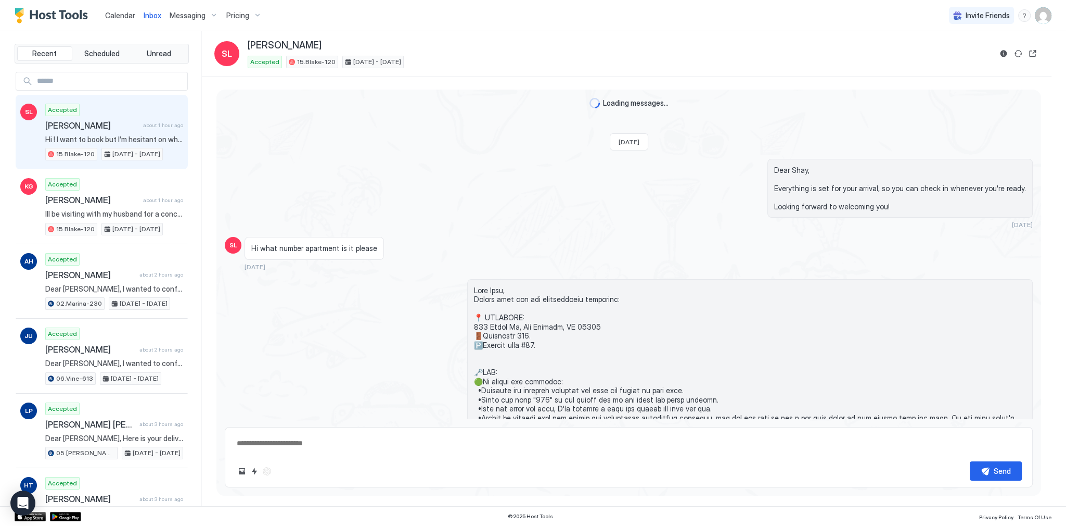
scroll to position [1790, 0]
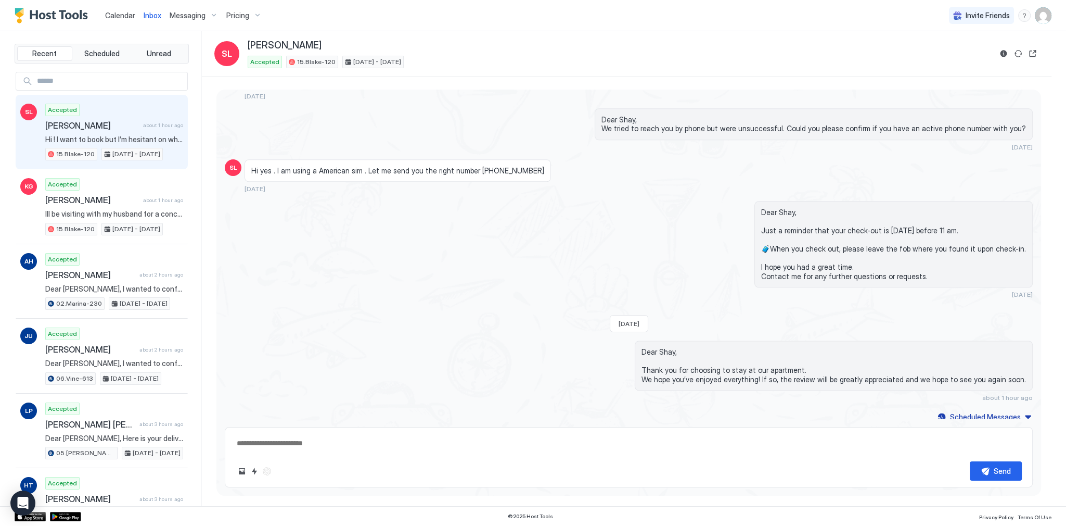
click at [75, 16] on img "Host Tools Logo" at bounding box center [54, 16] width 78 height 16
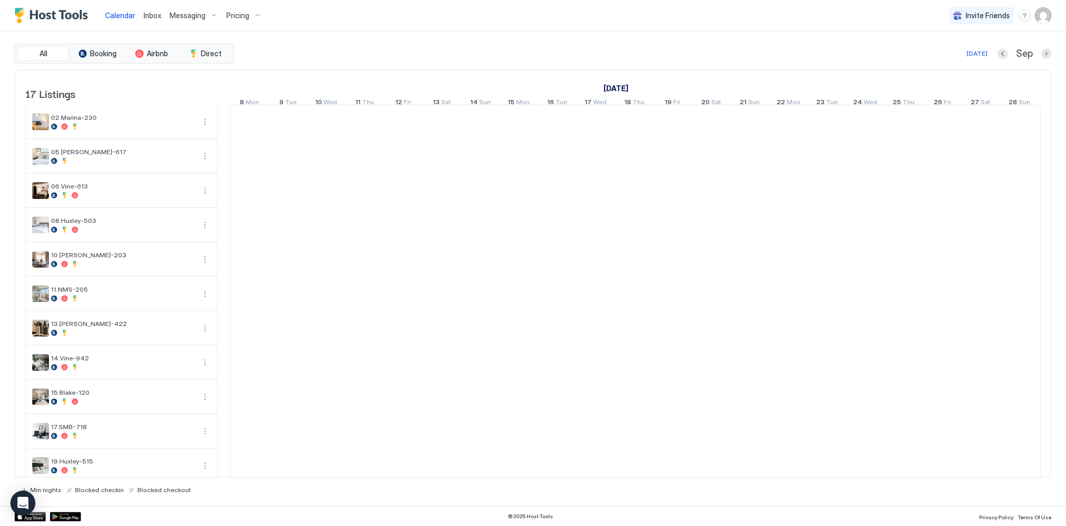
click at [75, 16] on img "Host Tools Logo" at bounding box center [54, 16] width 78 height 16
click at [364, 67] on div "All Booking Airbnb Direct [DATE] [DATE] Listings [DATE] [DATE] [DATE] 8 Mon 9 T…" at bounding box center [533, 269] width 1037 height 450
click at [117, 12] on span "Calendar" at bounding box center [120, 15] width 30 height 9
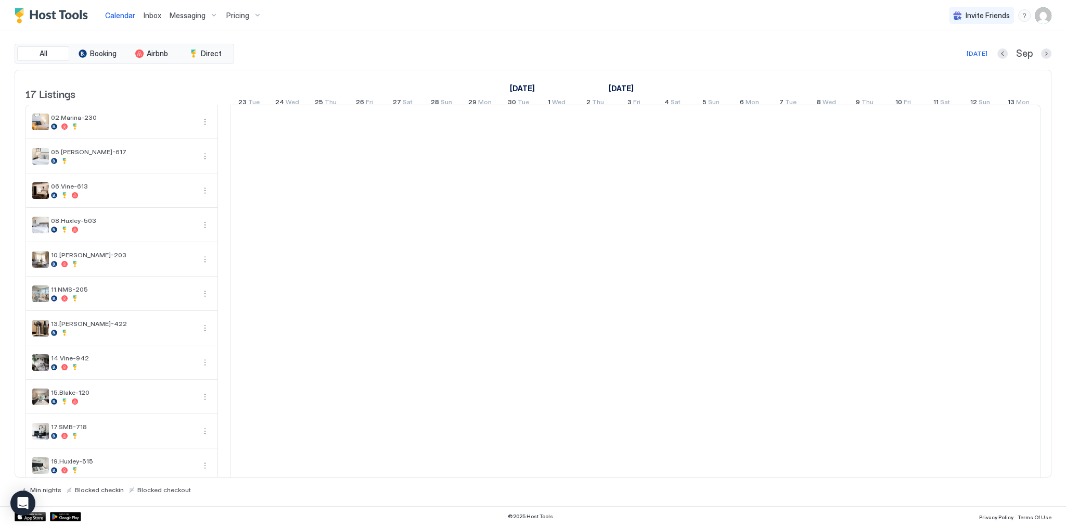
click at [432, 78] on div "[DATE] [DATE] [DATE] 8 Mon 9 Tue 10 Wed 11 Thu 12 Fri 13 Sat 14 Sun 15 Mon 16 T…" at bounding box center [57, 90] width 811 height 41
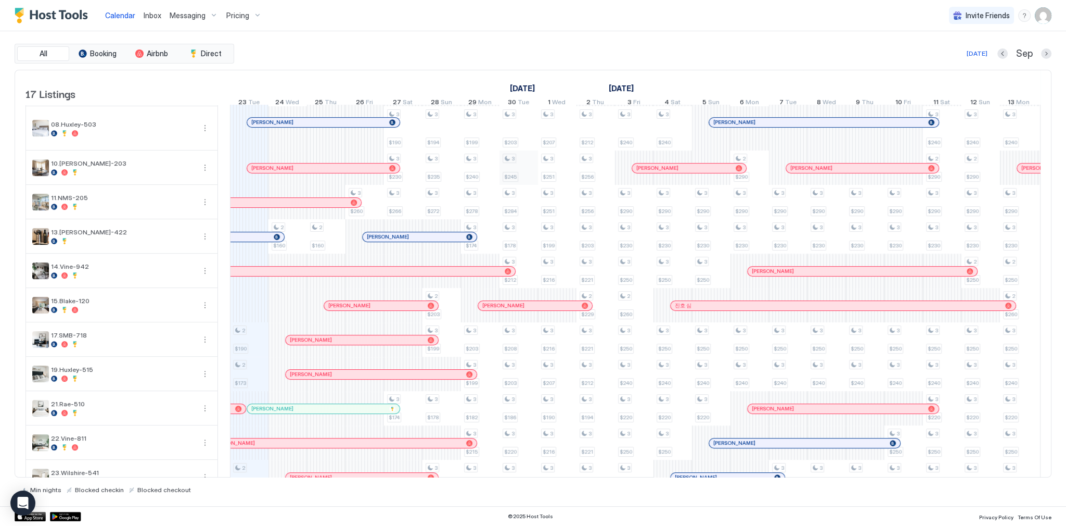
scroll to position [0, 0]
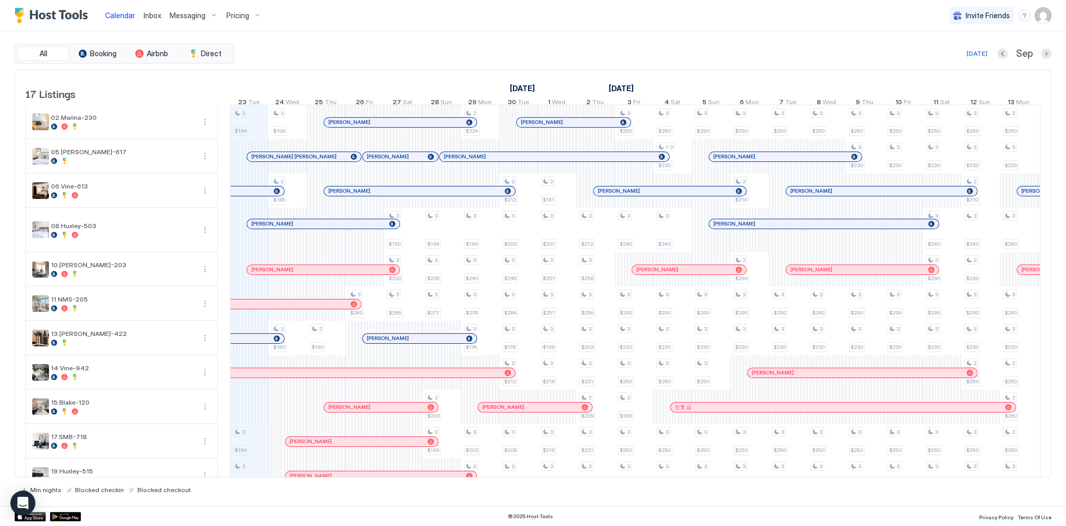
click at [157, 17] on span "Inbox" at bounding box center [153, 15] width 18 height 9
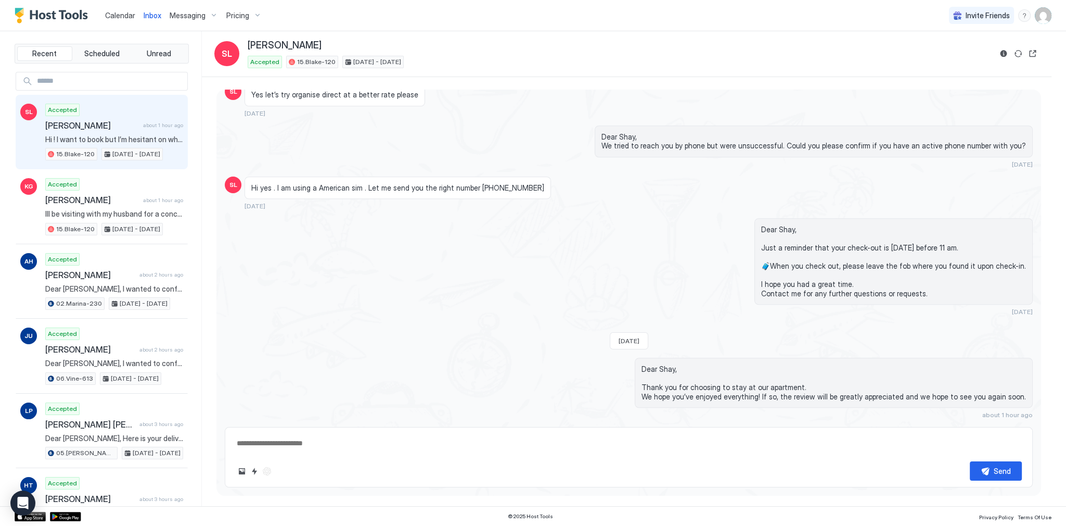
scroll to position [1790, 0]
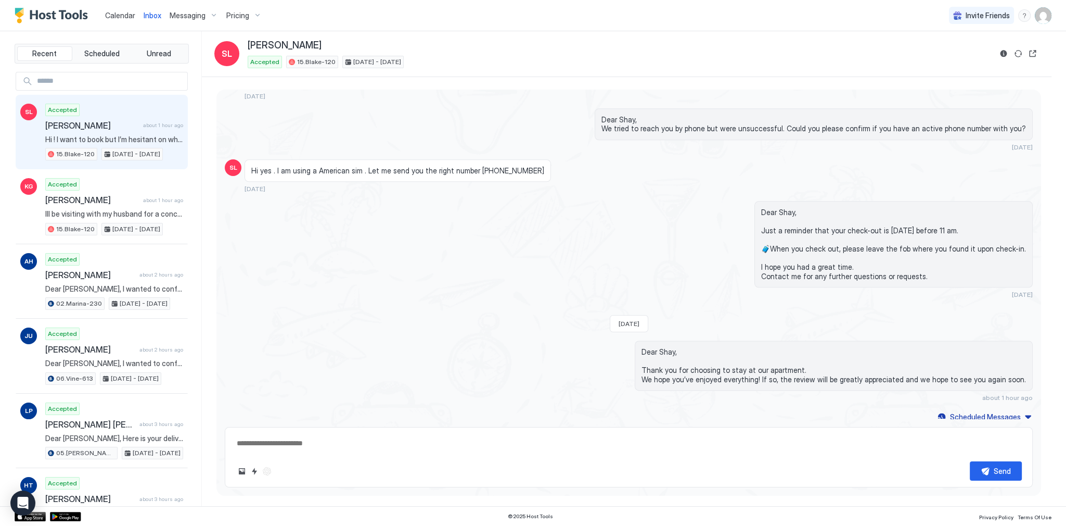
click at [122, 15] on span "Calendar" at bounding box center [120, 15] width 30 height 9
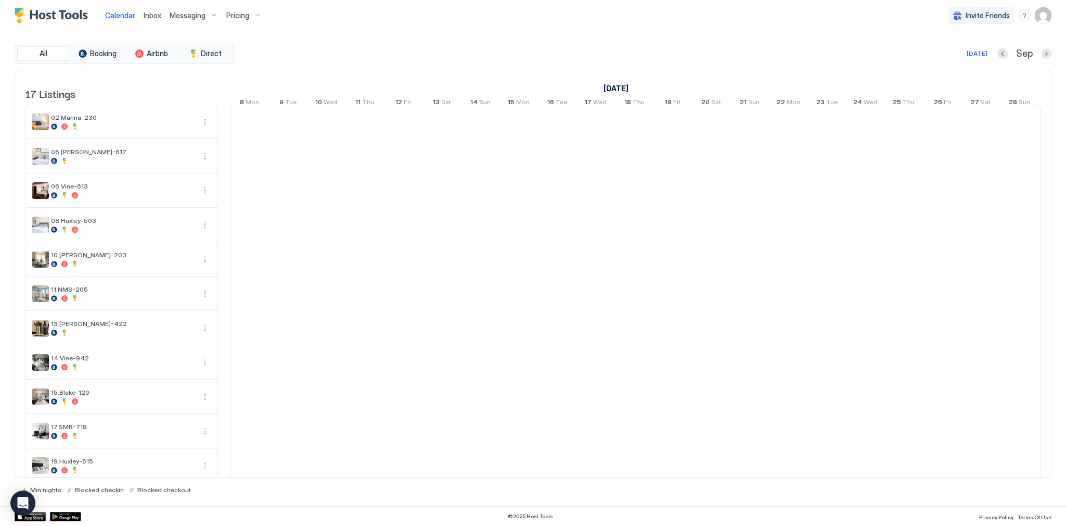
scroll to position [0, 578]
click at [543, 38] on div "All Booking Airbnb Direct [DATE] [DATE] Listings [DATE] [DATE] [DATE] 8 Mon 9 T…" at bounding box center [533, 268] width 1037 height 475
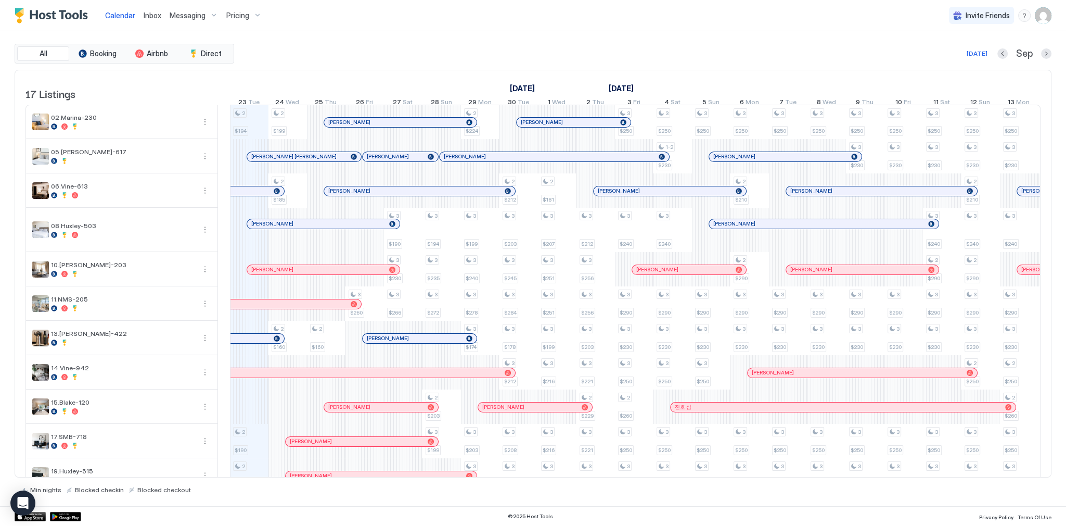
click at [475, 25] on div "Calendar Inbox Messaging Pricing Invite Friends SG" at bounding box center [533, 15] width 1066 height 31
click at [144, 23] on div "Inbox" at bounding box center [152, 15] width 26 height 19
click at [147, 19] on span "Inbox" at bounding box center [153, 15] width 18 height 9
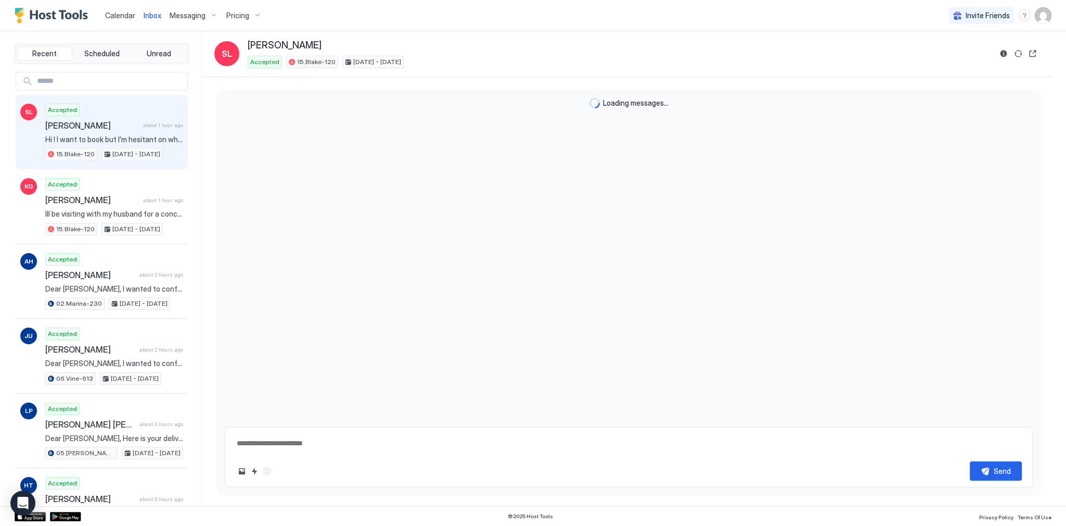
click at [147, 17] on span "Inbox" at bounding box center [153, 15] width 18 height 9
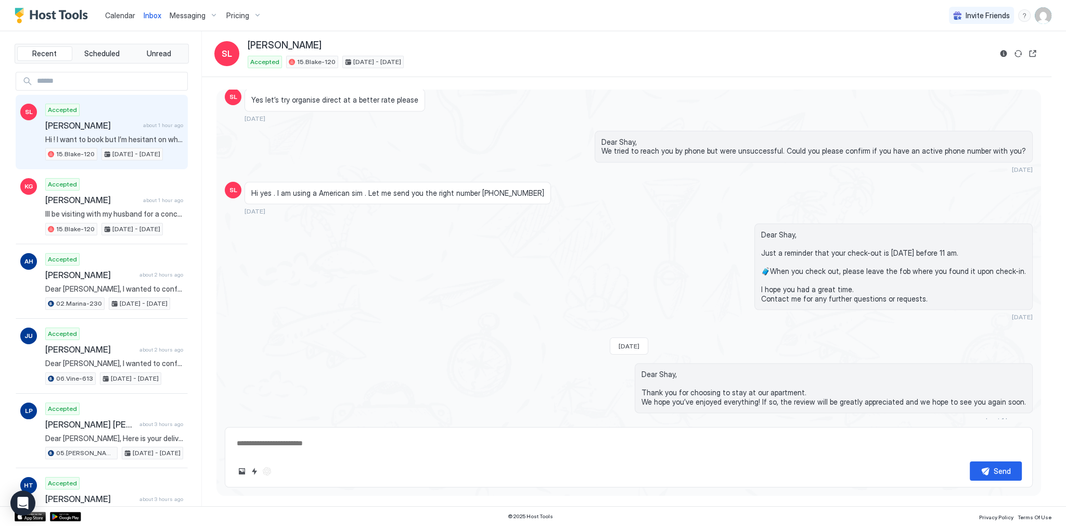
type textarea "*"
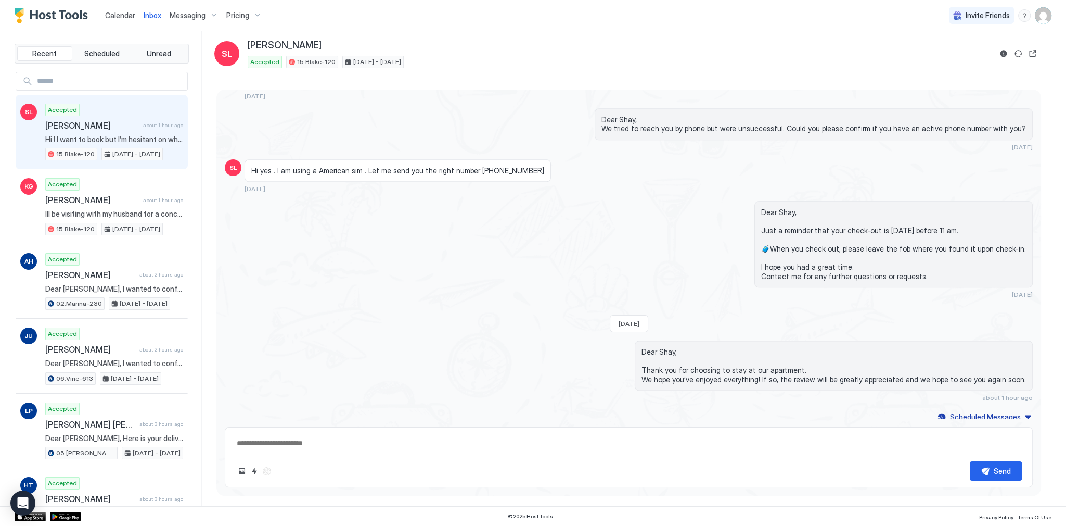
click at [126, 16] on span "Calendar" at bounding box center [120, 15] width 30 height 9
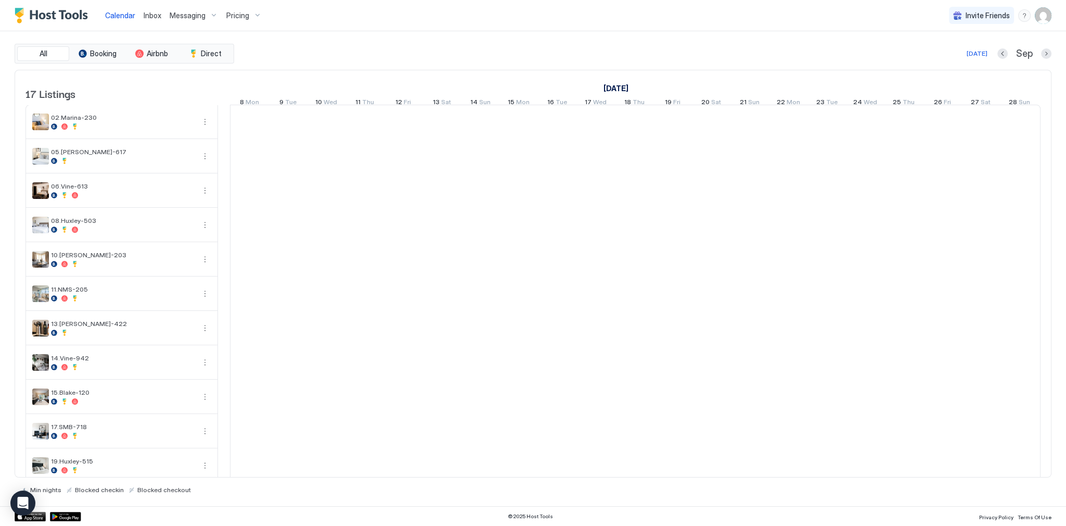
scroll to position [0, 578]
click at [126, 16] on span "Calendar" at bounding box center [120, 15] width 30 height 9
click at [348, 41] on div "All Booking Airbnb Direct [DATE] [DATE] Listings [DATE] [DATE] [DATE] 8 Mon 9 T…" at bounding box center [533, 268] width 1037 height 475
click at [119, 20] on link "Calendar" at bounding box center [120, 15] width 30 height 11
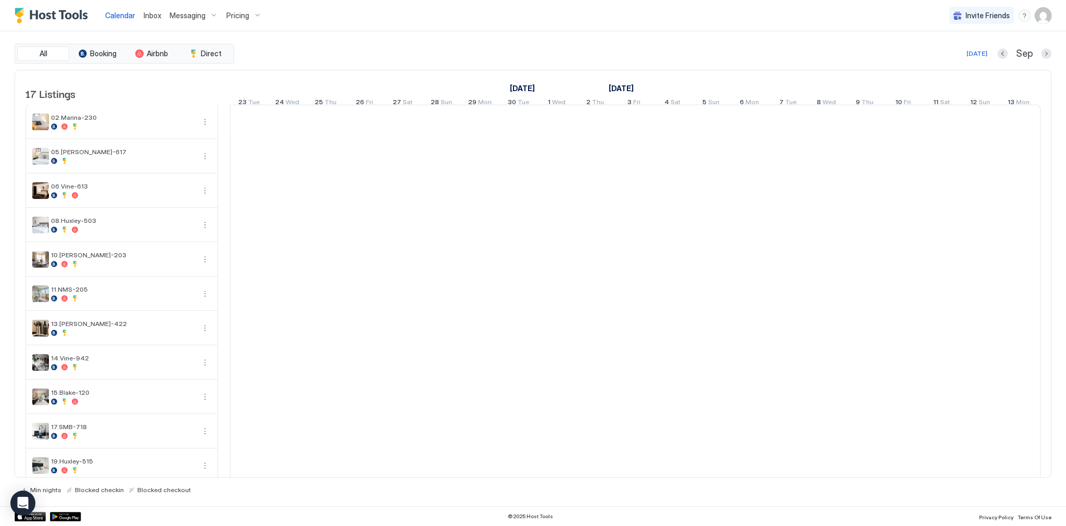
click at [354, 62] on div "All Booking Airbnb Direct [DATE] [DATE] Listings [DATE] [DATE] [DATE] 8 Mon 9 T…" at bounding box center [533, 269] width 1037 height 450
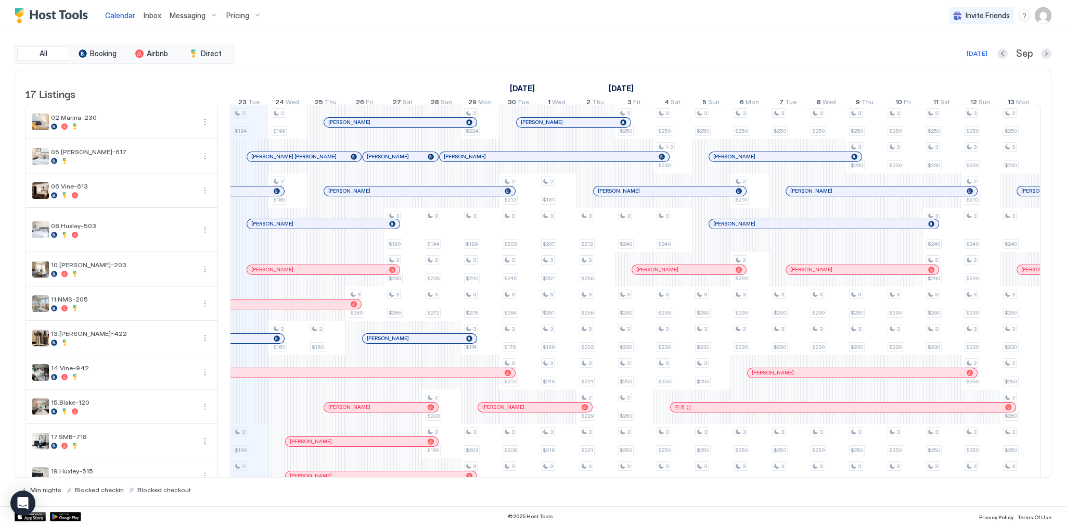
click at [50, 12] on img "Host Tools Logo" at bounding box center [54, 16] width 78 height 16
click at [306, 29] on div "Calendar Inbox Messaging Pricing Invite Friends SG" at bounding box center [533, 15] width 1066 height 31
click at [747, 41] on div "All Booking Airbnb Direct [DATE] [DATE] Listings [DATE] [DATE] [DATE] 8 Mon 9 T…" at bounding box center [533, 268] width 1037 height 475
